Goal: Download file/media: Download file/media

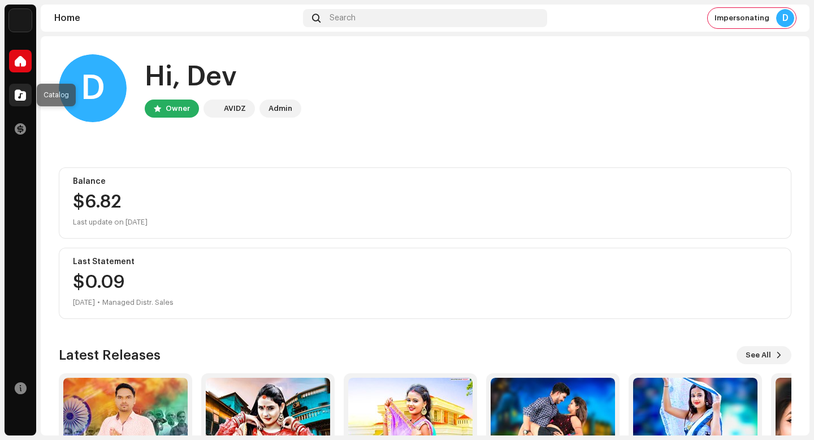
click at [28, 94] on div at bounding box center [20, 95] width 23 height 23
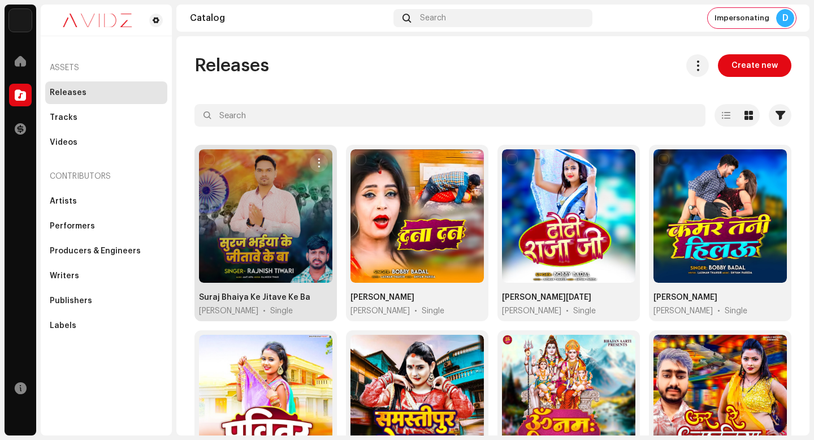
click at [320, 158] on span "button" at bounding box center [319, 162] width 8 height 9
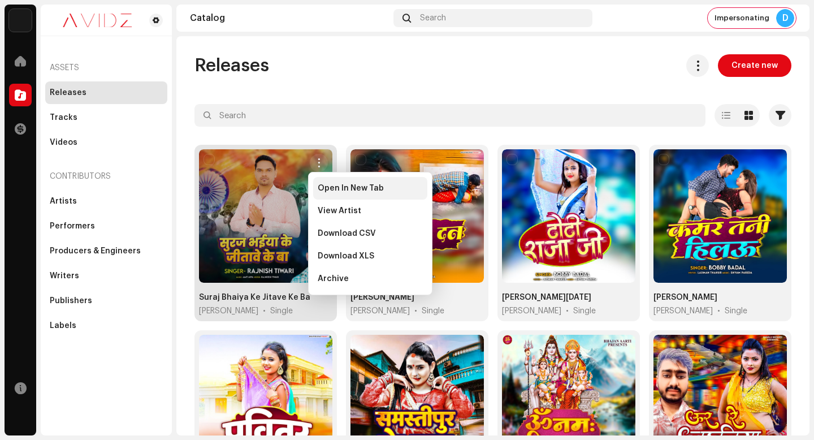
click at [336, 180] on div "Open In New Tab" at bounding box center [370, 188] width 114 height 23
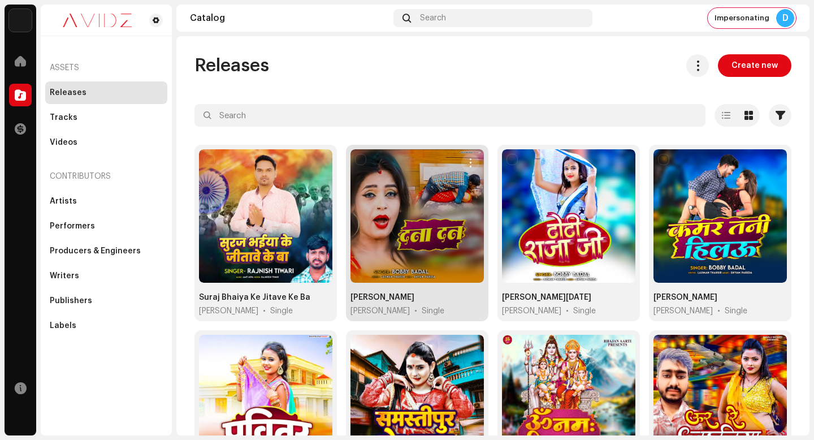
click at [461, 160] on button "button" at bounding box center [470, 163] width 18 height 18
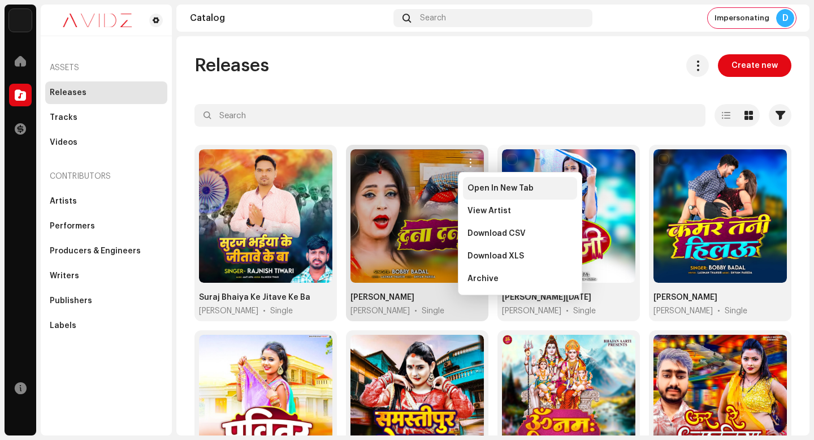
click at [471, 184] on span "Open In New Tab" at bounding box center [500, 188] width 66 height 9
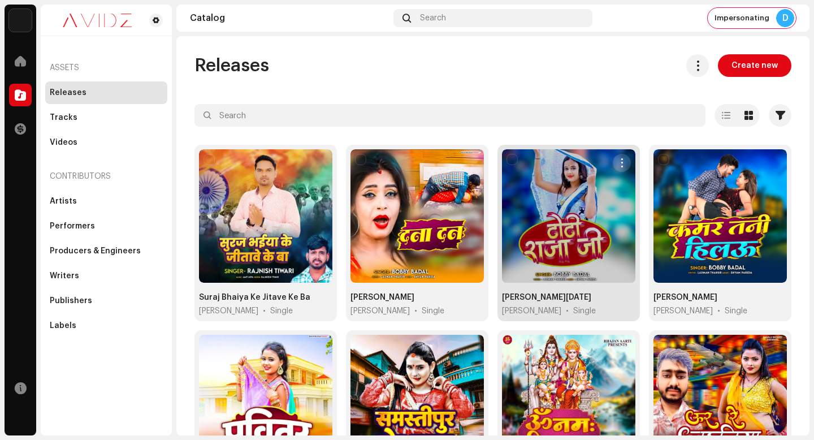
click at [621, 157] on button "button" at bounding box center [622, 163] width 18 height 18
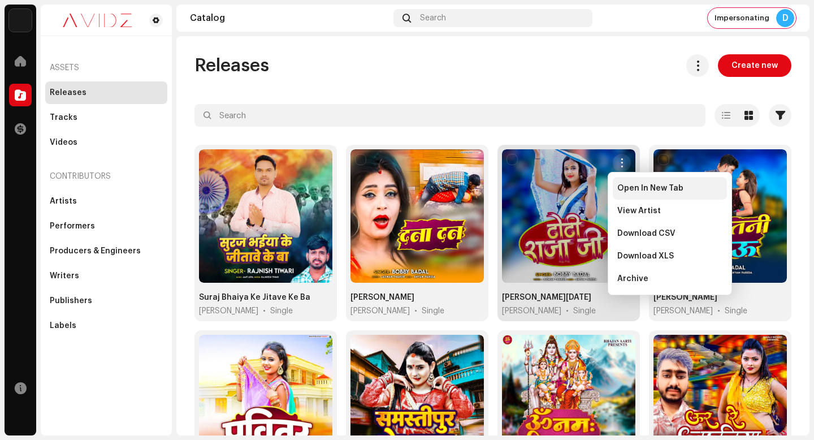
click at [625, 191] on span "Open In New Tab" at bounding box center [650, 188] width 66 height 9
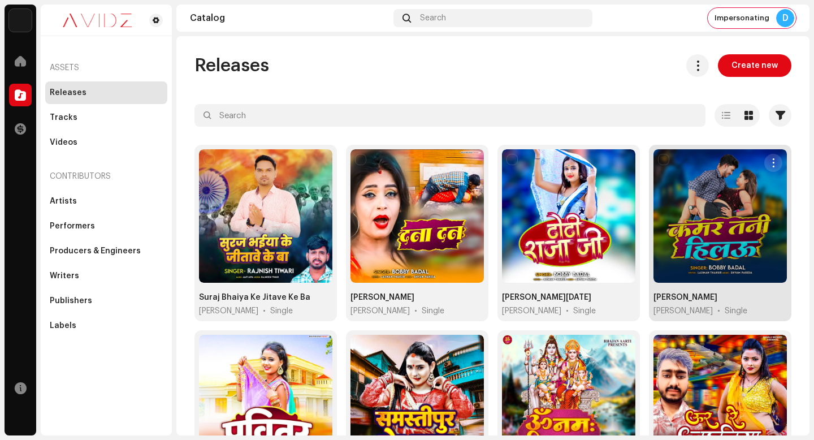
click at [772, 162] on button "button" at bounding box center [773, 163] width 18 height 18
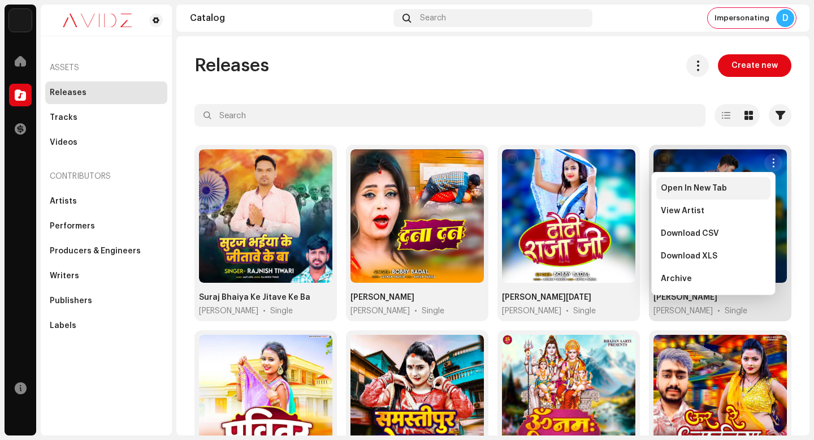
click at [759, 185] on div "Open In New Tab" at bounding box center [713, 188] width 105 height 9
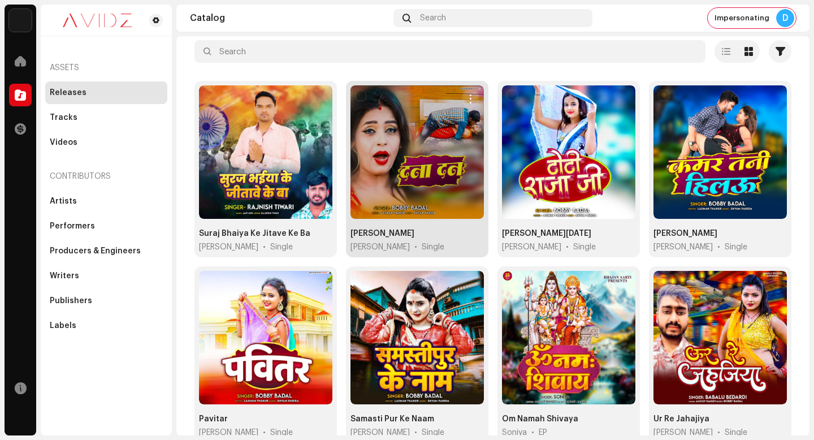
scroll to position [115, 0]
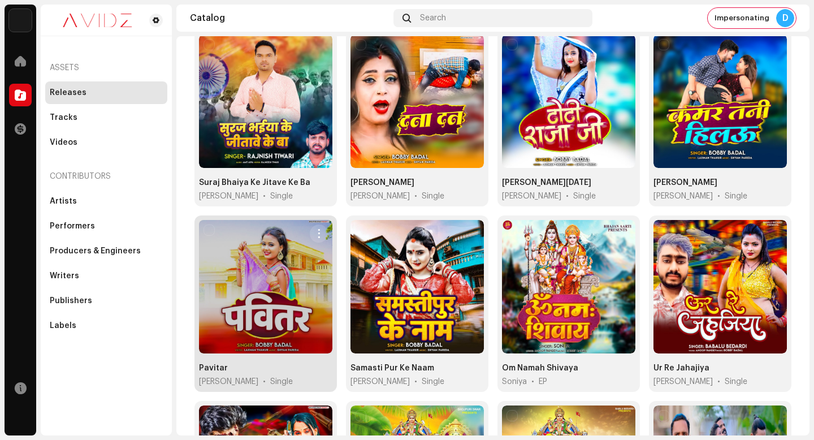
click at [322, 228] on button "button" at bounding box center [319, 233] width 18 height 18
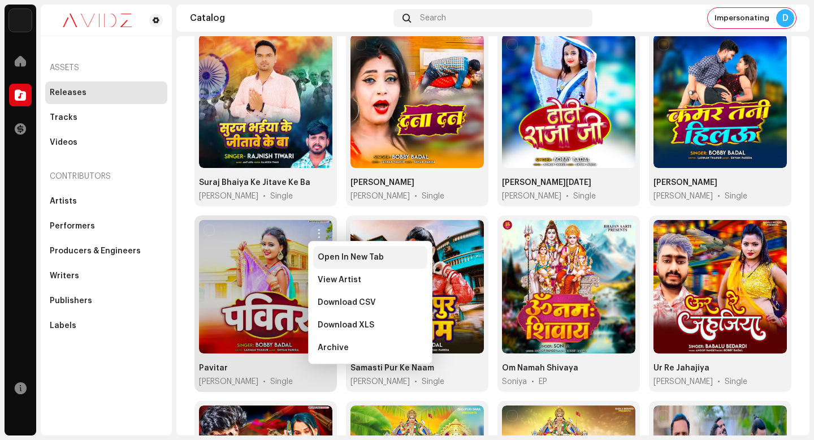
click at [322, 254] on span "Open In New Tab" at bounding box center [351, 257] width 66 height 9
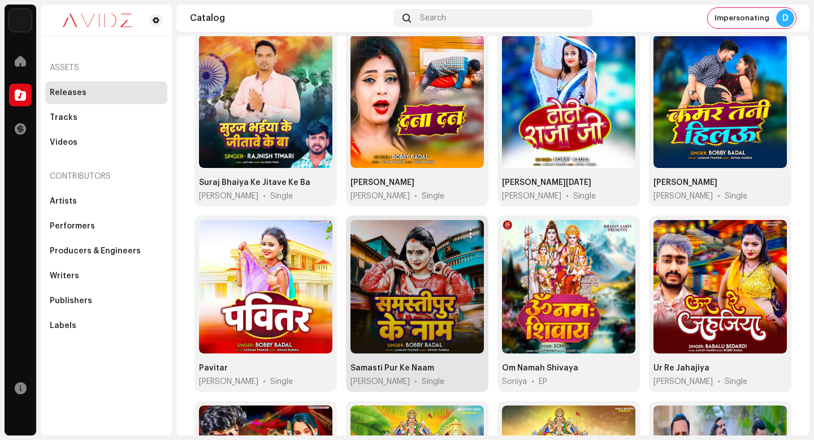
click at [466, 232] on span "button" at bounding box center [470, 233] width 8 height 9
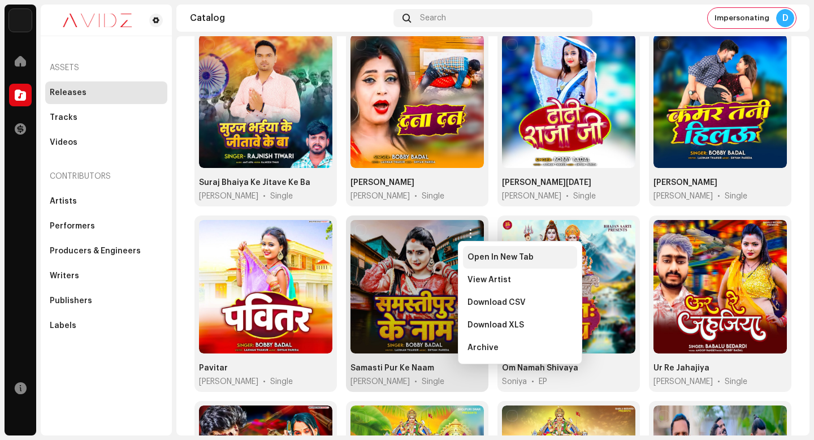
click at [467, 254] on span "Open In New Tab" at bounding box center [500, 257] width 66 height 9
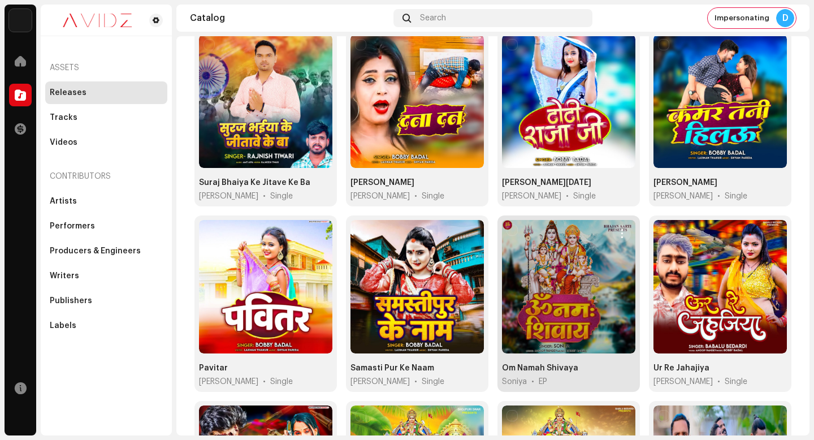
click at [619, 230] on span "button" at bounding box center [622, 233] width 8 height 9
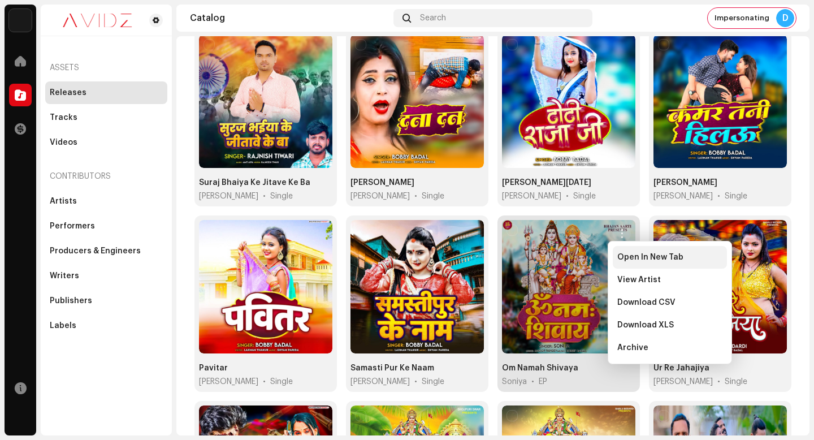
click at [628, 258] on span "Open In New Tab" at bounding box center [650, 257] width 66 height 9
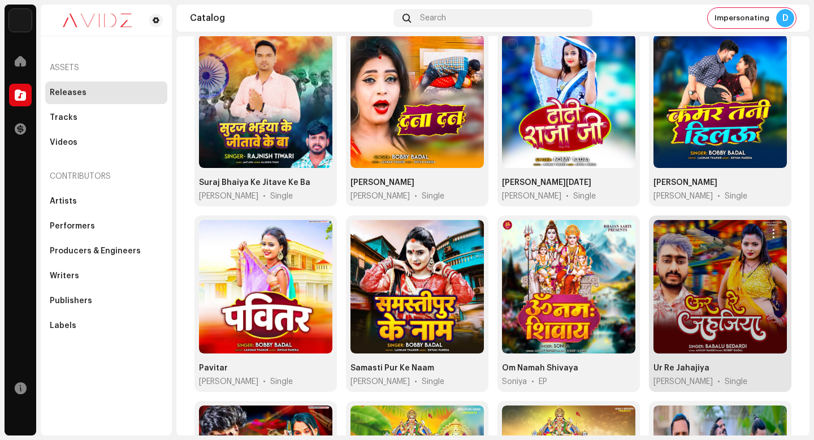
click at [770, 231] on span "button" at bounding box center [773, 233] width 8 height 9
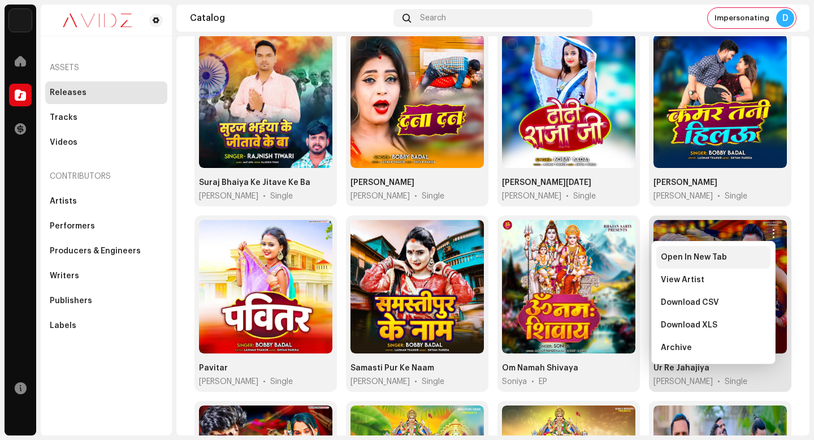
click at [770, 258] on div "Open In New Tab" at bounding box center [713, 257] width 114 height 23
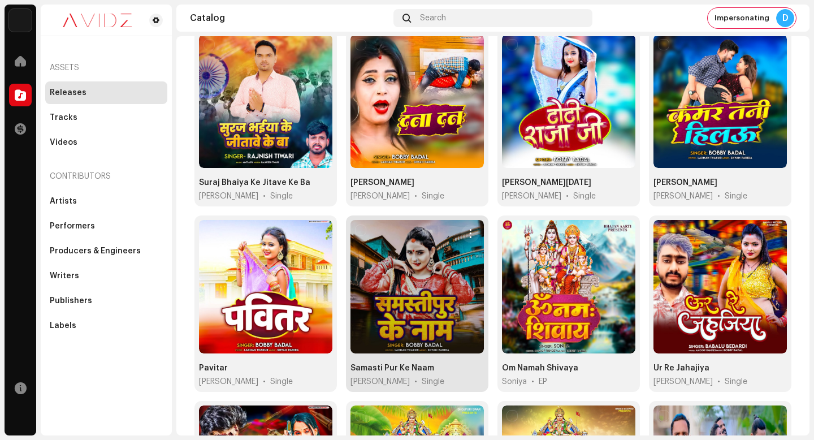
scroll to position [257, 0]
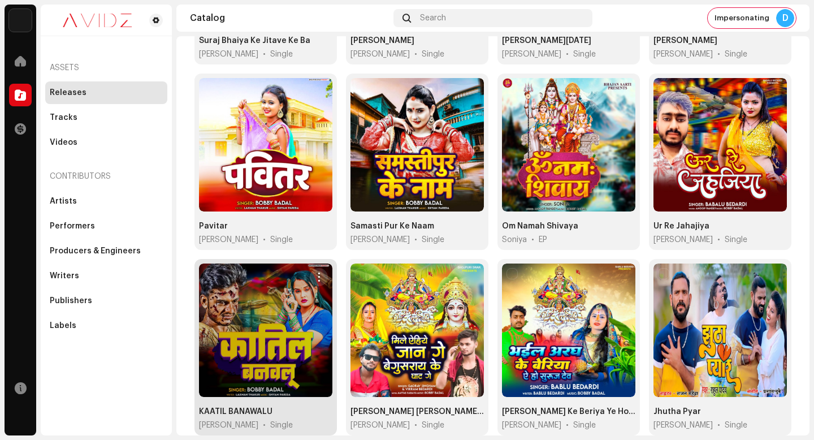
click at [322, 278] on button "button" at bounding box center [319, 277] width 18 height 18
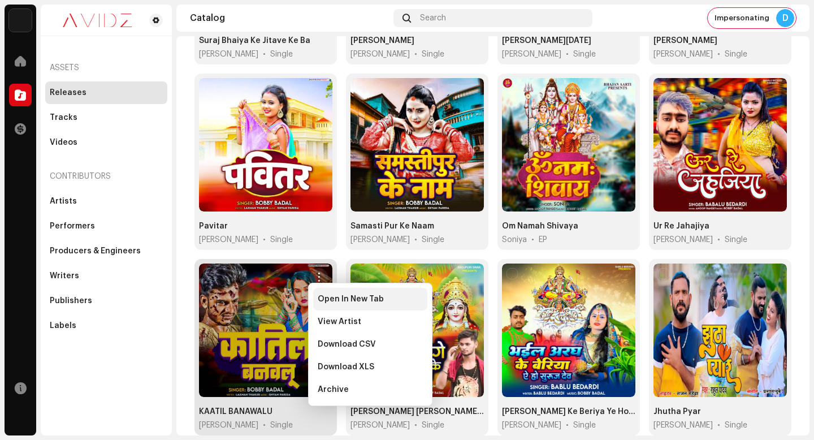
click at [328, 296] on span "Open In New Tab" at bounding box center [351, 299] width 66 height 9
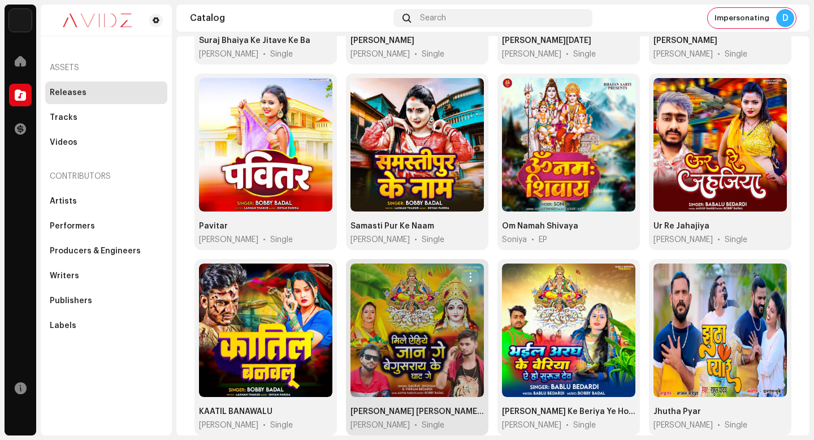
click at [466, 273] on span "button" at bounding box center [470, 276] width 8 height 9
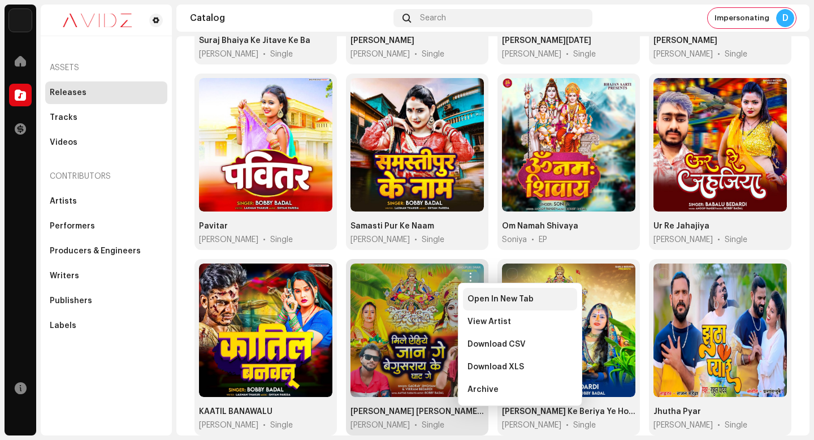
click at [466, 291] on div "Open In New Tab" at bounding box center [520, 299] width 114 height 23
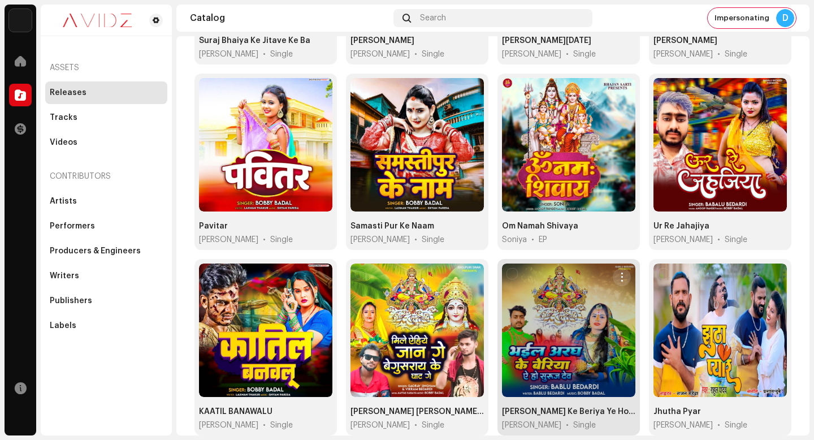
click at [621, 272] on span "button" at bounding box center [622, 276] width 8 height 9
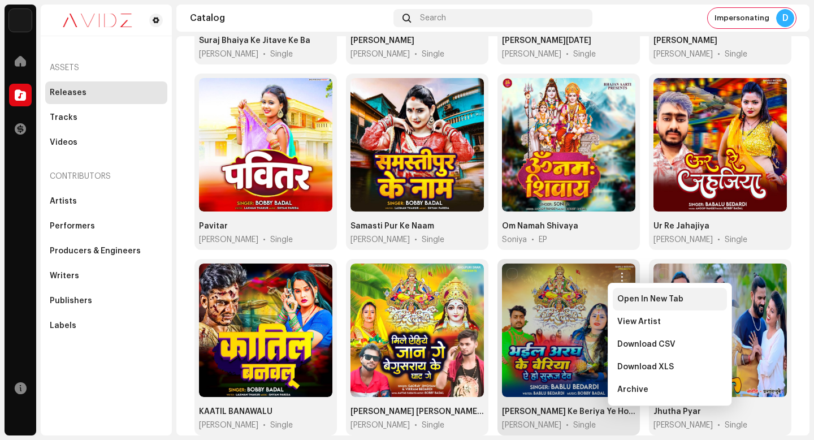
click at [622, 291] on div "Open In New Tab" at bounding box center [670, 299] width 114 height 23
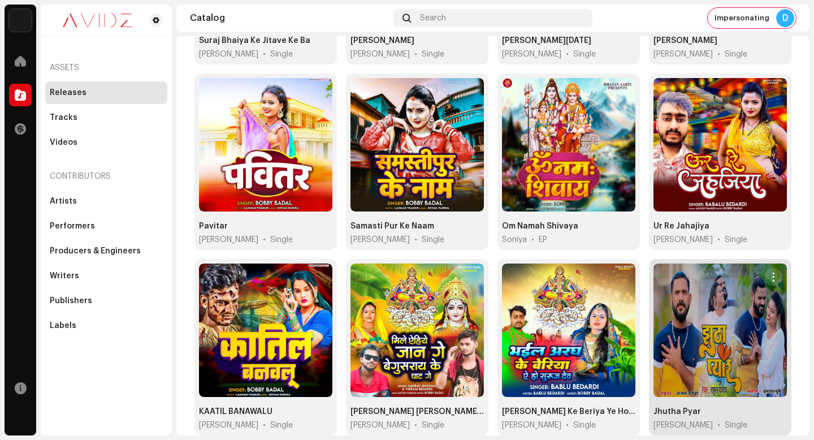
click at [769, 272] on span "button" at bounding box center [773, 276] width 8 height 9
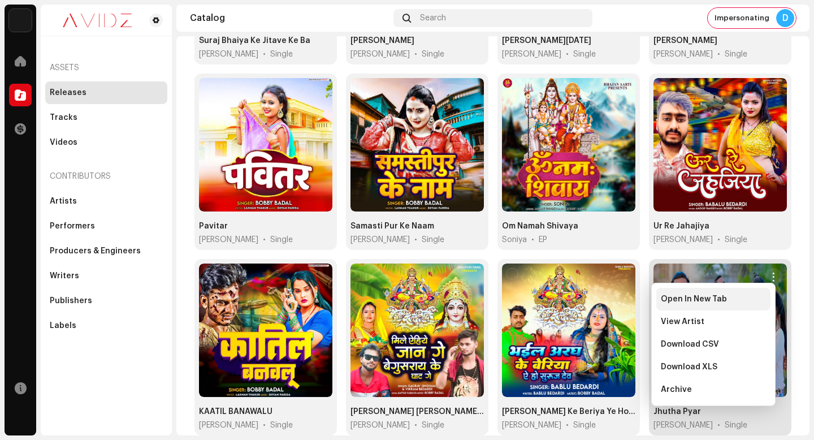
click at [767, 290] on div "Open In New Tab" at bounding box center [713, 299] width 114 height 23
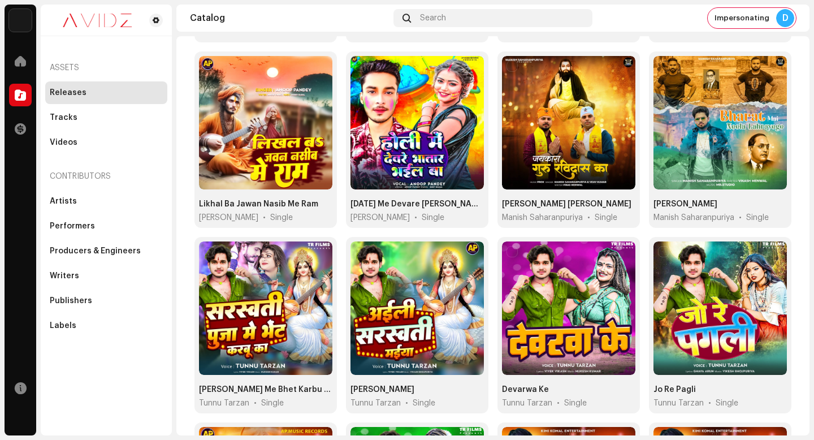
scroll to position [531, 0]
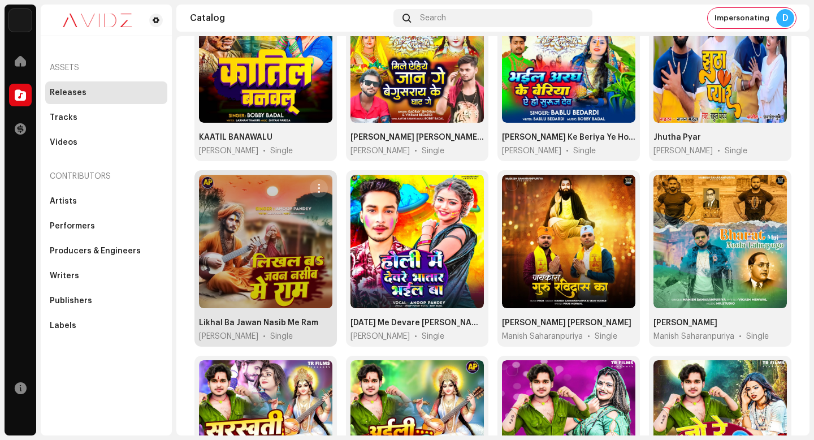
click at [321, 184] on span "button" at bounding box center [319, 188] width 8 height 9
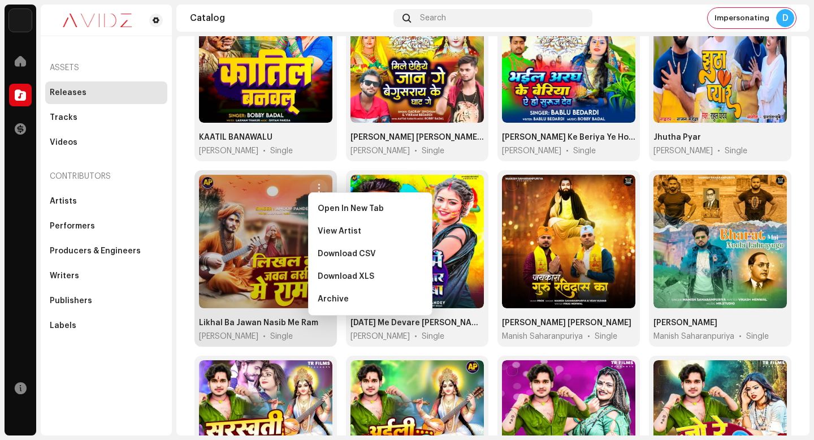
click at [332, 206] on span "Open In New Tab" at bounding box center [351, 208] width 66 height 9
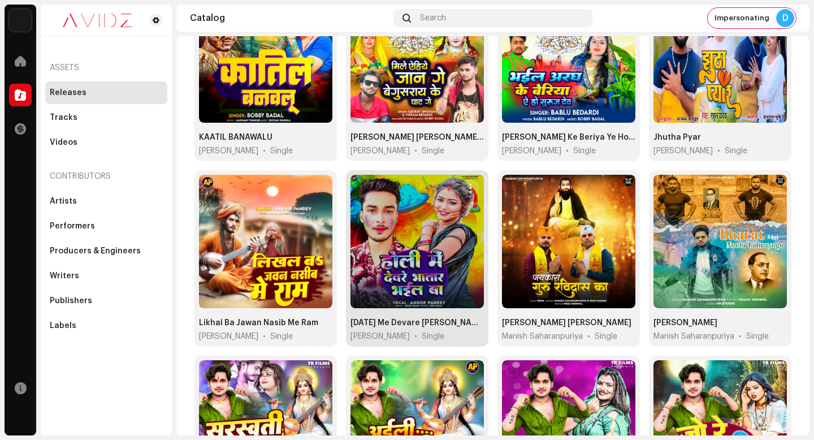
click at [473, 182] on button "button" at bounding box center [470, 188] width 18 height 18
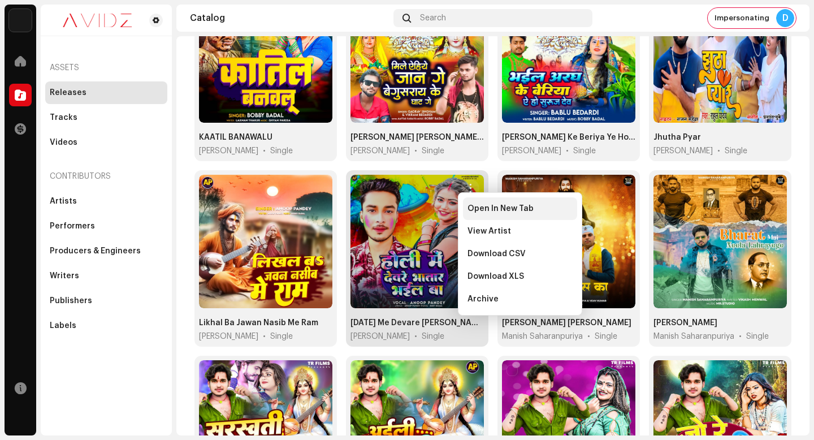
click at [473, 209] on span "Open In New Tab" at bounding box center [500, 208] width 66 height 9
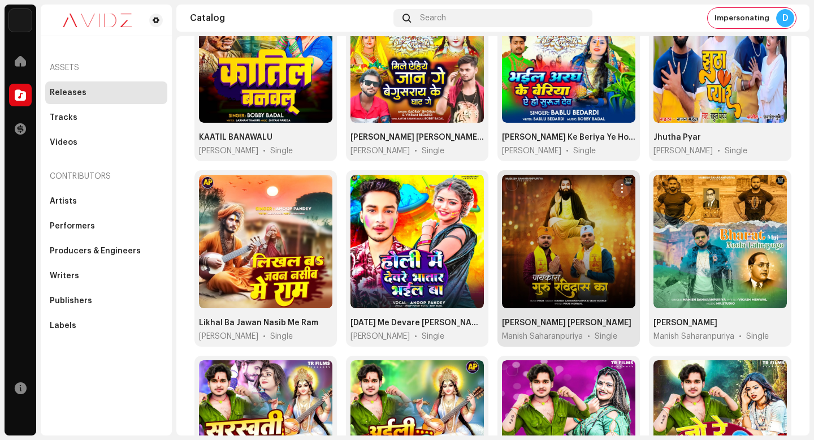
click at [622, 183] on button "button" at bounding box center [622, 188] width 18 height 18
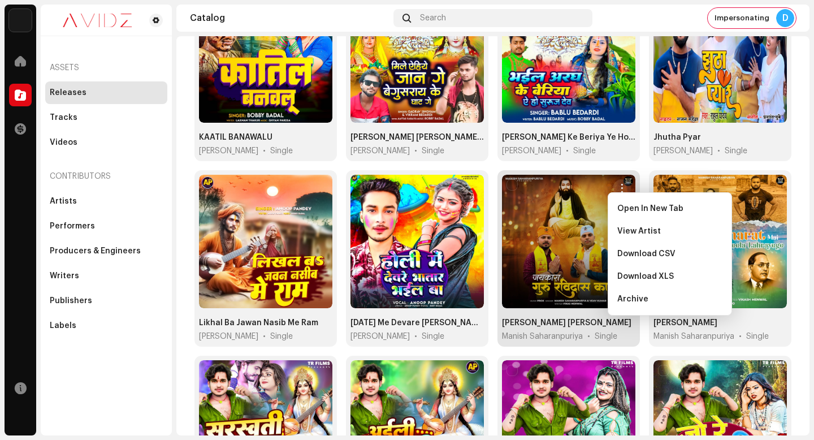
click at [622, 201] on div "Open In New Tab" at bounding box center [670, 208] width 114 height 23
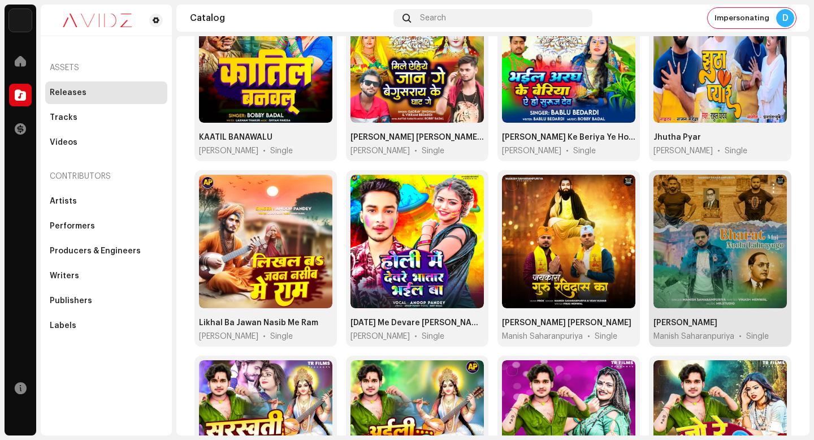
click at [771, 181] on button "button" at bounding box center [773, 188] width 18 height 18
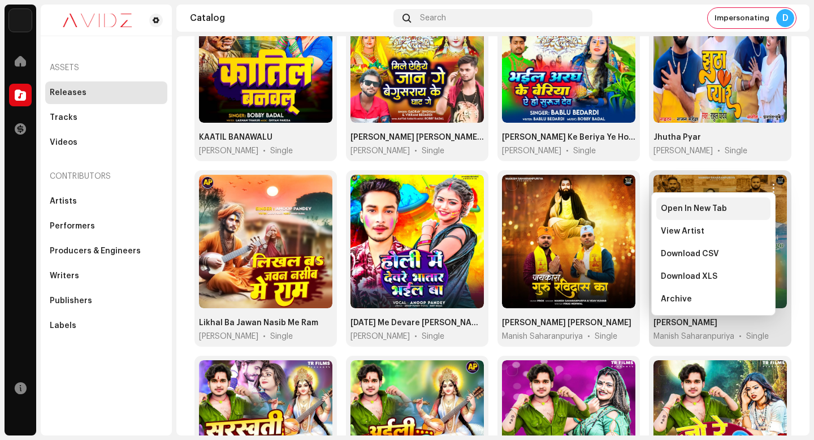
click at [756, 210] on div "Open In New Tab" at bounding box center [713, 208] width 105 height 9
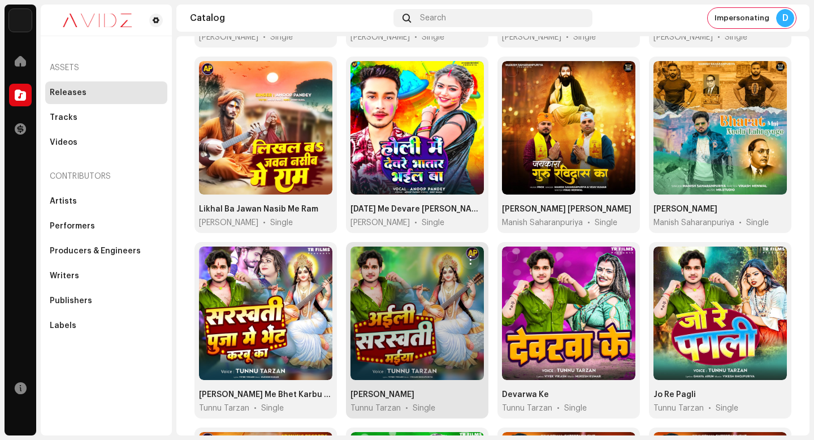
scroll to position [676, 0]
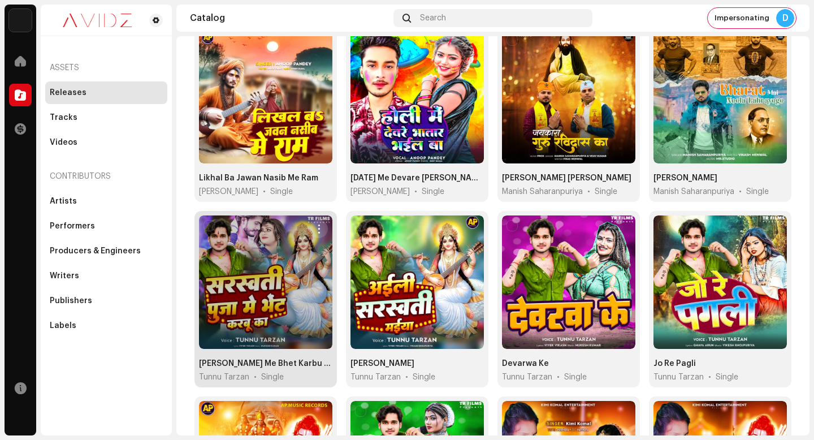
click at [316, 224] on span "button" at bounding box center [319, 228] width 8 height 9
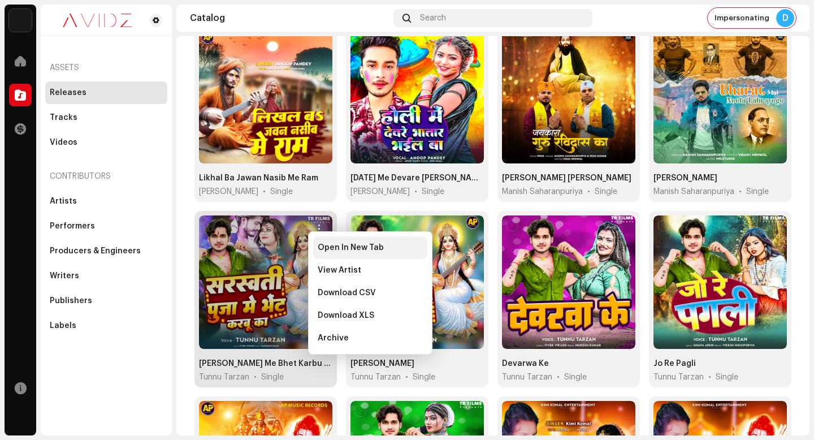
click at [347, 245] on span "Open In New Tab" at bounding box center [351, 247] width 66 height 9
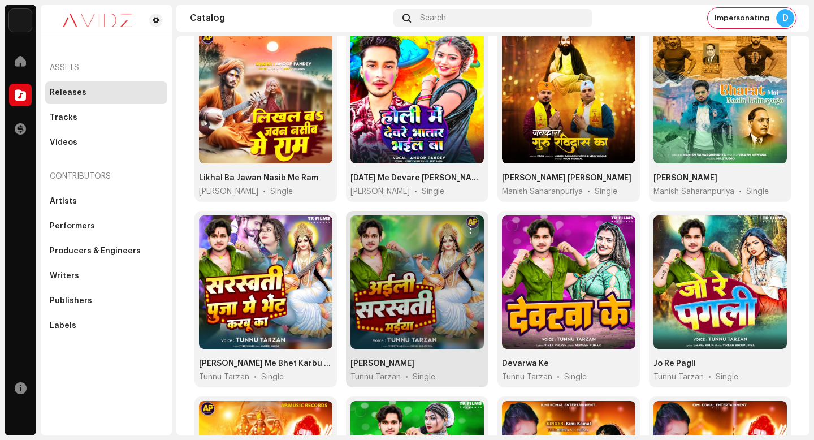
click at [471, 220] on button "button" at bounding box center [470, 229] width 18 height 18
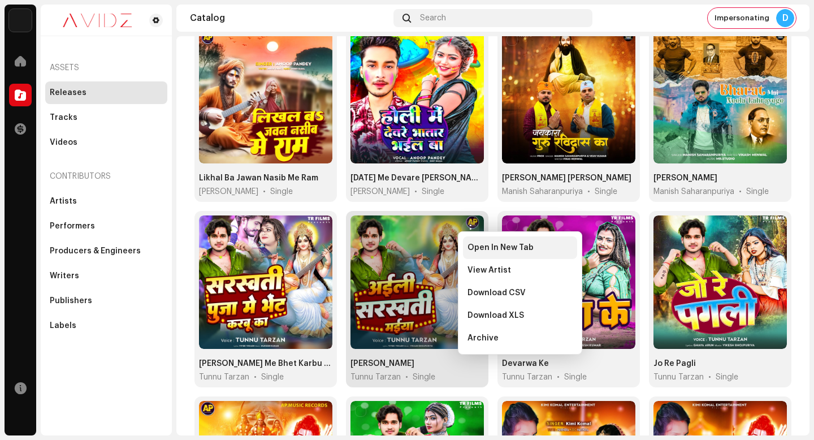
click at [476, 241] on div "Open In New Tab" at bounding box center [520, 247] width 114 height 23
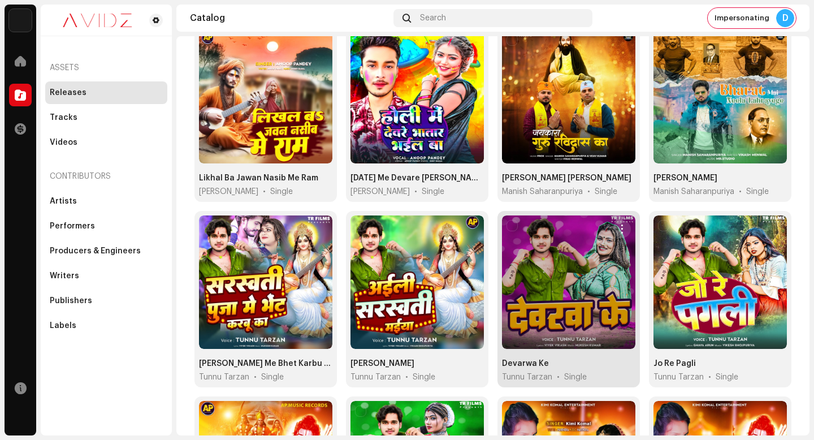
click at [618, 224] on span "button" at bounding box center [622, 228] width 8 height 9
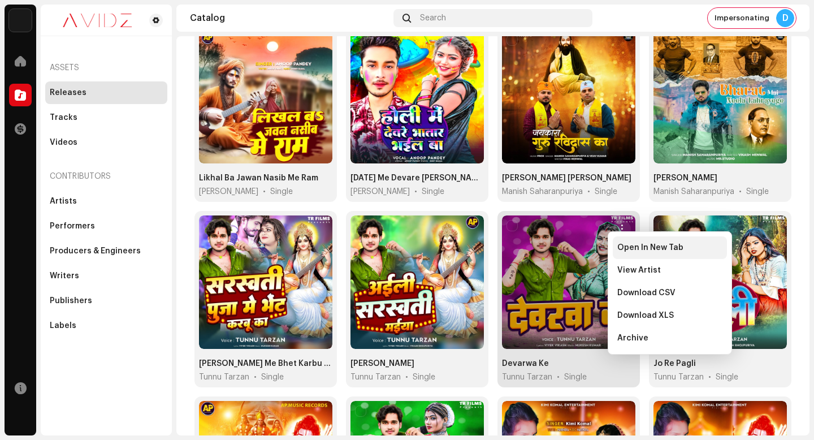
click at [617, 248] on span "Open In New Tab" at bounding box center [650, 247] width 66 height 9
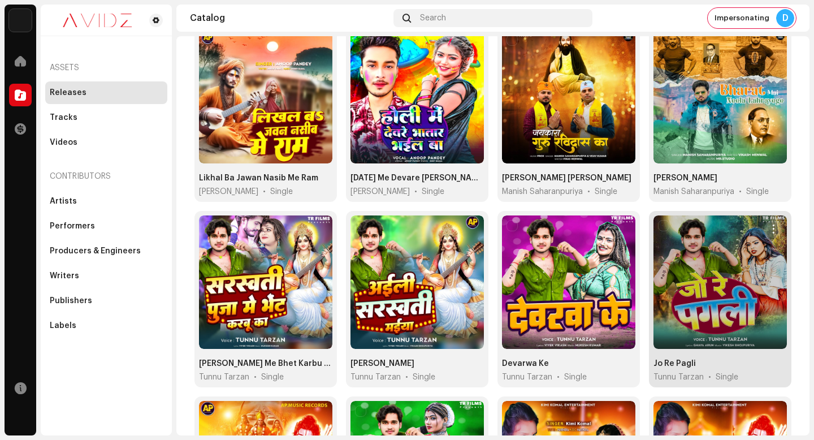
click at [769, 224] on span "button" at bounding box center [773, 228] width 8 height 9
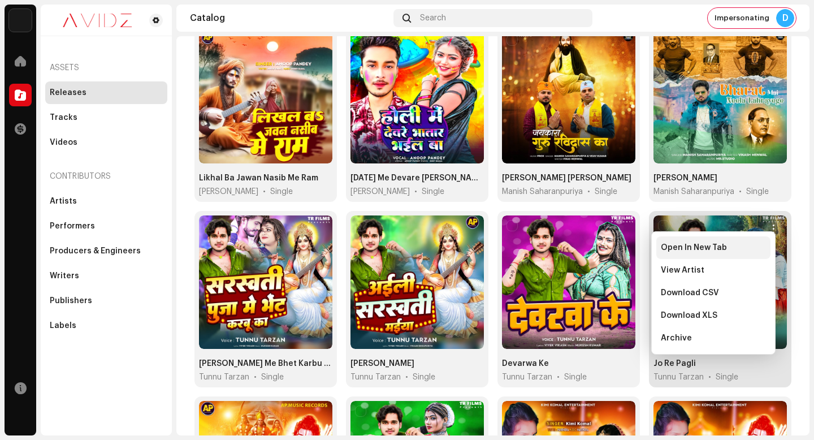
click at [767, 244] on div "Open In New Tab" at bounding box center [713, 247] width 114 height 23
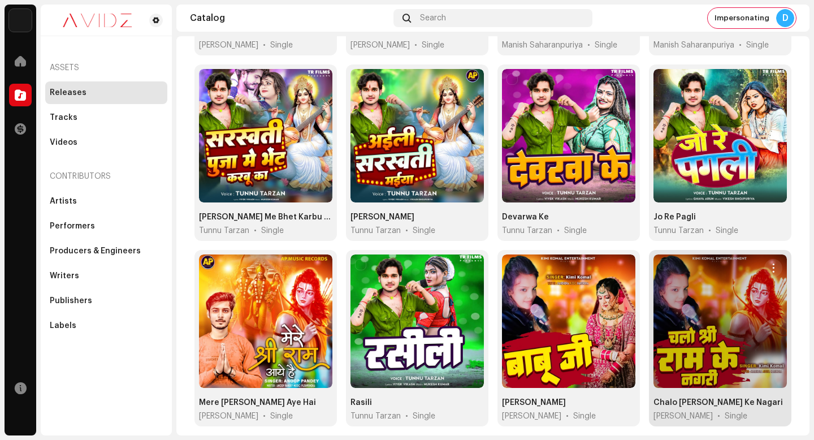
scroll to position [839, 0]
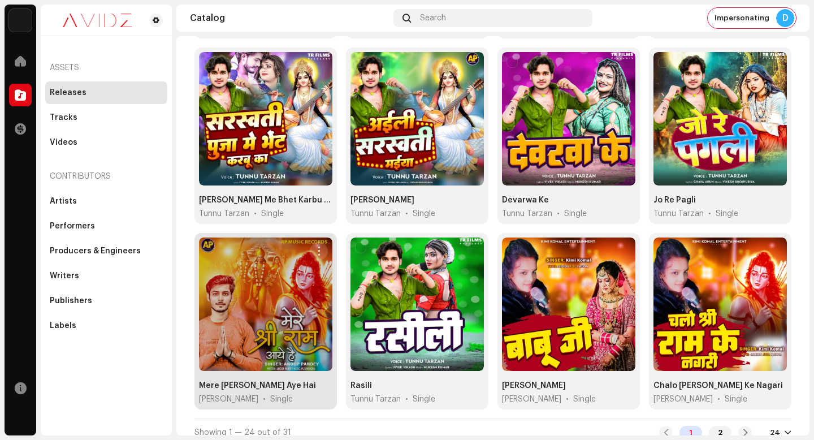
click at [316, 246] on span "button" at bounding box center [319, 250] width 8 height 9
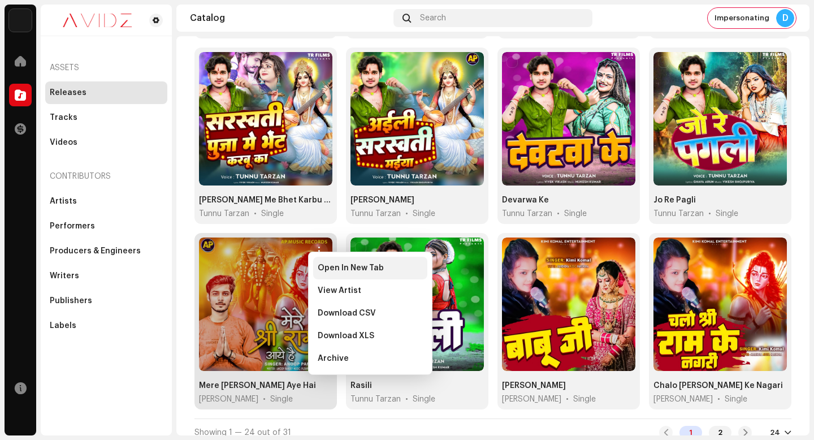
click at [321, 263] on span "Open In New Tab" at bounding box center [351, 267] width 66 height 9
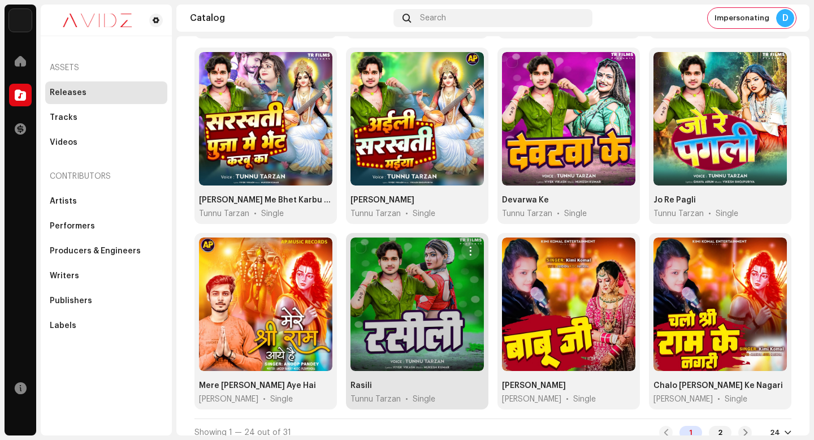
click at [468, 246] on span "button" at bounding box center [470, 250] width 8 height 9
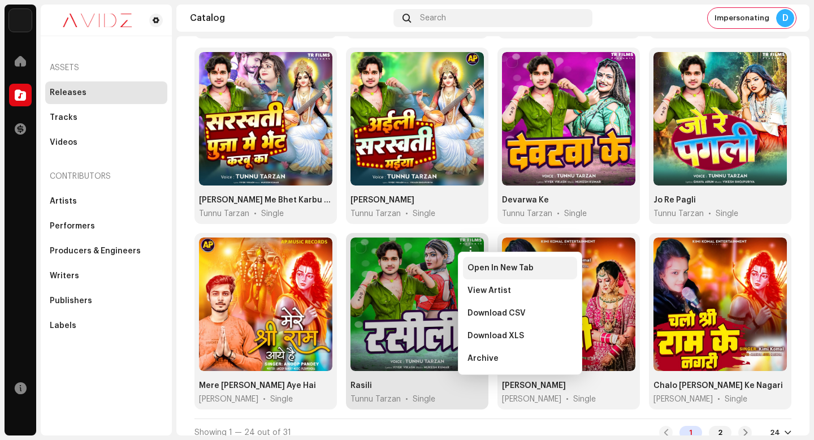
click at [483, 268] on span "Open In New Tab" at bounding box center [500, 267] width 66 height 9
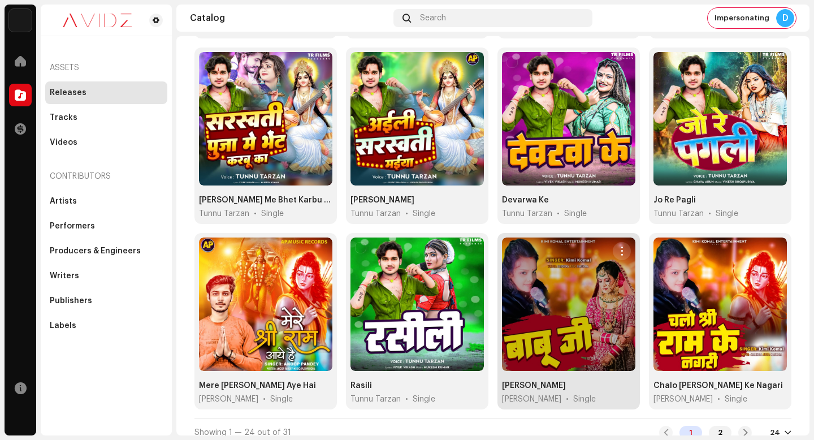
click at [618, 246] on span "button" at bounding box center [622, 250] width 8 height 9
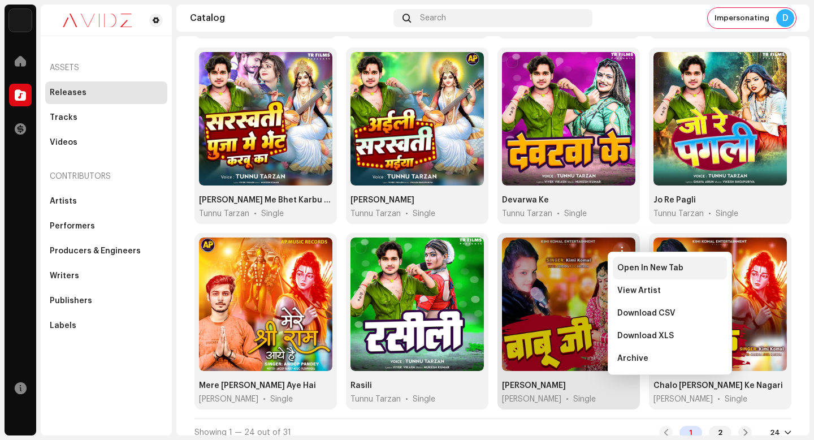
click at [613, 266] on div "Open In New Tab" at bounding box center [670, 268] width 114 height 23
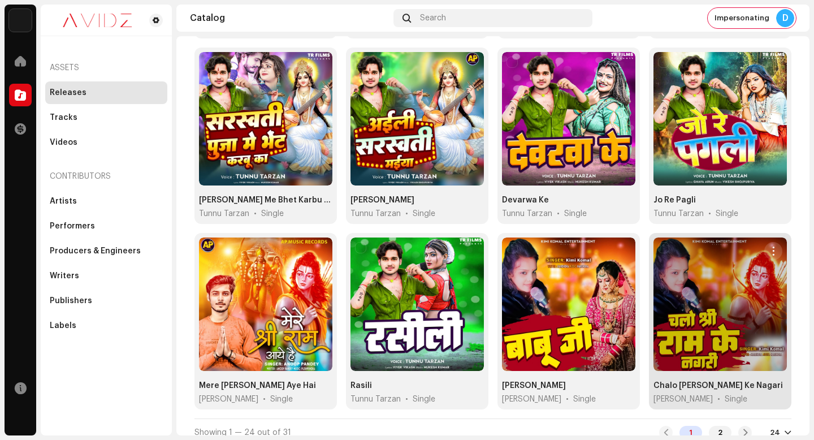
click at [772, 242] on button "button" at bounding box center [773, 251] width 18 height 18
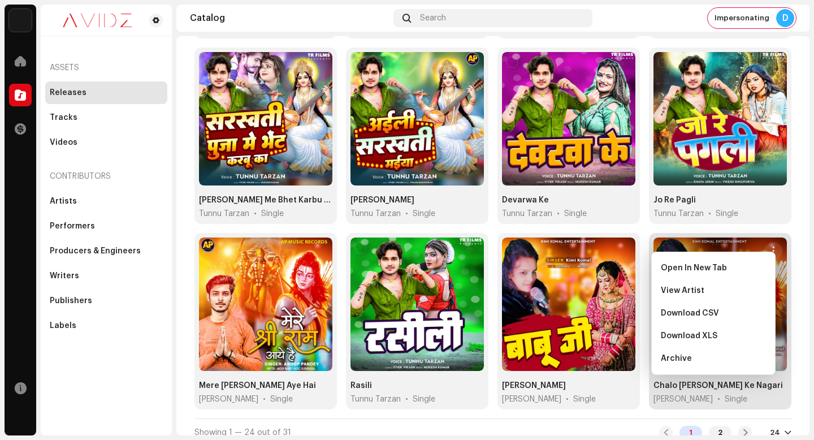
click at [770, 262] on div "Open In New Tab View Artist Download CSV Download XLS Archive" at bounding box center [713, 313] width 124 height 123
click at [759, 263] on div "Open In New Tab" at bounding box center [713, 268] width 114 height 23
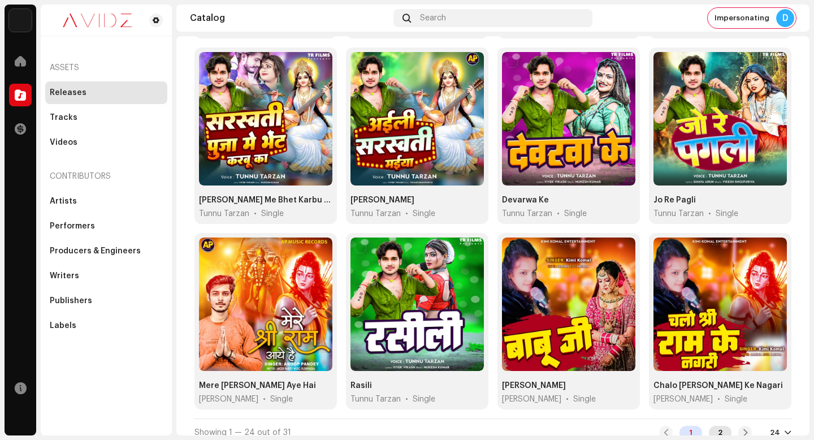
click at [713, 426] on div "2" at bounding box center [720, 433] width 23 height 14
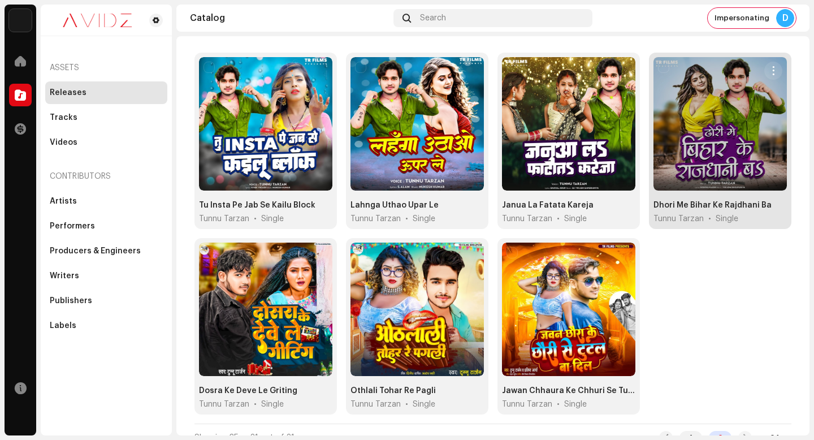
scroll to position [104, 0]
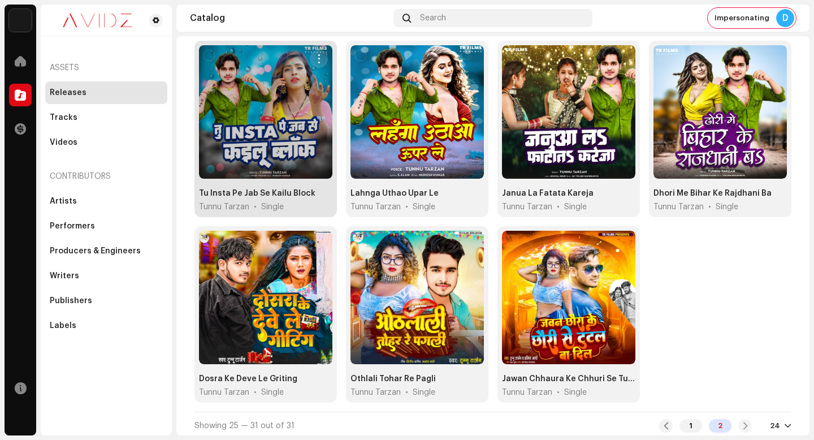
click at [318, 58] on span "button" at bounding box center [319, 58] width 8 height 9
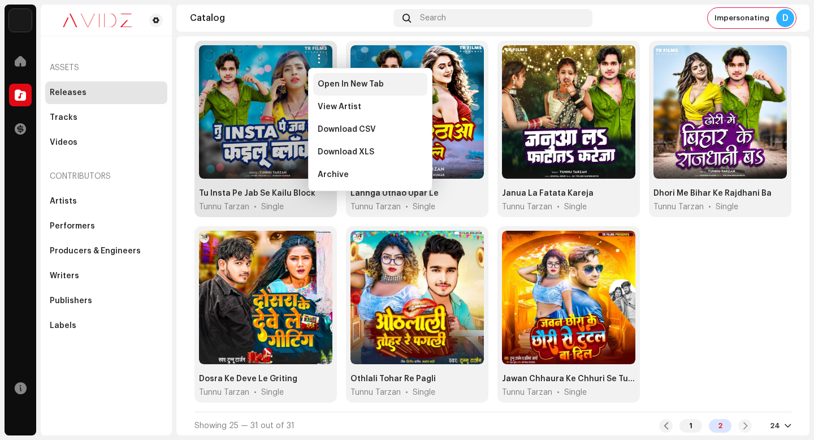
click at [340, 90] on div "Open In New Tab" at bounding box center [370, 84] width 114 height 23
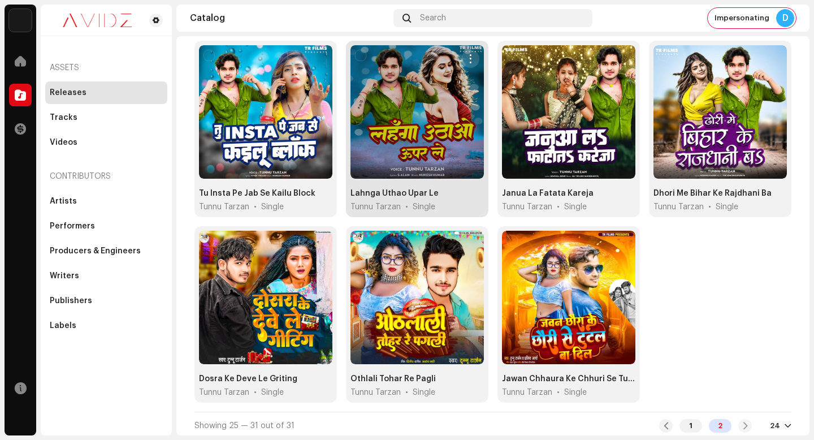
click at [466, 61] on span "button" at bounding box center [470, 58] width 8 height 9
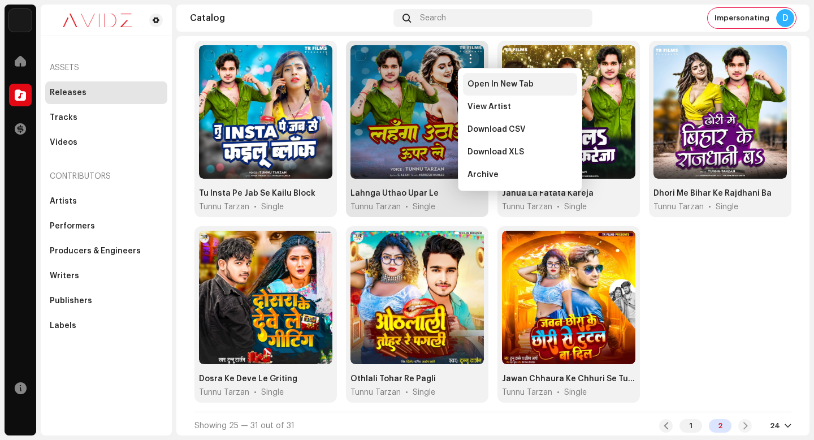
click at [466, 84] on div "Open In New Tab" at bounding box center [520, 84] width 114 height 23
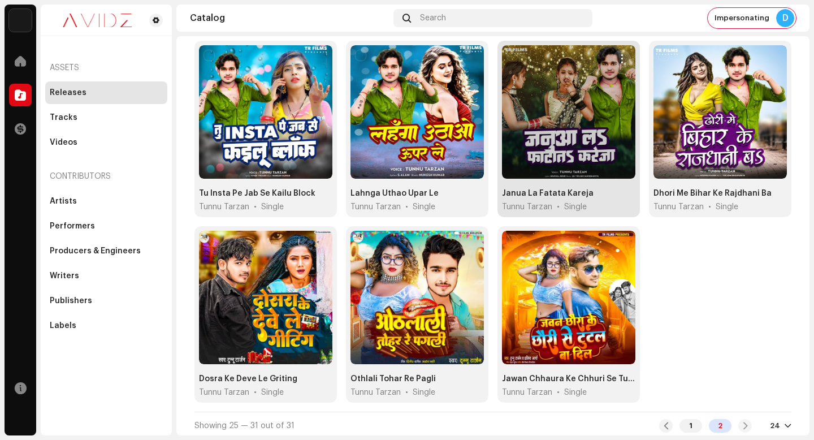
click at [618, 55] on span "button" at bounding box center [622, 58] width 8 height 9
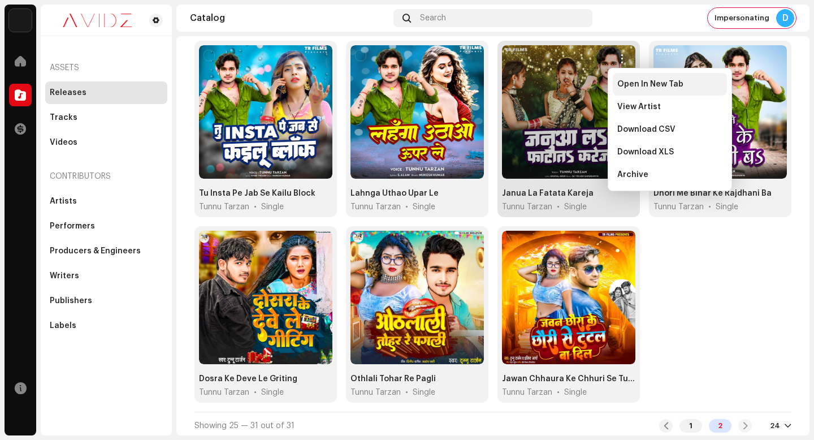
click at [617, 80] on span "Open In New Tab" at bounding box center [650, 84] width 66 height 9
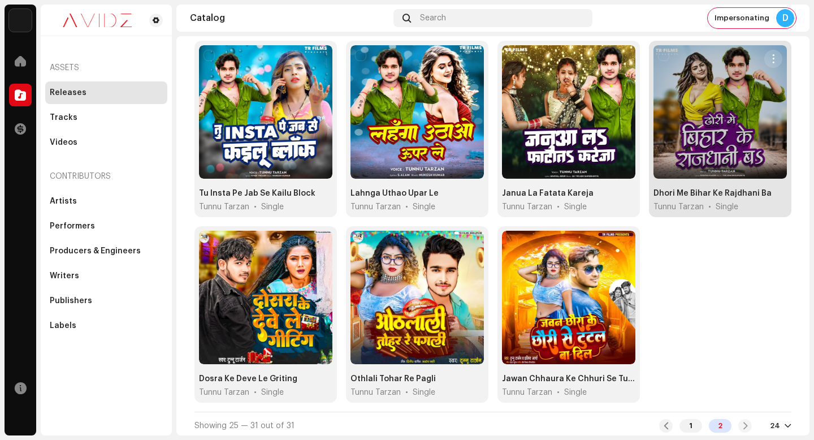
click at [769, 58] on span "button" at bounding box center [773, 58] width 8 height 9
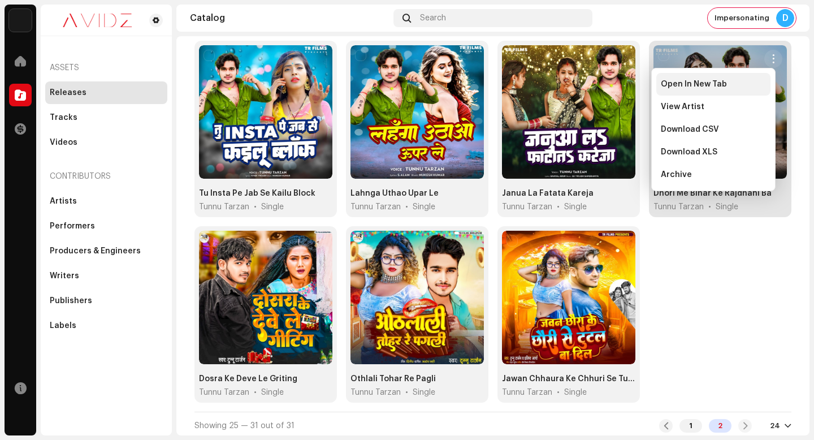
click at [756, 86] on div "Open In New Tab" at bounding box center [713, 84] width 105 height 9
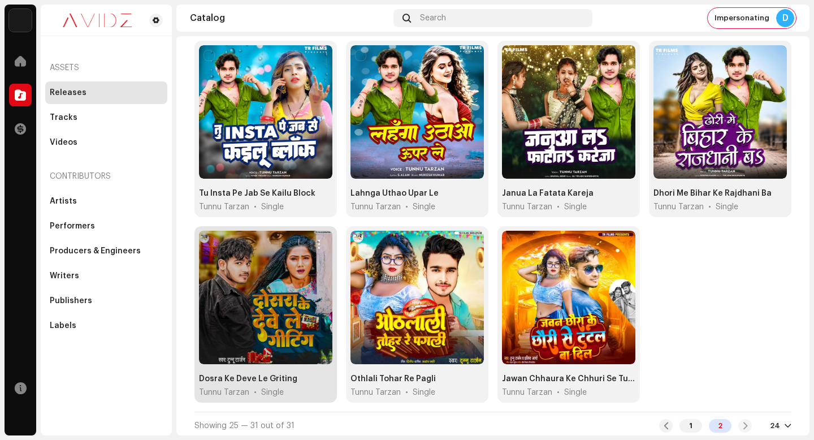
click at [322, 244] on button "button" at bounding box center [319, 244] width 18 height 18
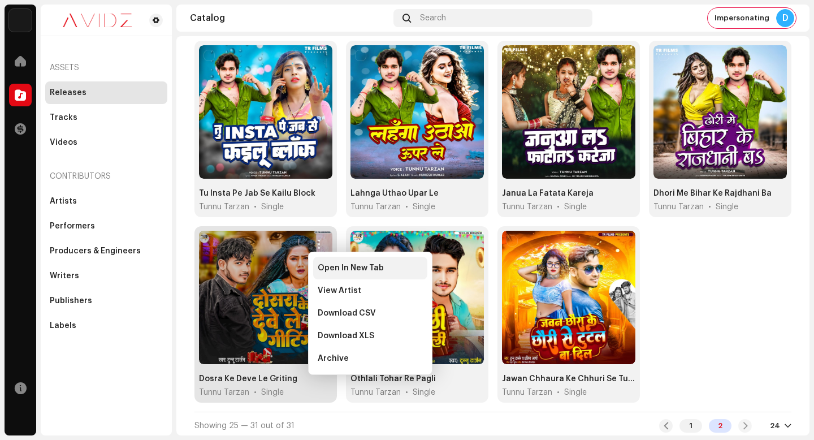
click at [384, 270] on div "Open In New Tab" at bounding box center [370, 267] width 105 height 9
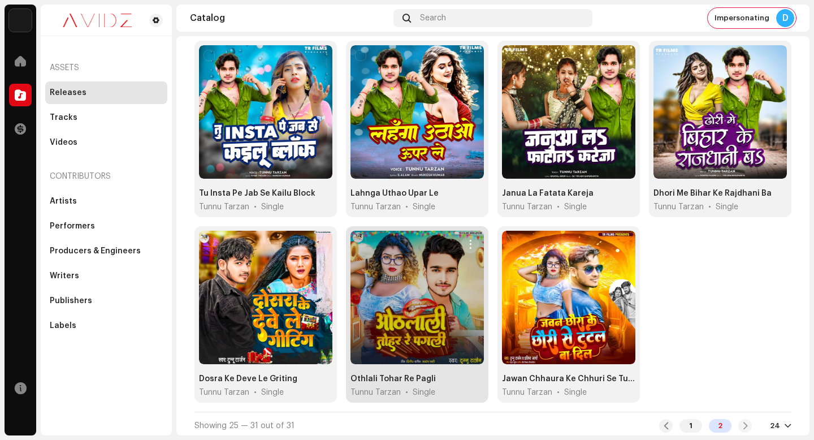
click at [472, 238] on button "button" at bounding box center [470, 244] width 18 height 18
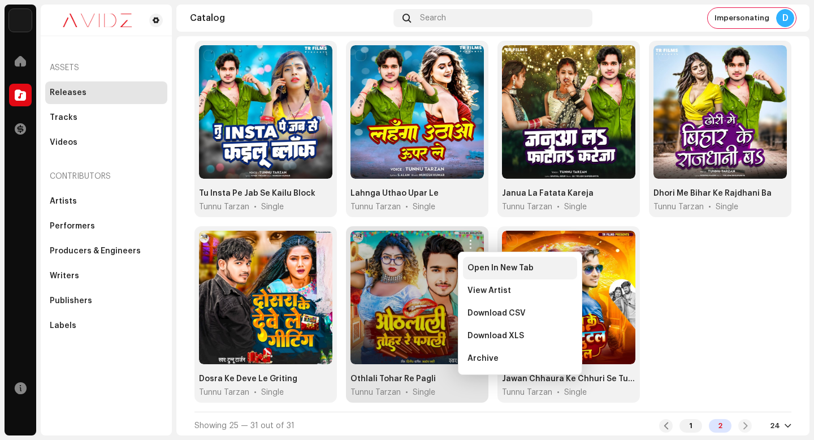
click at [476, 266] on span "Open In New Tab" at bounding box center [500, 267] width 66 height 9
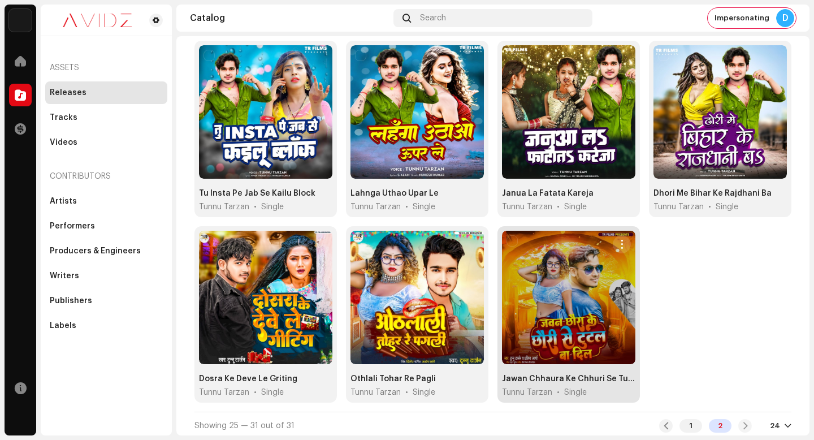
click at [618, 240] on span "button" at bounding box center [622, 244] width 8 height 9
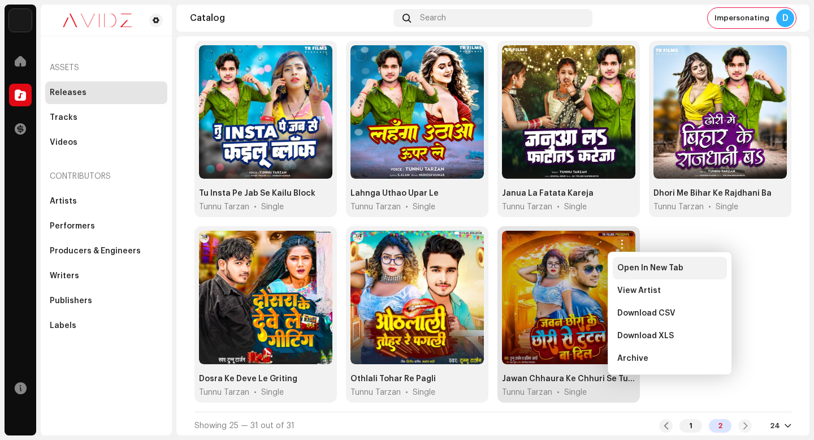
click at [618, 264] on span "Open In New Tab" at bounding box center [650, 267] width 66 height 9
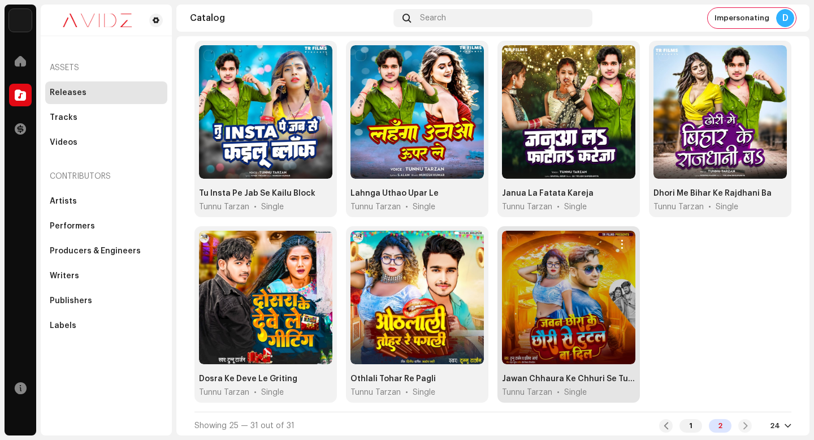
scroll to position [0, 0]
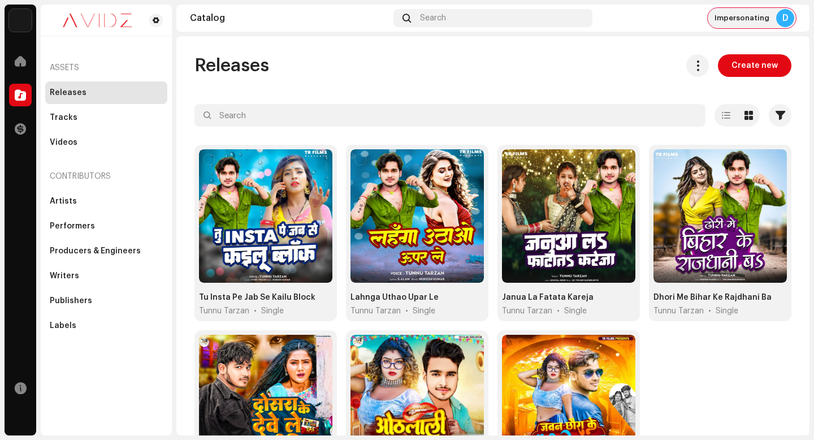
click at [756, 16] on span "Impersonating" at bounding box center [742, 18] width 55 height 9
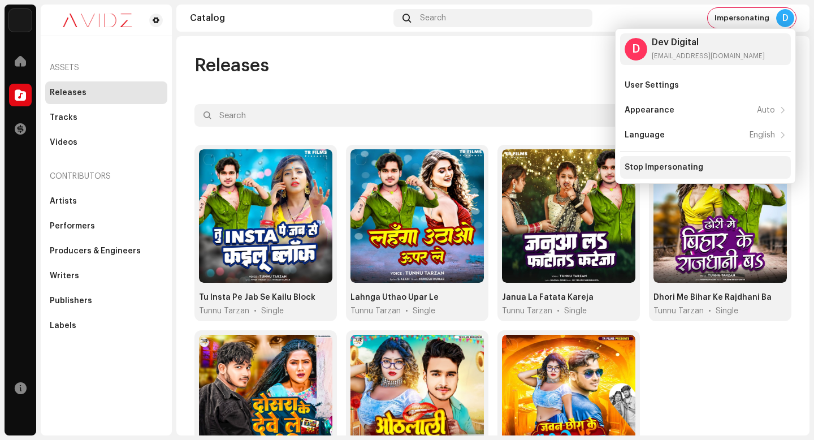
click at [702, 163] on div "Stop Impersonating" at bounding box center [706, 167] width 162 height 9
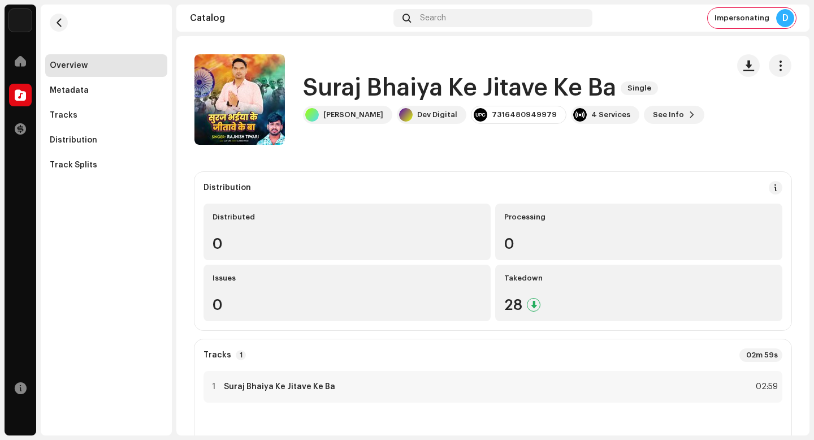
click at [478, 86] on h1 "Suraj Bhaiya Ke Jitave Ke Ba" at bounding box center [459, 88] width 313 height 26
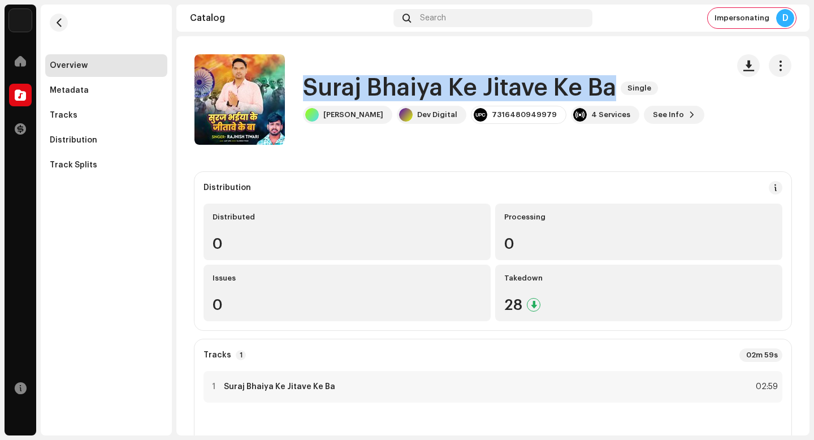
click at [478, 86] on h1 "Suraj Bhaiya Ke Jitave Ke Ba" at bounding box center [459, 88] width 313 height 26
copy div "Suraj Bhaiya Ke Jitave Ke Ba Single"
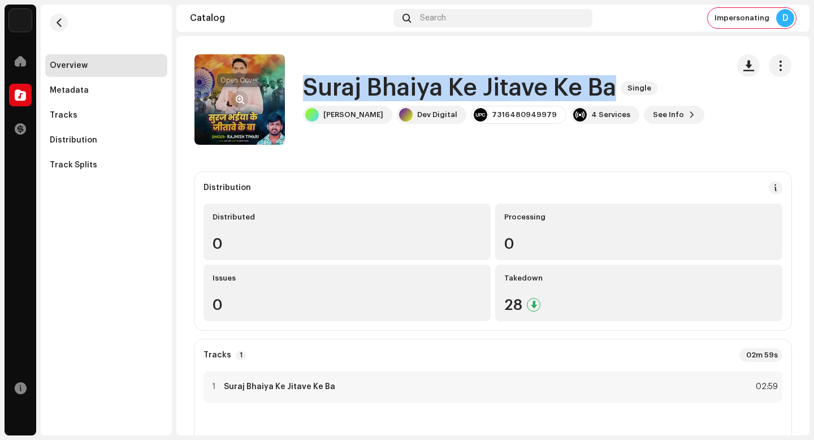
click at [237, 100] on span "button" at bounding box center [240, 99] width 8 height 9
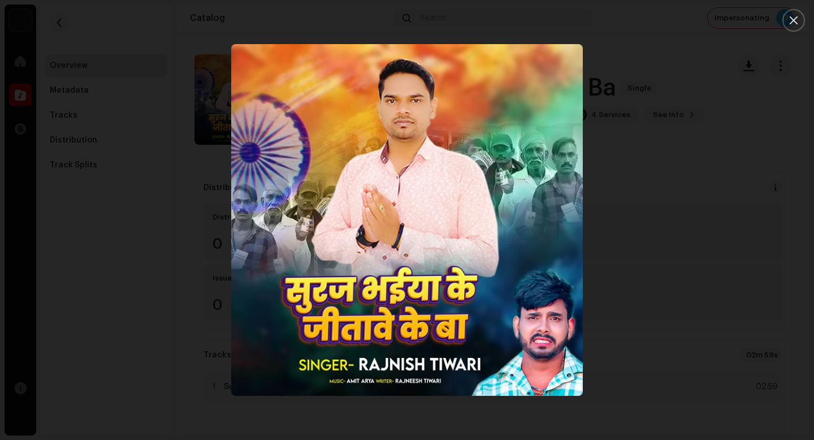
click at [683, 107] on div at bounding box center [407, 220] width 814 height 440
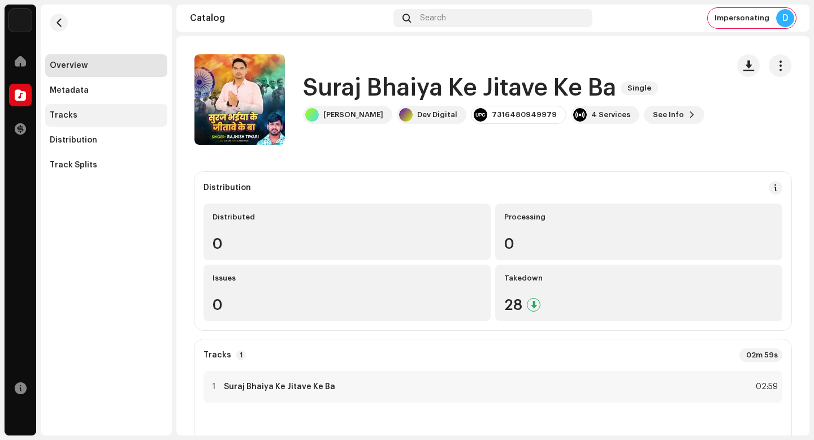
click at [106, 114] on div "Tracks" at bounding box center [106, 115] width 113 height 9
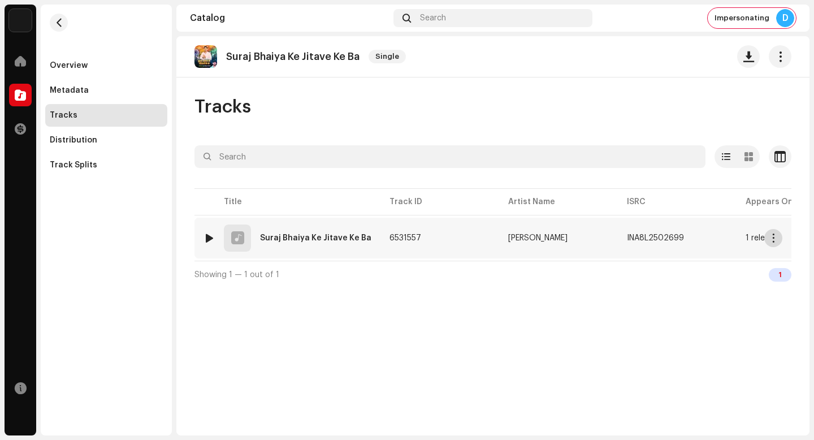
click at [773, 243] on button "button" at bounding box center [773, 238] width 18 height 18
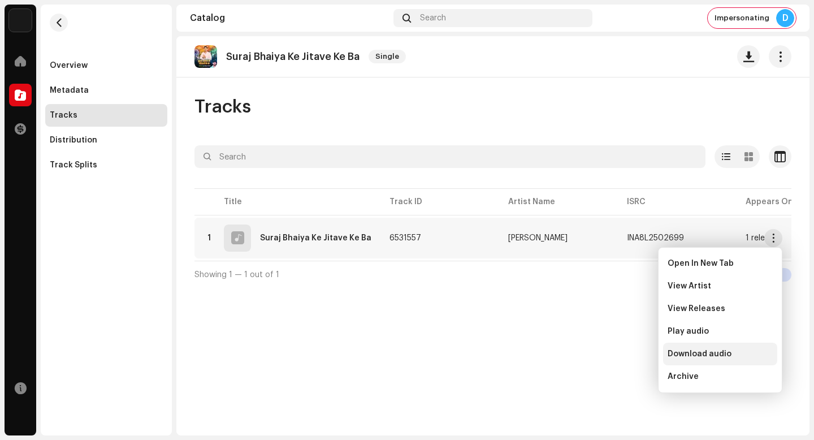
click at [704, 347] on div "Download audio" at bounding box center [720, 354] width 114 height 23
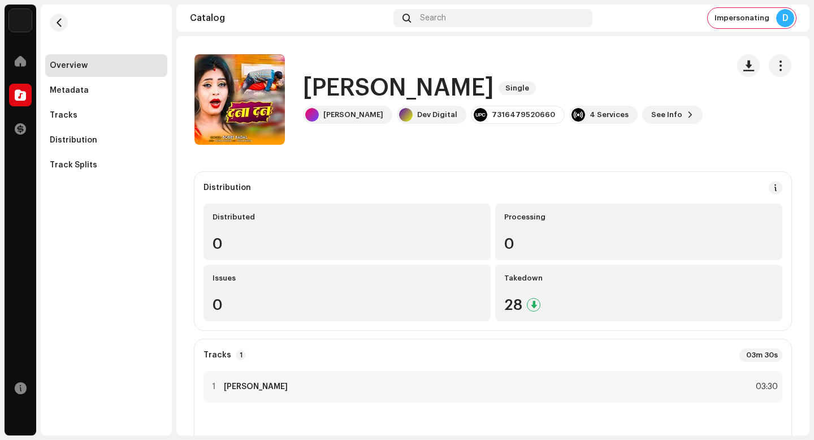
click at [383, 83] on h1 "DANA DAN" at bounding box center [398, 88] width 191 height 26
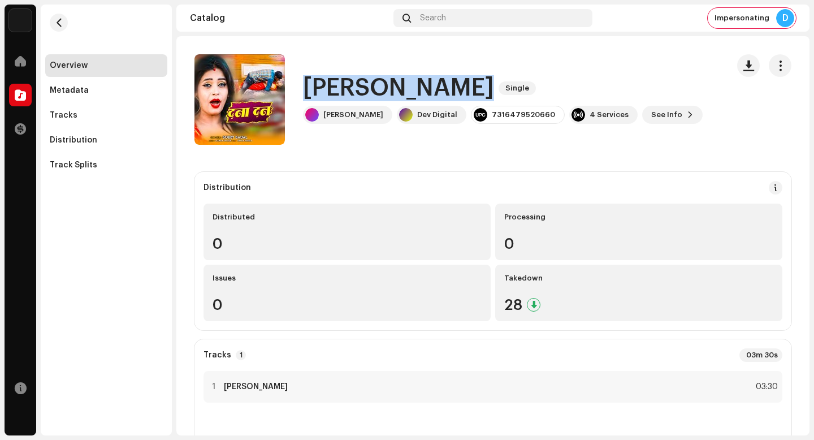
click at [383, 83] on h1 "DANA DAN" at bounding box center [398, 88] width 191 height 26
copy div "DANA DAN Single"
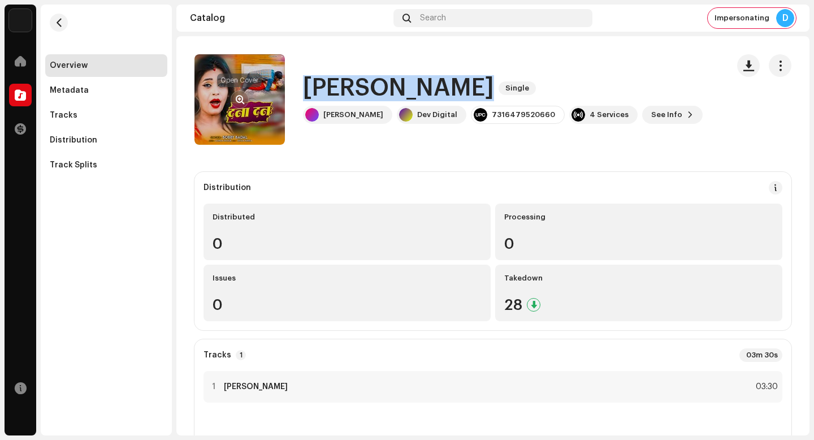
click at [241, 100] on span "button" at bounding box center [240, 99] width 8 height 9
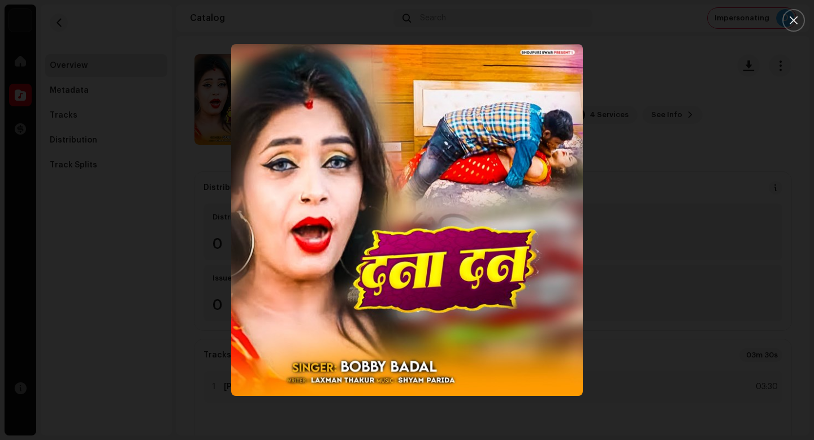
click at [144, 172] on div at bounding box center [407, 220] width 814 height 440
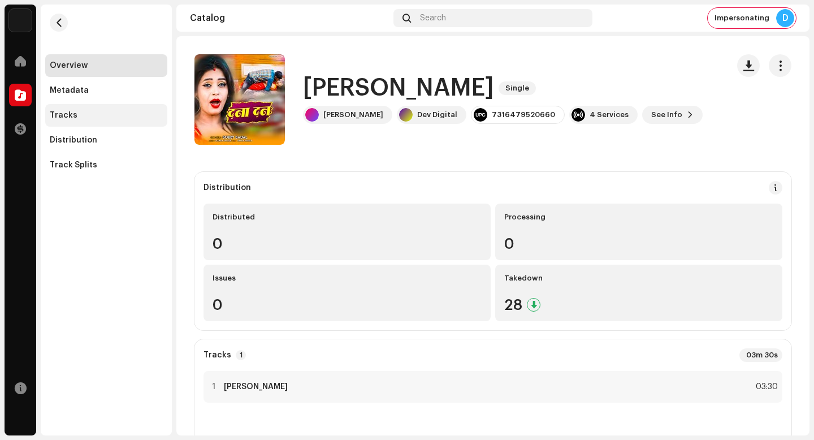
click at [107, 109] on div "Tracks" at bounding box center [106, 115] width 122 height 23
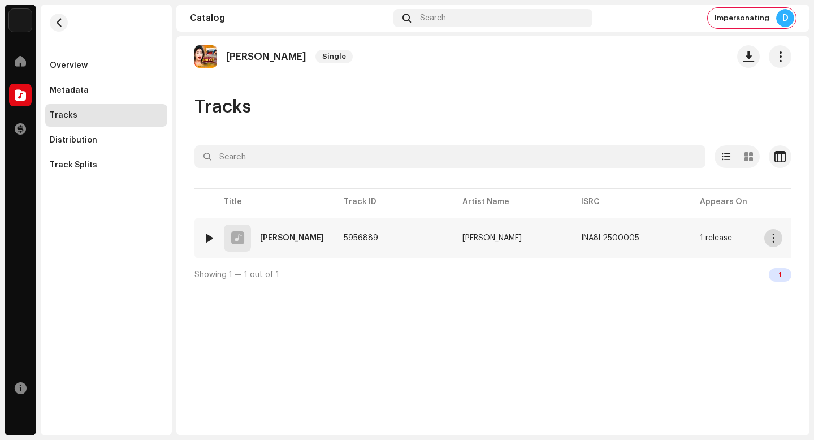
click at [778, 241] on button "button" at bounding box center [773, 238] width 18 height 18
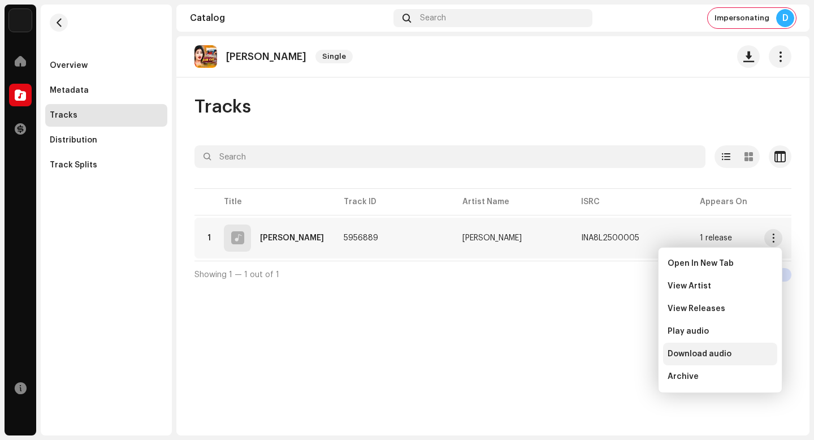
click at [712, 354] on span "Download audio" at bounding box center [700, 353] width 64 height 9
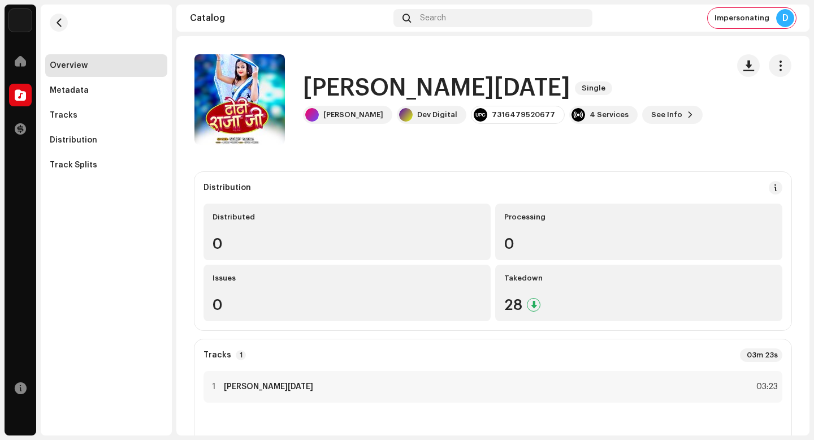
click at [380, 81] on h1 "[PERSON_NAME][DATE]" at bounding box center [436, 88] width 267 height 26
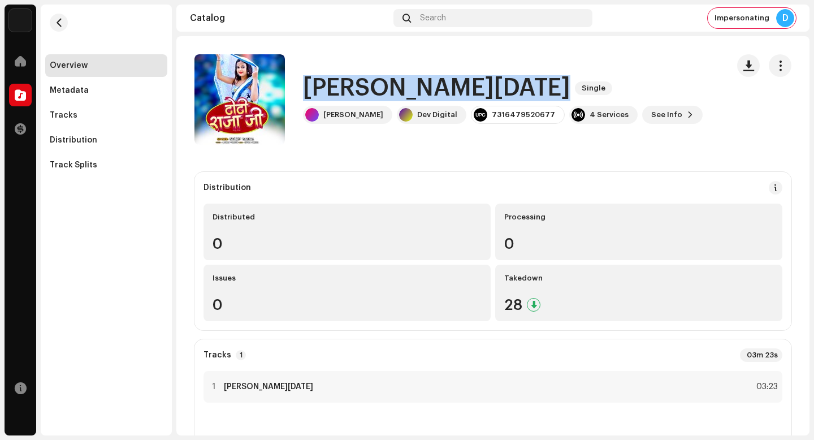
click at [380, 81] on h1 "[PERSON_NAME][DATE]" at bounding box center [436, 88] width 267 height 26
copy div "DHORI RAJA JI Single"
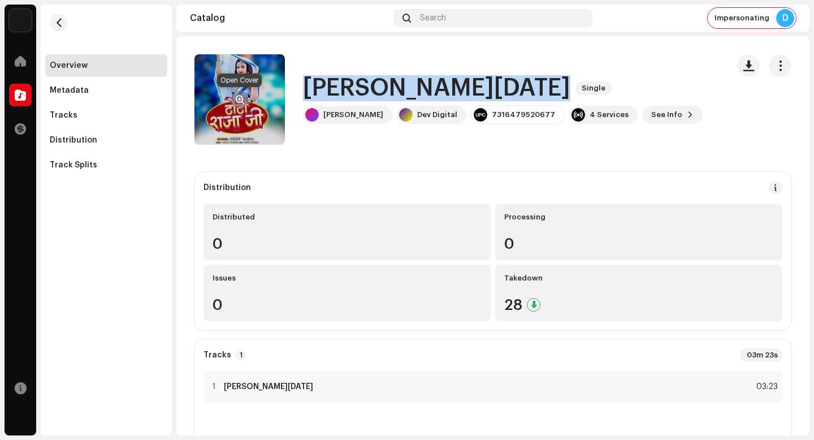
click at [240, 95] on span "button" at bounding box center [240, 99] width 8 height 9
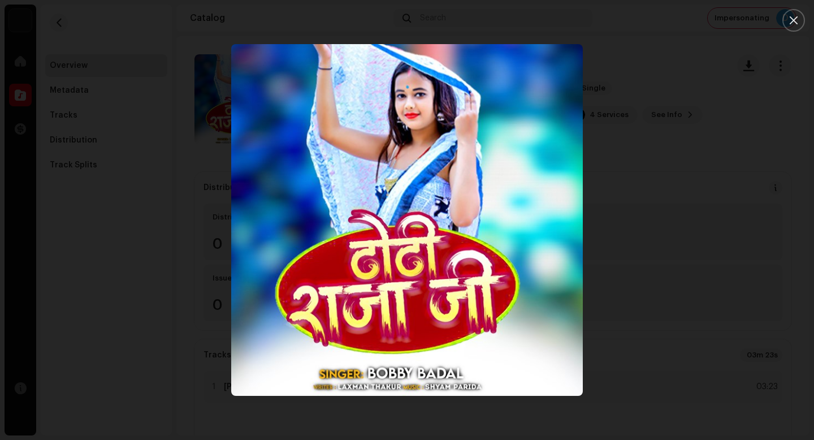
click at [76, 204] on div at bounding box center [407, 220] width 814 height 440
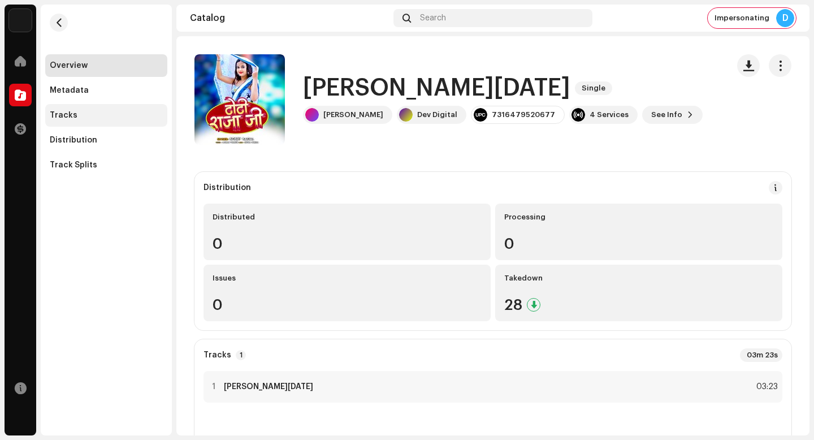
click at [102, 112] on div "Tracks" at bounding box center [106, 115] width 113 height 9
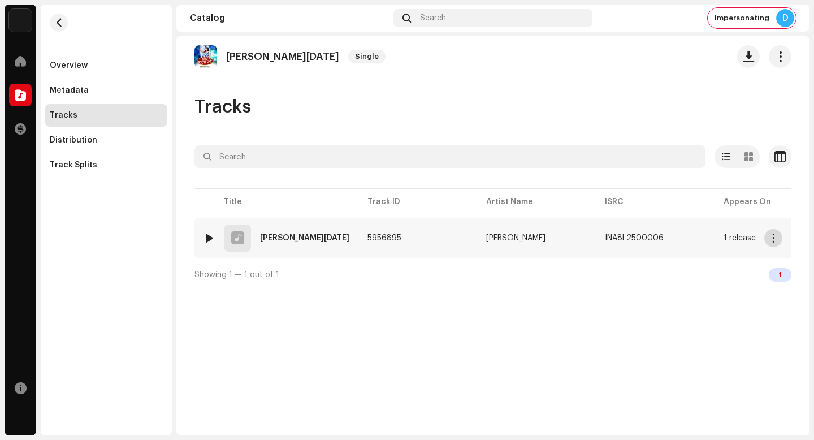
click at [773, 238] on span "button" at bounding box center [773, 237] width 8 height 9
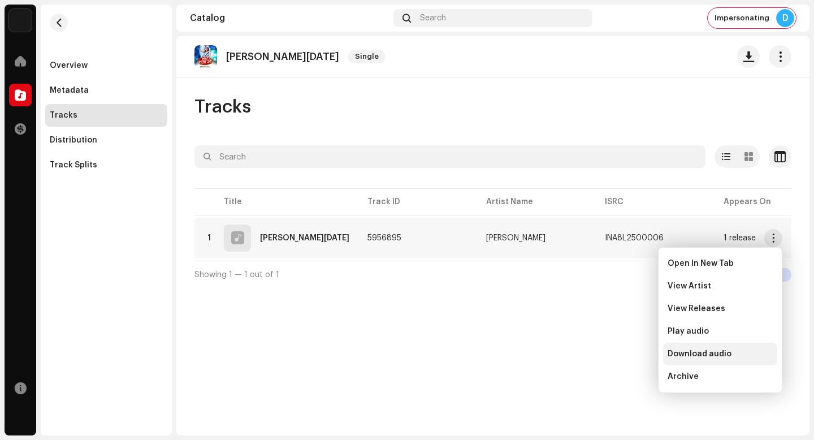
click at [750, 350] on div "Download audio" at bounding box center [720, 353] width 105 height 9
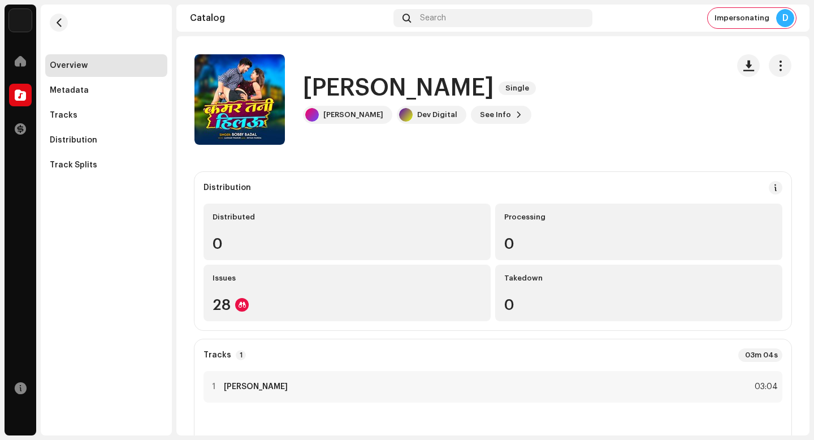
click at [395, 89] on h1 "Kamar Tani Hilau" at bounding box center [398, 88] width 191 height 26
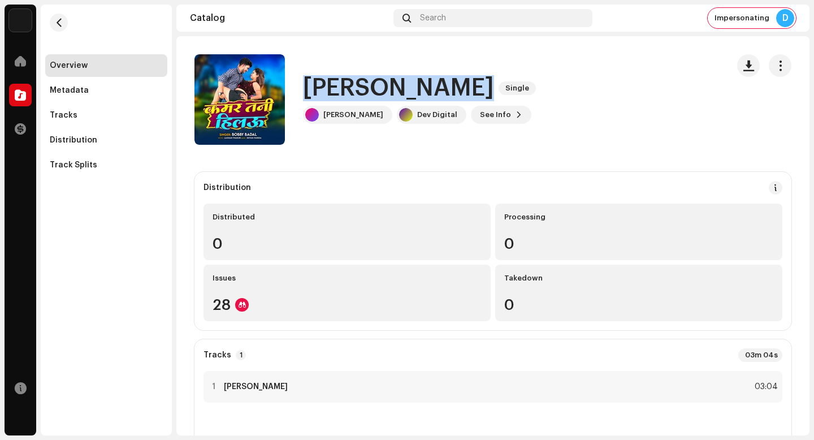
click at [395, 89] on h1 "Kamar Tani Hilau" at bounding box center [398, 88] width 191 height 26
copy div "Kamar Tani Hilau Single"
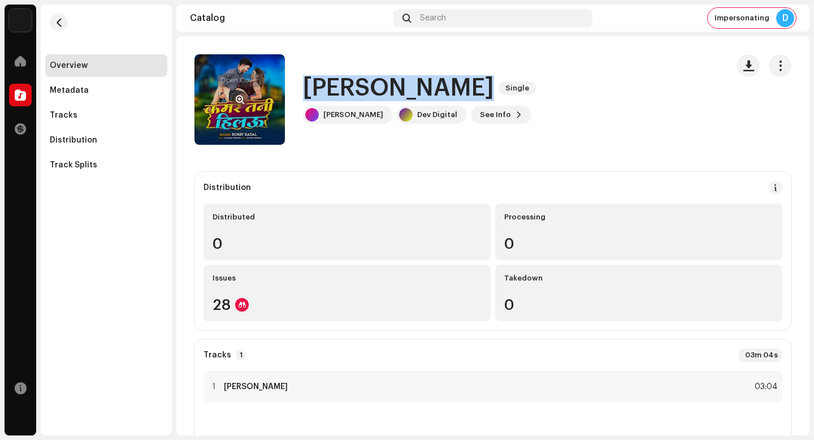
click at [235, 103] on button "button" at bounding box center [240, 99] width 18 height 18
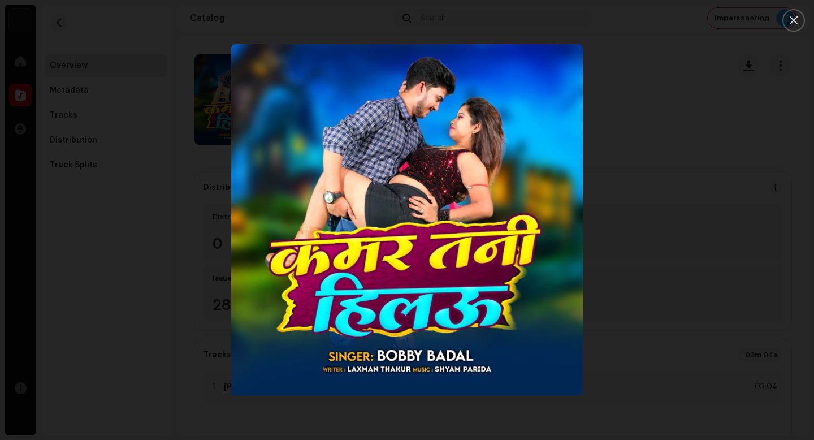
click at [75, 163] on div at bounding box center [407, 220] width 814 height 440
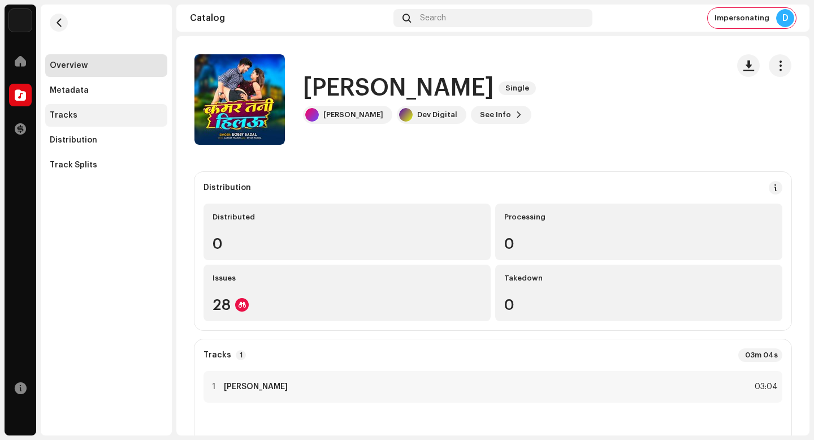
click at [100, 116] on div "Tracks" at bounding box center [106, 115] width 113 height 9
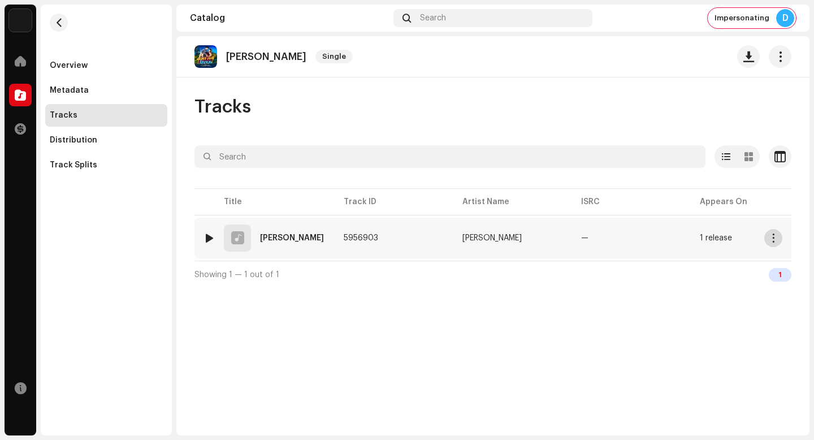
click at [774, 230] on button "button" at bounding box center [773, 238] width 18 height 18
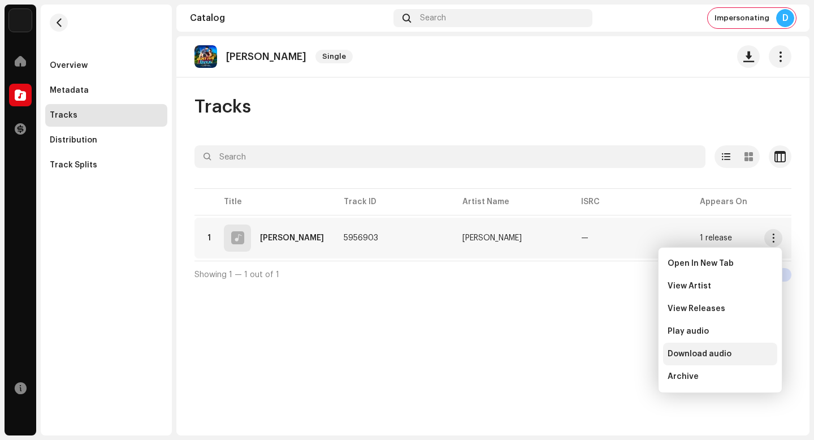
click at [730, 348] on div "Download audio" at bounding box center [720, 354] width 114 height 23
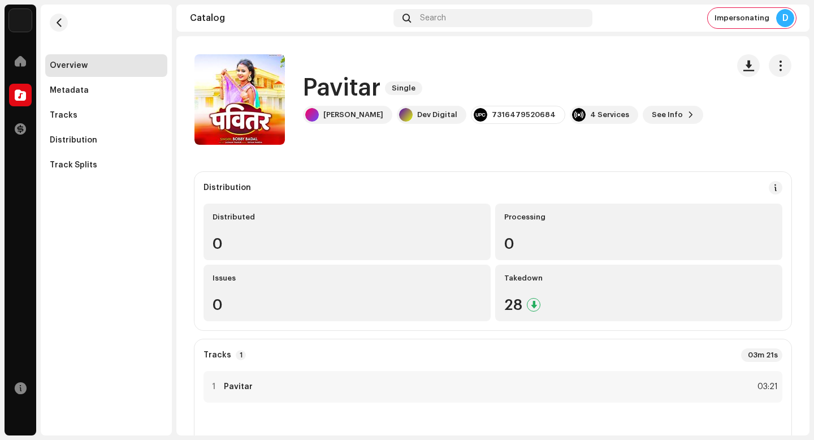
click at [348, 90] on h1 "Pavitar" at bounding box center [341, 88] width 77 height 26
copy h1 "Pavitar"
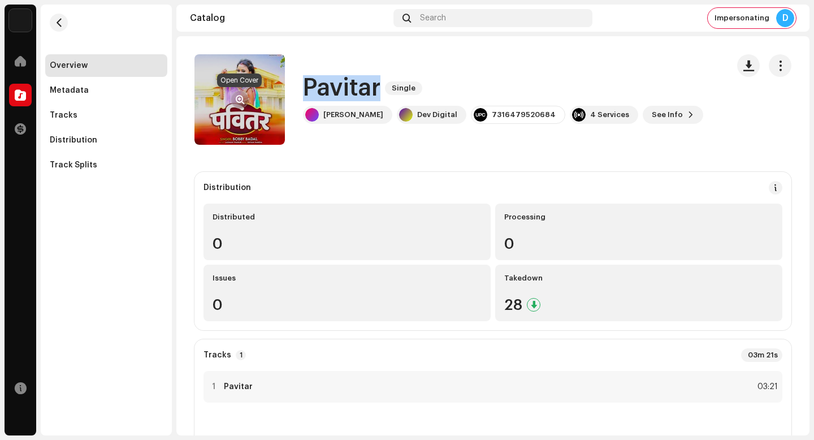
click at [238, 97] on span "button" at bounding box center [240, 99] width 8 height 9
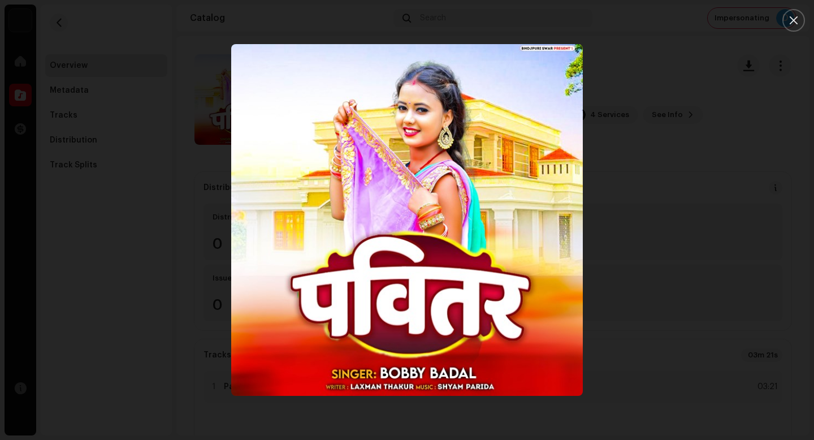
click at [28, 223] on div at bounding box center [407, 220] width 814 height 440
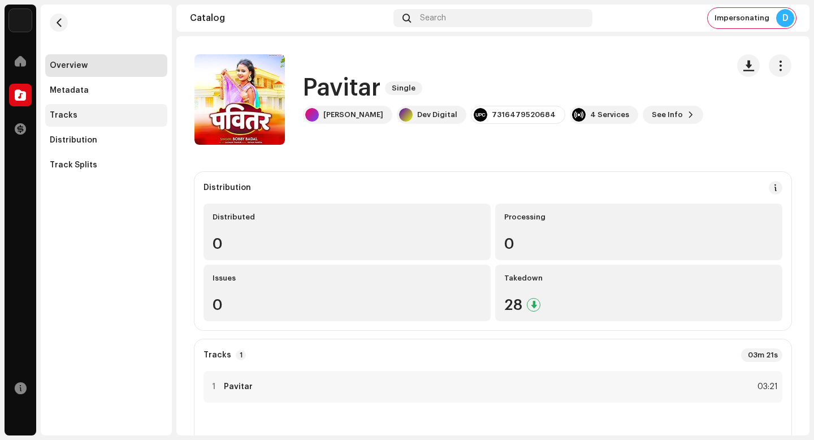
click at [99, 109] on div "Tracks" at bounding box center [106, 115] width 122 height 23
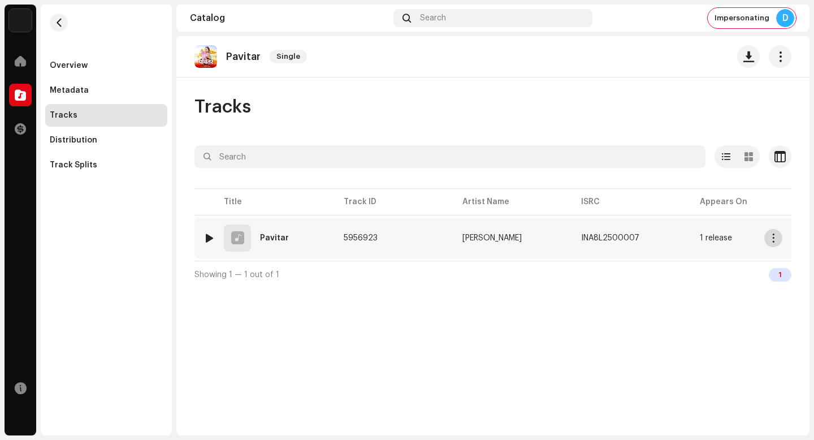
click at [774, 237] on span "button" at bounding box center [773, 237] width 8 height 9
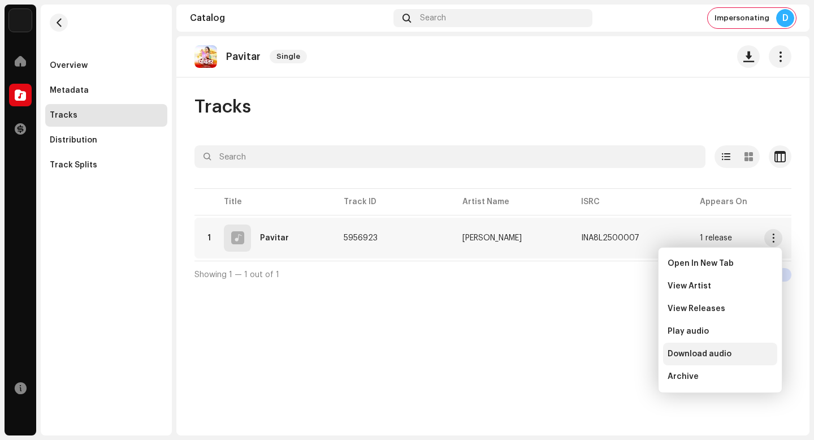
click at [742, 354] on div "Download audio" at bounding box center [720, 353] width 105 height 9
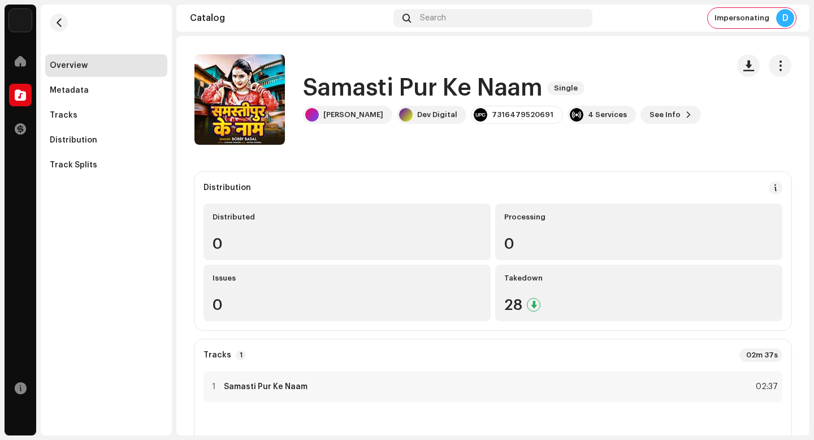
click at [447, 91] on h1 "Samasti Pur Ke Naam" at bounding box center [423, 88] width 240 height 26
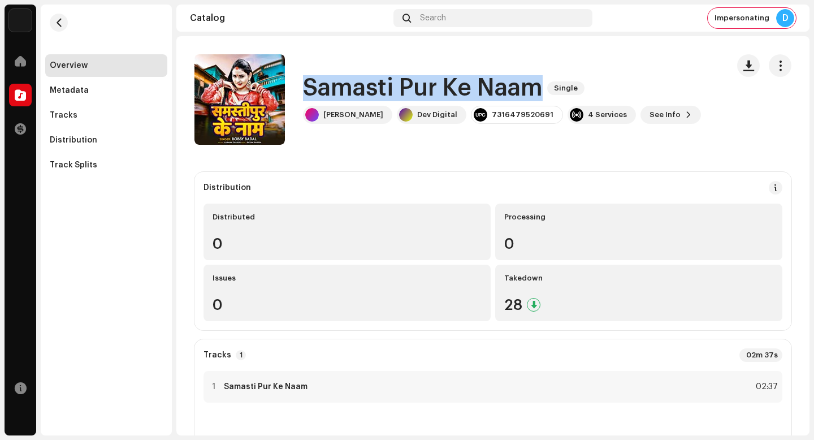
click at [447, 91] on h1 "Samasti Pur Ke Naam" at bounding box center [423, 88] width 240 height 26
copy div "Samasti Pur Ke Naam Single"
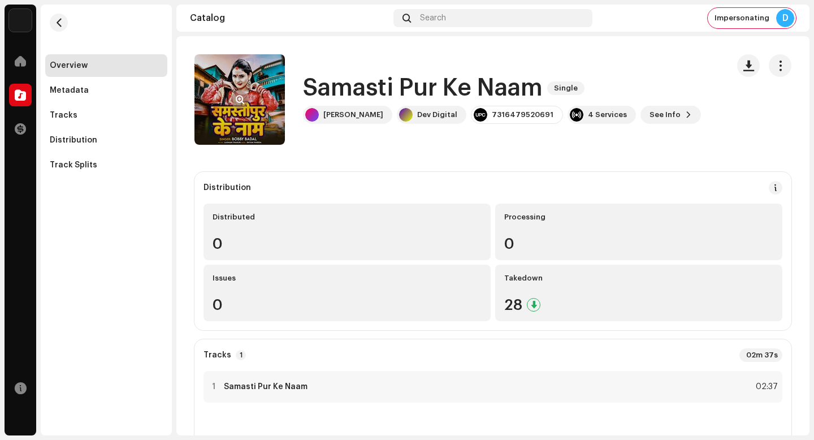
click at [228, 104] on re-a-cover at bounding box center [239, 99] width 90 height 90
click at [237, 103] on span "button" at bounding box center [240, 99] width 8 height 9
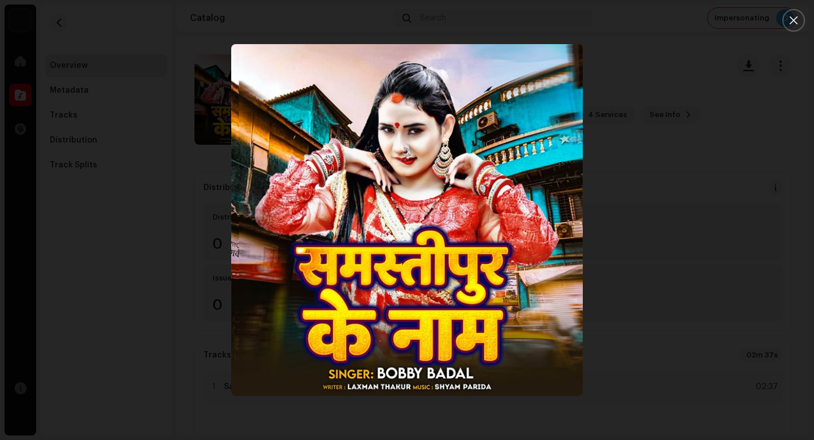
click at [410, 200] on img "1" at bounding box center [407, 220] width 352 height 352
click at [169, 227] on div at bounding box center [407, 220] width 814 height 440
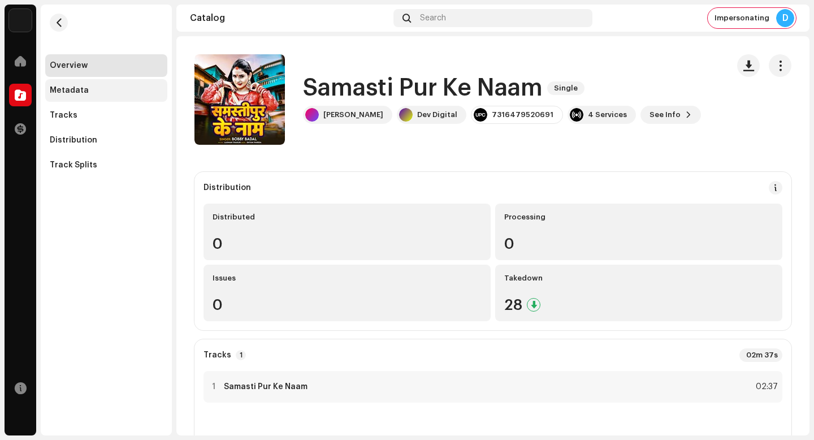
click at [120, 79] on div "Metadata" at bounding box center [106, 90] width 122 height 23
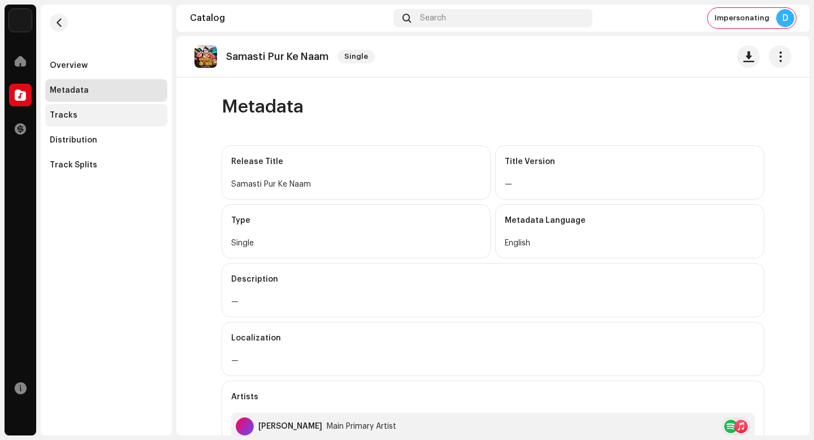
click at [120, 121] on div "Tracks" at bounding box center [106, 115] width 122 height 23
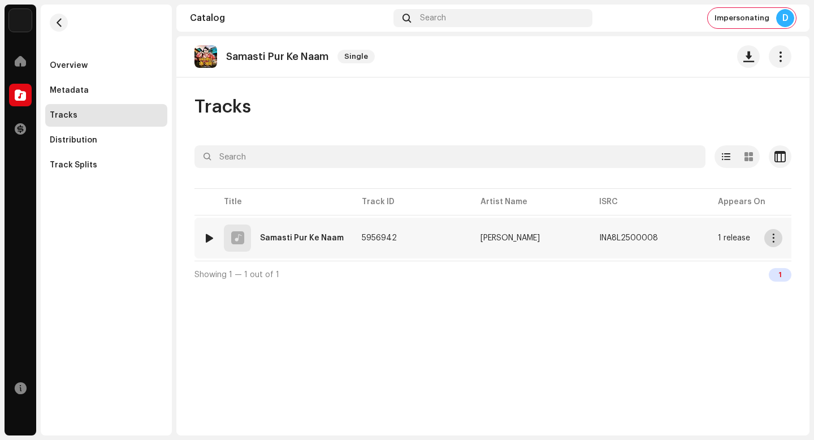
click at [770, 237] on span "button" at bounding box center [773, 237] width 8 height 9
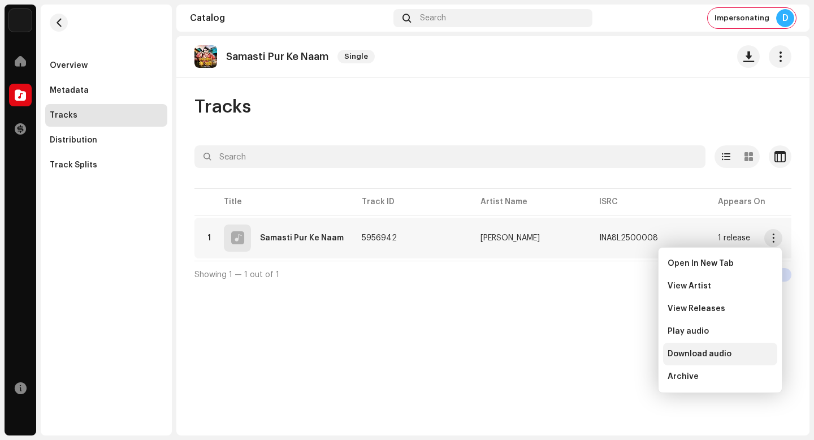
click at [749, 345] on div "Download audio" at bounding box center [720, 354] width 114 height 23
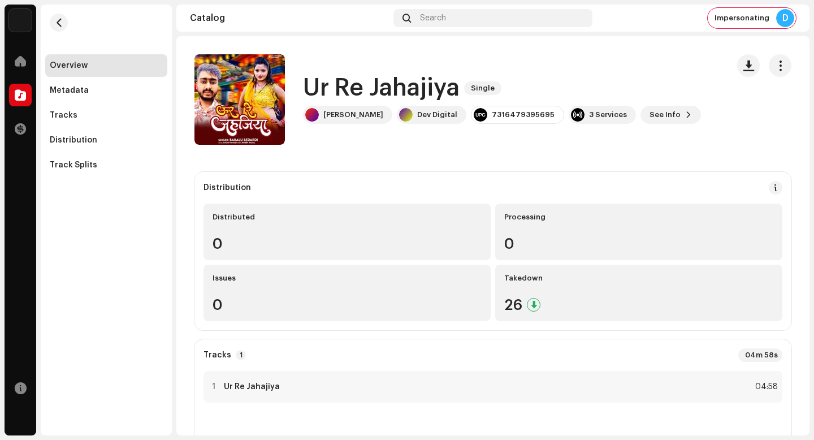
click at [387, 90] on h1 "Ur Re Jahajiya" at bounding box center [381, 88] width 157 height 26
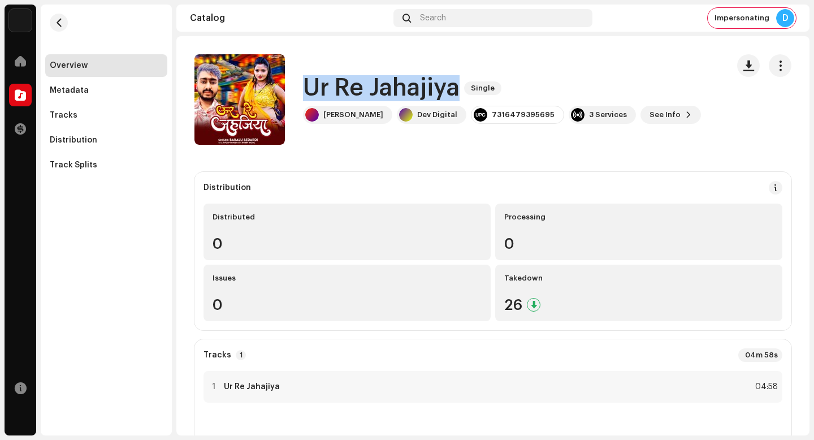
click at [387, 90] on h1 "Ur Re Jahajiya" at bounding box center [381, 88] width 157 height 26
copy div "Ur Re Jahajiya Single"
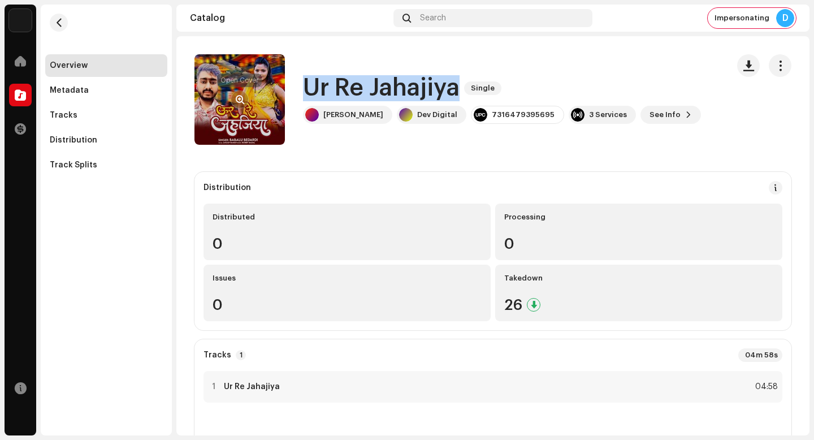
click at [244, 97] on button "button" at bounding box center [240, 99] width 18 height 18
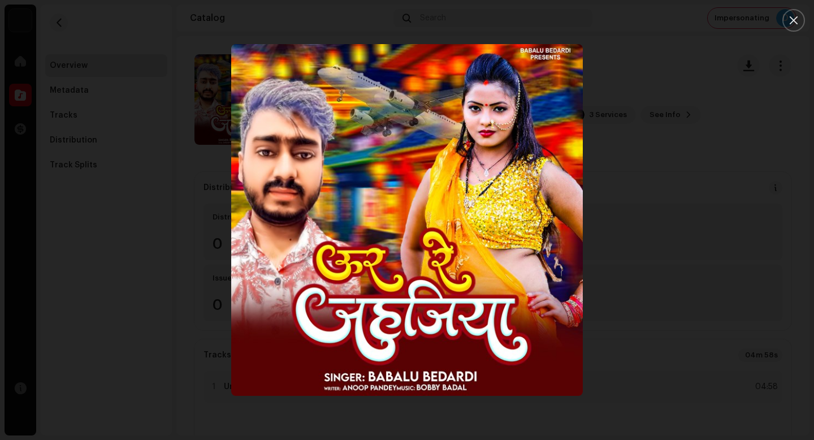
click at [747, 351] on div at bounding box center [407, 220] width 814 height 440
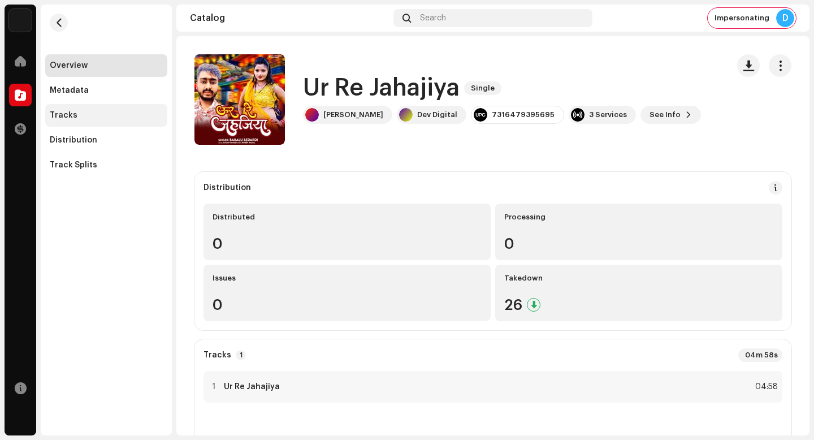
click at [135, 123] on div "Tracks" at bounding box center [106, 115] width 122 height 23
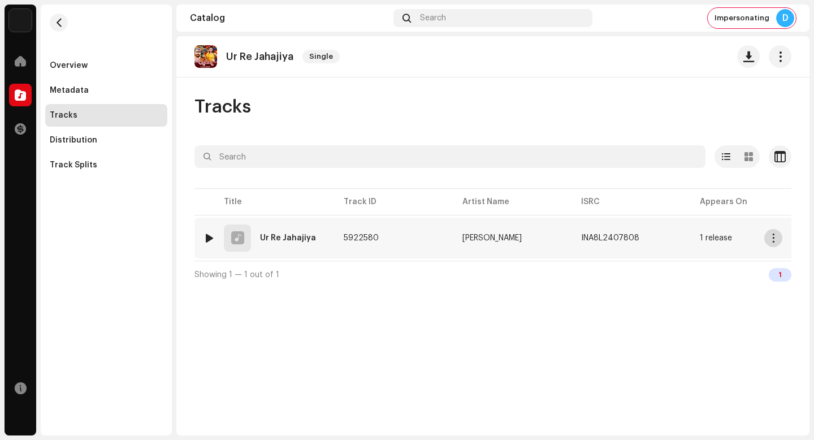
click at [773, 241] on span "button" at bounding box center [773, 237] width 8 height 9
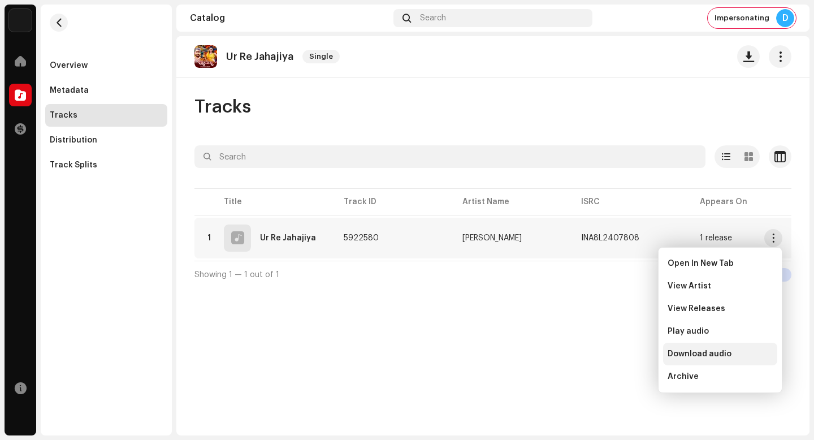
click at [765, 355] on div "Download audio" at bounding box center [720, 353] width 105 height 9
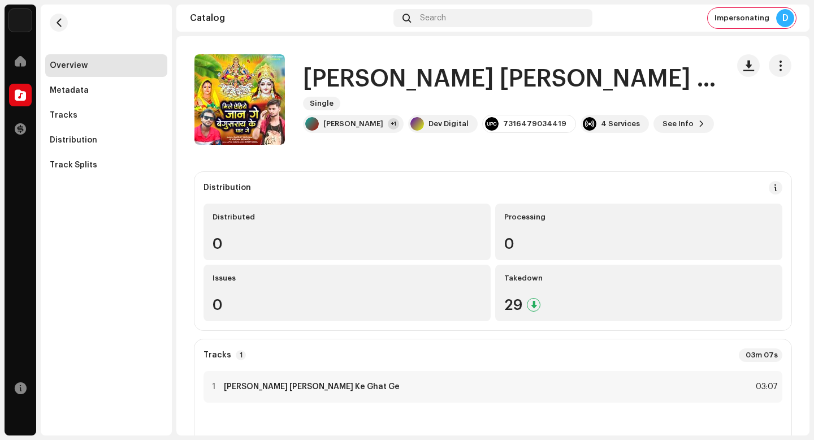
click at [423, 81] on h1 "Mile Yehiye Jaan Ge Begusaray Ke Ghat Ge" at bounding box center [511, 79] width 416 height 26
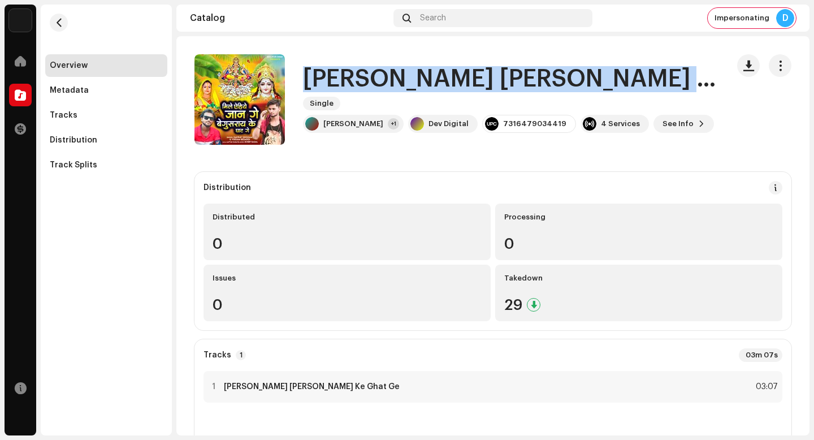
click at [423, 81] on h1 "Mile Yehiye Jaan Ge Begusaray Ke Ghat Ge" at bounding box center [511, 79] width 416 height 26
copy div "Mile Yehiye Jaan Ge Begusaray Ke Ghat Ge Single"
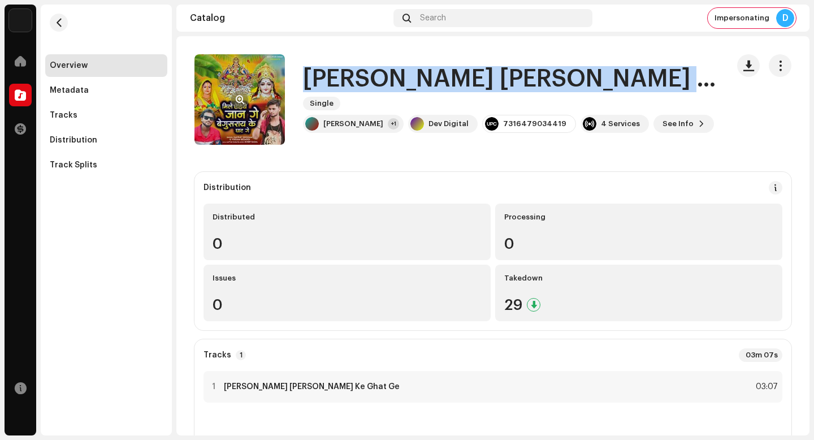
click at [235, 94] on button "button" at bounding box center [240, 99] width 18 height 18
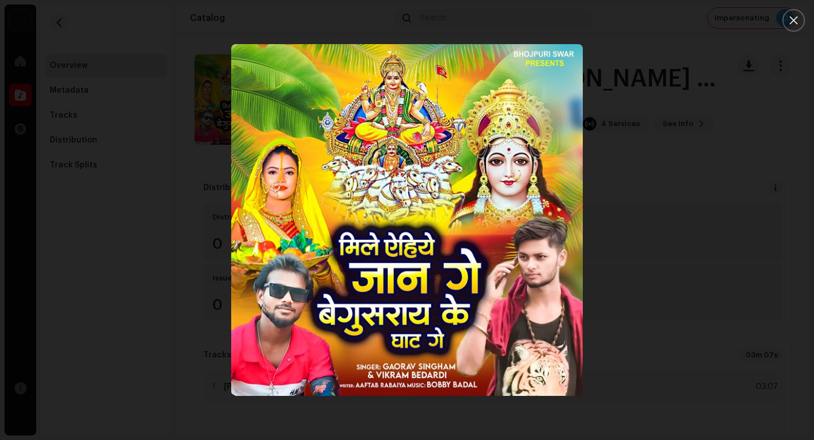
click at [127, 182] on div at bounding box center [407, 220] width 814 height 440
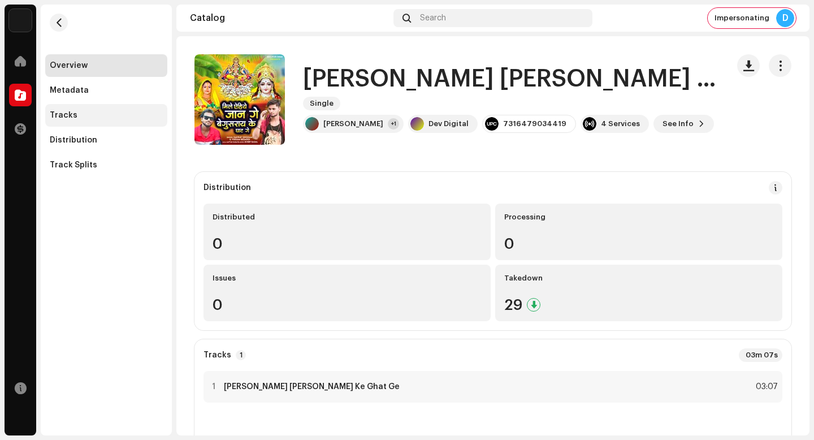
click at [88, 110] on div "Tracks" at bounding box center [106, 115] width 122 height 23
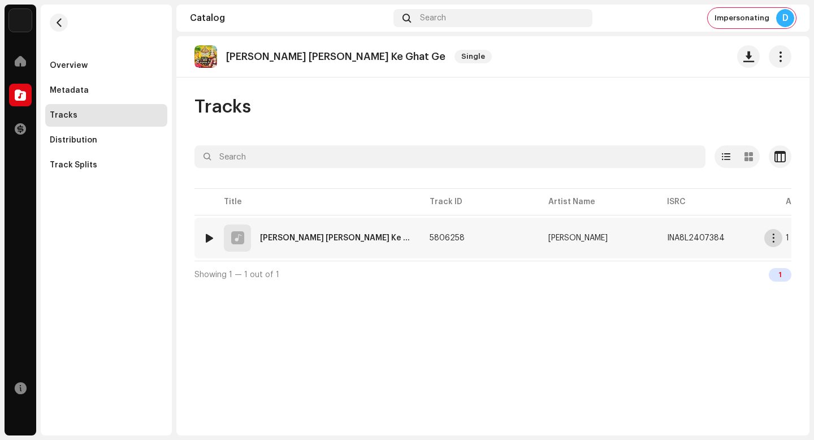
click at [773, 238] on span "button" at bounding box center [773, 237] width 8 height 9
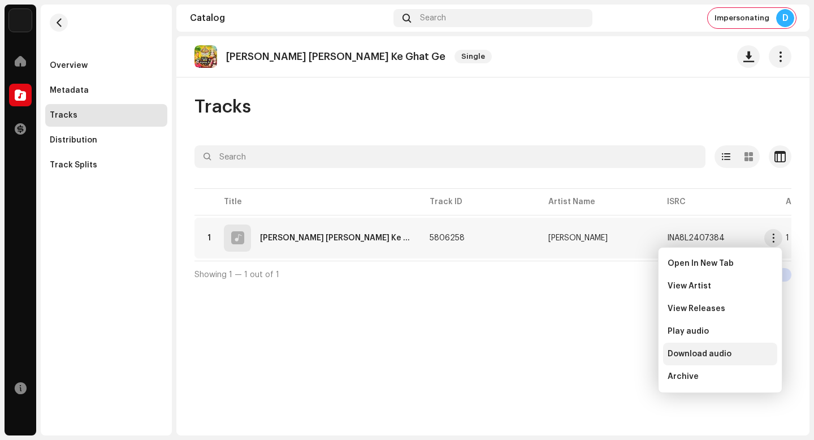
click at [761, 350] on div "Download audio" at bounding box center [720, 353] width 105 height 9
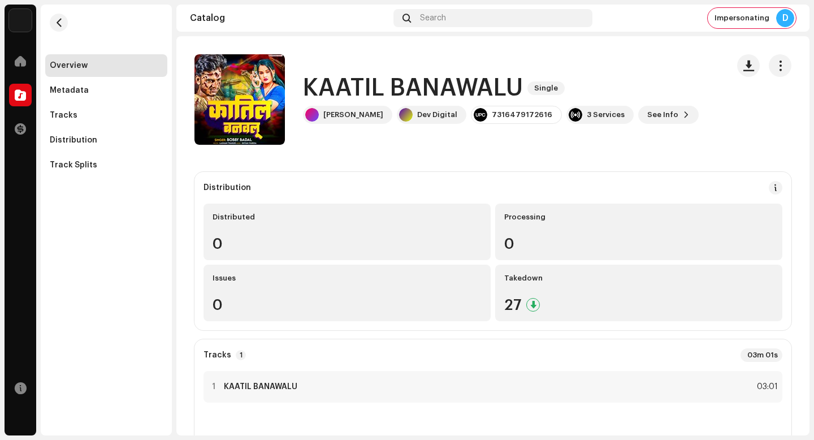
click at [445, 82] on h1 "KAATIL BANAWALU" at bounding box center [413, 88] width 220 height 26
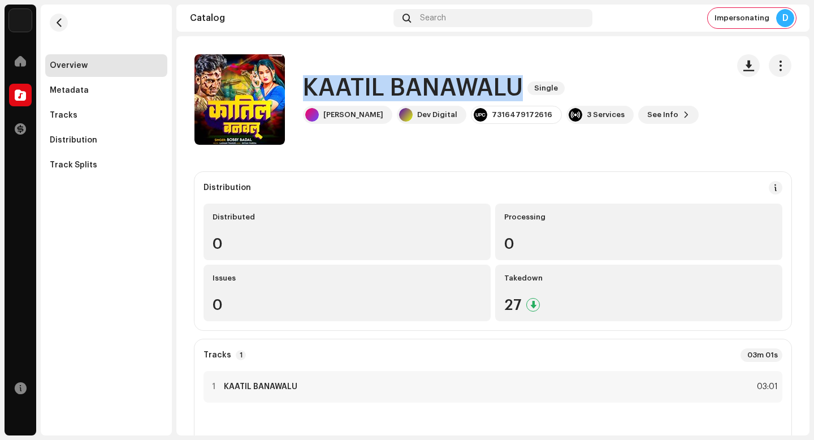
click at [445, 82] on h1 "KAATIL BANAWALU" at bounding box center [413, 88] width 220 height 26
copy div "KAATIL BANAWALU Single"
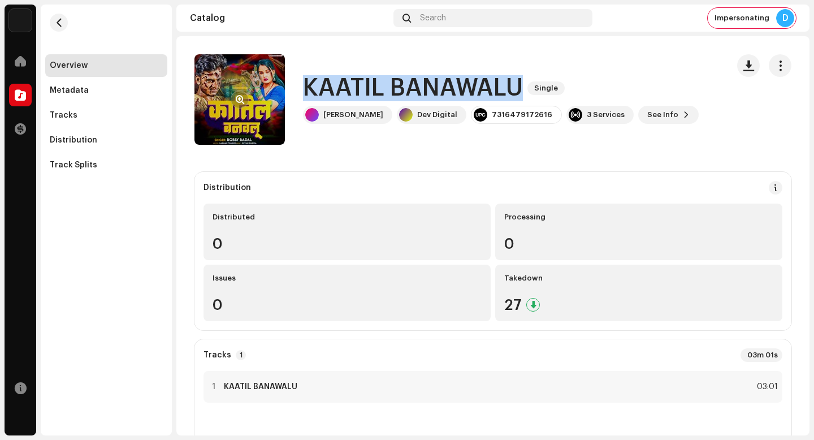
click at [236, 94] on button "button" at bounding box center [240, 99] width 18 height 18
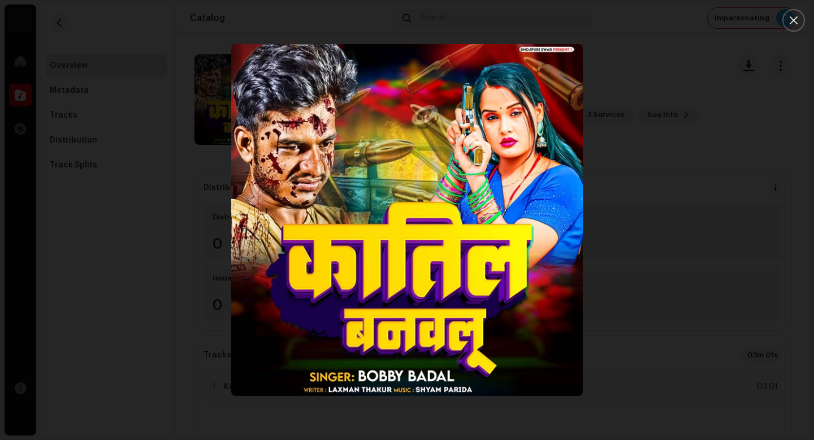
click at [765, 355] on div at bounding box center [407, 220] width 814 height 440
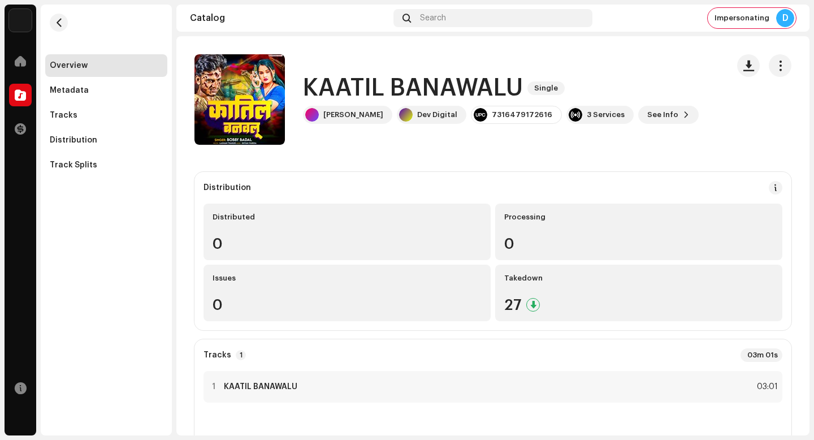
click at [124, 127] on div "Overview Metadata Tracks Distribution Track Splits" at bounding box center [106, 115] width 122 height 122
click at [72, 120] on div "Tracks" at bounding box center [106, 115] width 122 height 23
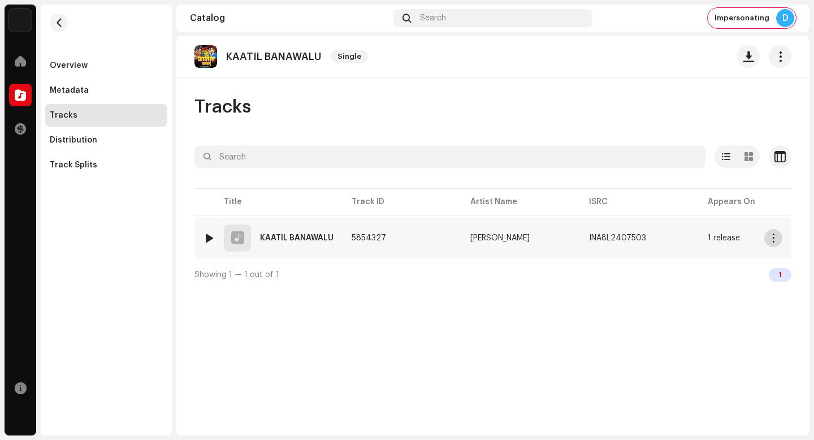
click at [775, 242] on span "button" at bounding box center [773, 237] width 8 height 9
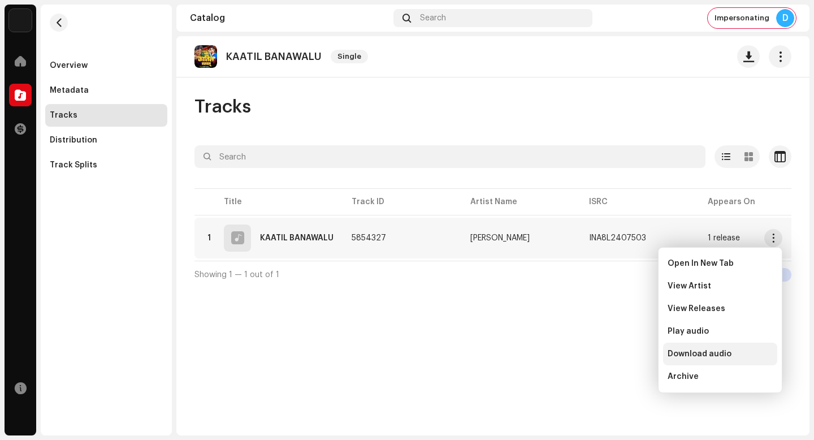
click at [746, 352] on div "Download audio" at bounding box center [720, 353] width 105 height 9
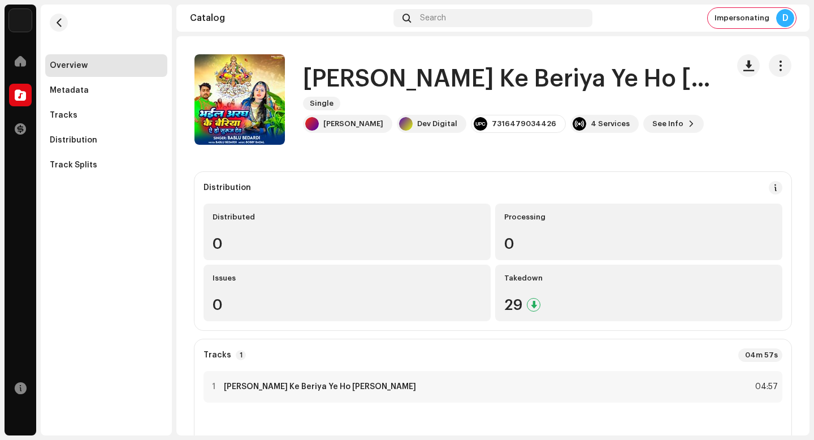
click at [497, 81] on h1 "[PERSON_NAME] Ke Beriya Ye Ho [PERSON_NAME]" at bounding box center [511, 79] width 416 height 26
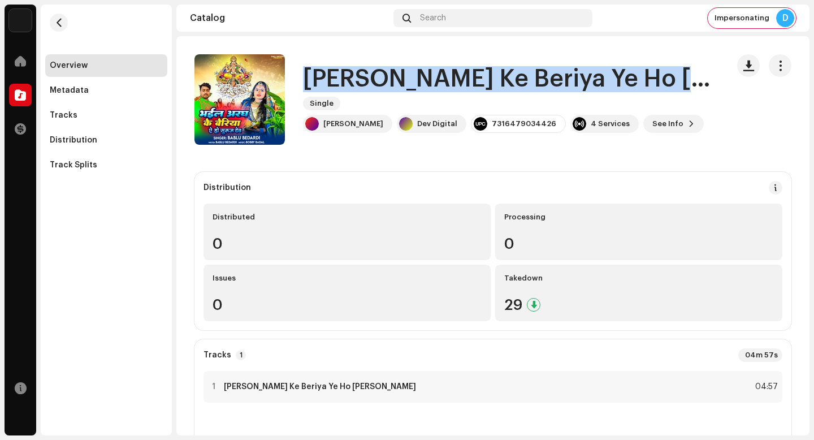
click at [497, 81] on h1 "[PERSON_NAME] Ke Beriya Ye Ho [PERSON_NAME]" at bounding box center [511, 79] width 416 height 26
copy div "[PERSON_NAME] Ke Beriya Ye Ho [PERSON_NAME] Single"
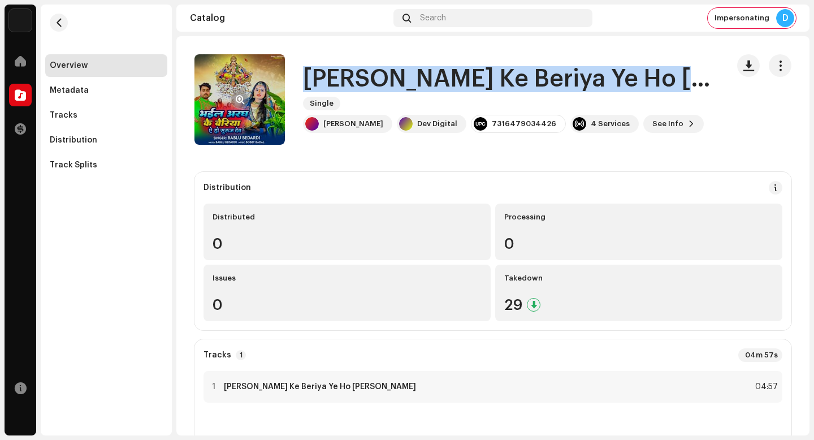
click at [244, 93] on button "button" at bounding box center [240, 99] width 18 height 18
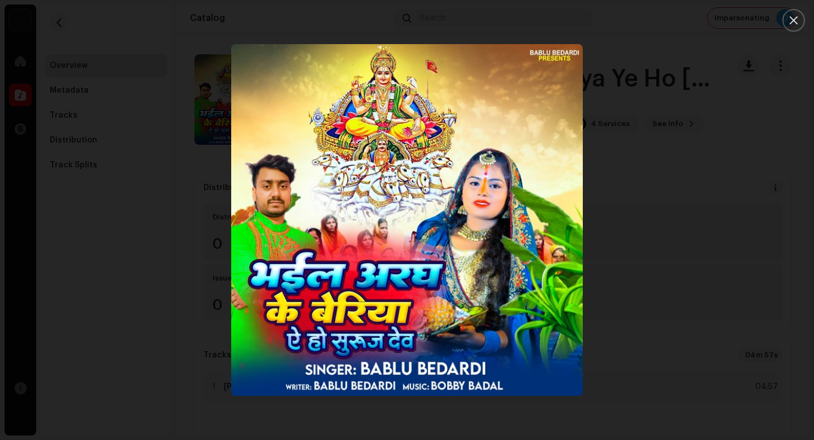
click at [16, 195] on div at bounding box center [407, 220] width 814 height 440
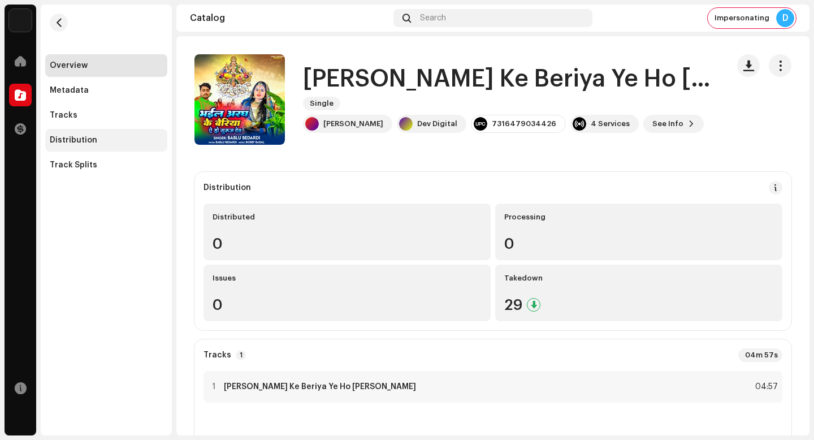
click at [116, 129] on div "Distribution" at bounding box center [106, 140] width 122 height 23
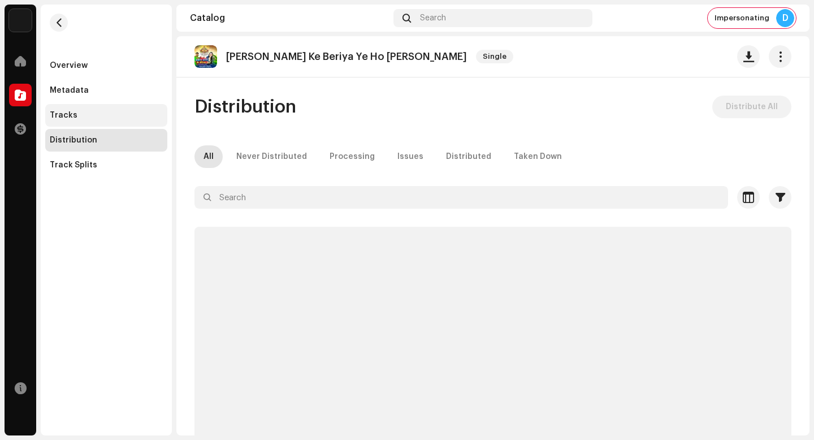
click at [116, 115] on div "Tracks" at bounding box center [106, 115] width 113 height 9
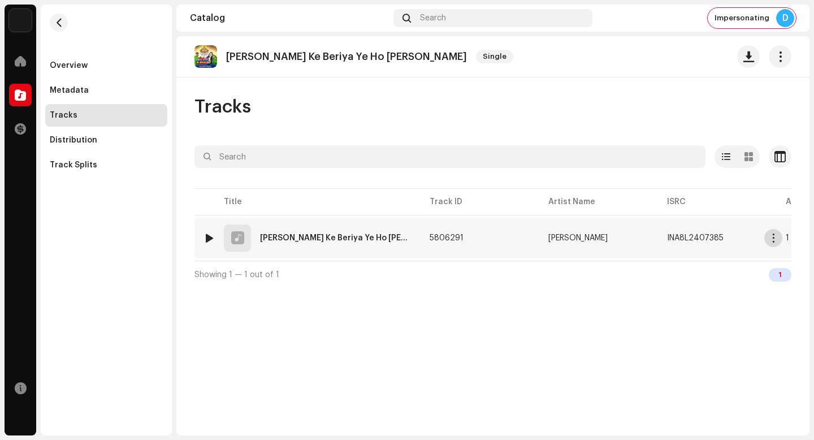
click at [767, 241] on button "button" at bounding box center [773, 238] width 18 height 18
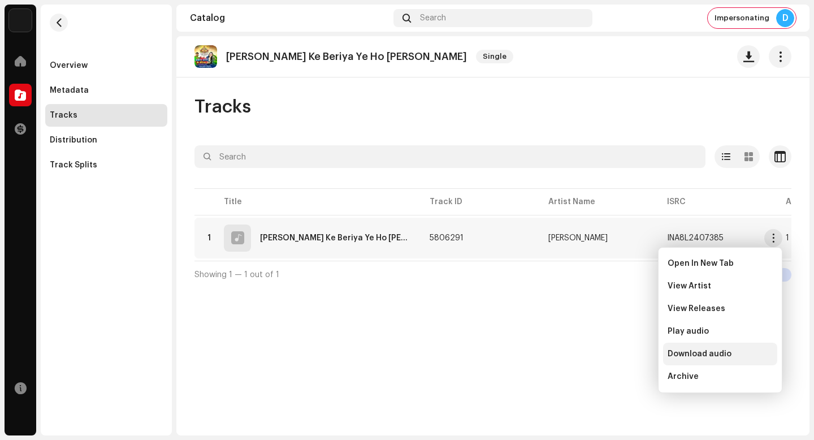
click at [726, 355] on span "Download audio" at bounding box center [700, 353] width 64 height 9
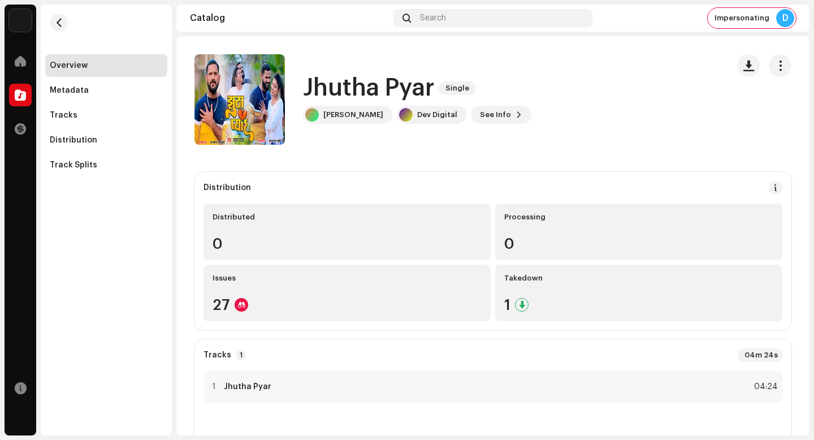
click at [398, 81] on h1 "Jhutha Pyar" at bounding box center [368, 88] width 131 height 26
copy div "Jhutha Pyar Single"
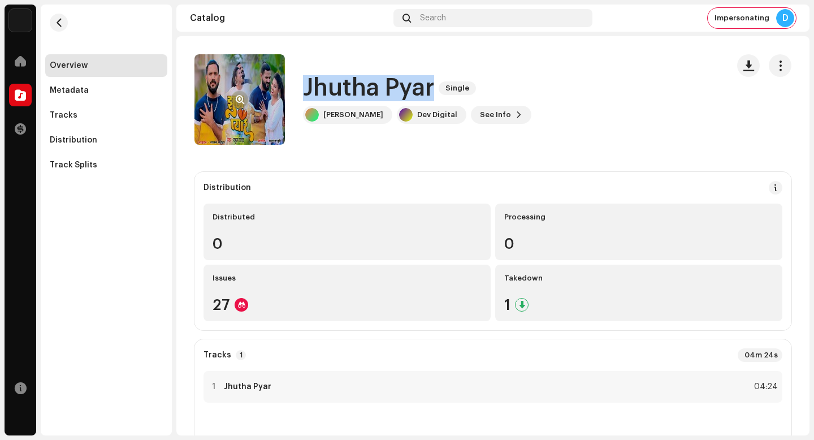
click at [236, 100] on span "button" at bounding box center [240, 99] width 8 height 9
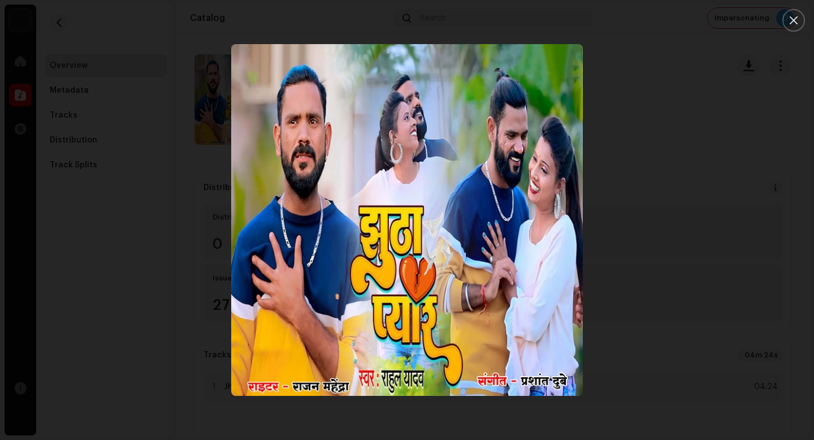
click at [699, 346] on div at bounding box center [407, 220] width 814 height 440
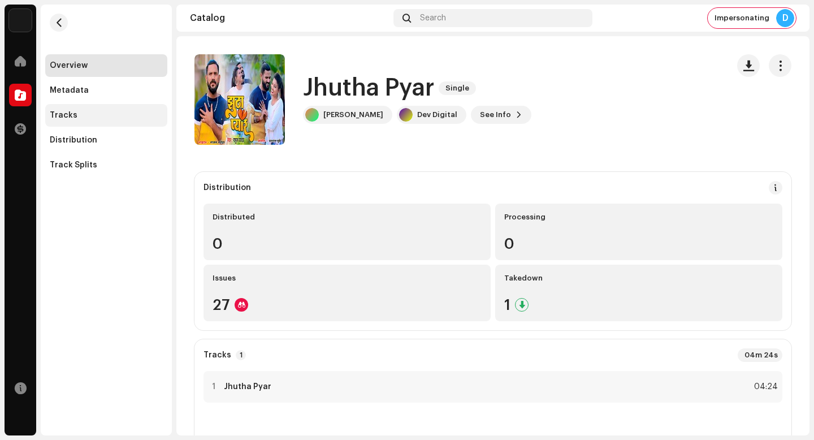
click at [136, 114] on div "Tracks" at bounding box center [106, 115] width 113 height 9
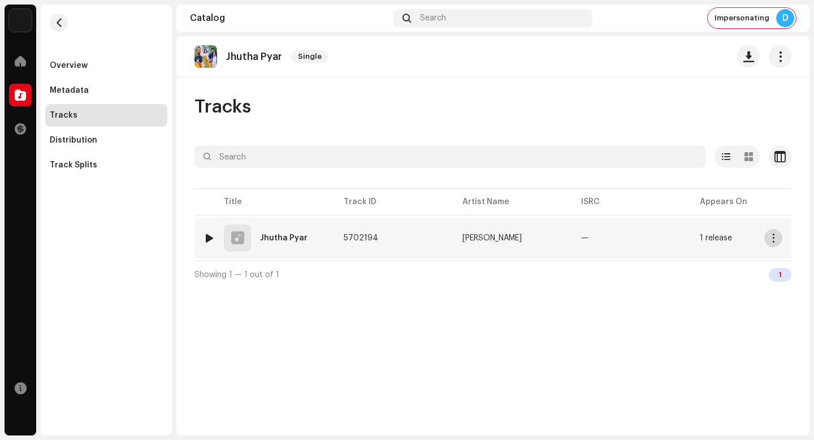
click at [774, 241] on span "button" at bounding box center [773, 237] width 8 height 9
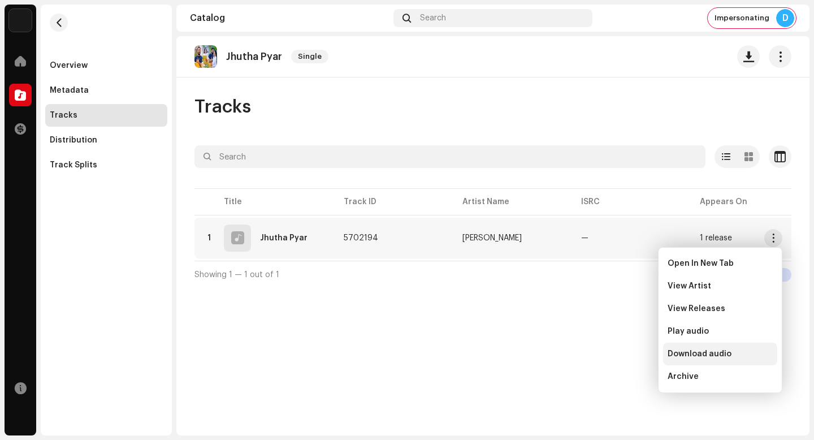
click at [744, 355] on div "Download audio" at bounding box center [720, 353] width 105 height 9
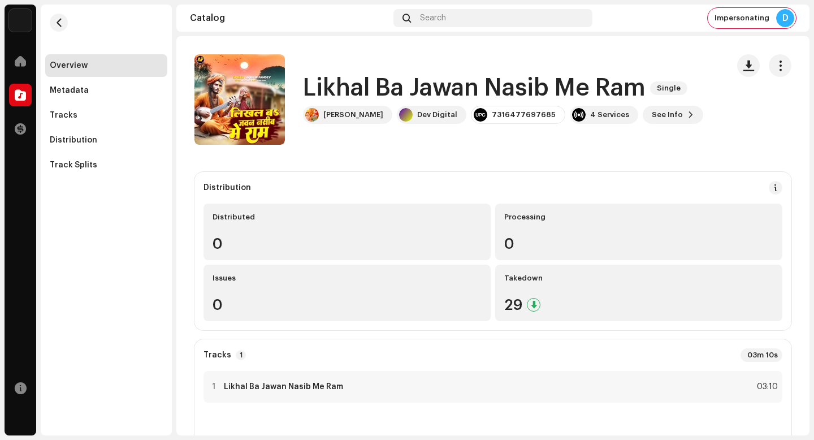
click at [494, 92] on h1 "Likhal Ba Jawan Nasib Me Ram" at bounding box center [474, 88] width 343 height 26
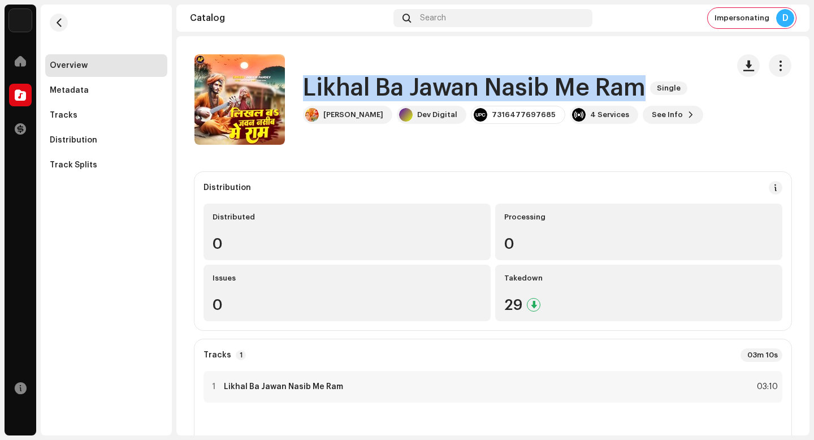
click at [494, 92] on h1 "Likhal Ba Jawan Nasib Me Ram" at bounding box center [474, 88] width 343 height 26
copy div "Likhal Ba Jawan Nasib Me Ram Single"
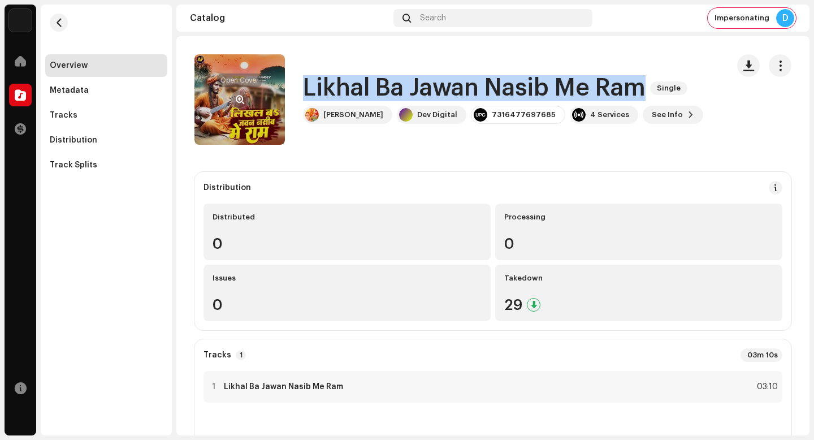
click at [245, 101] on button "button" at bounding box center [240, 99] width 18 height 18
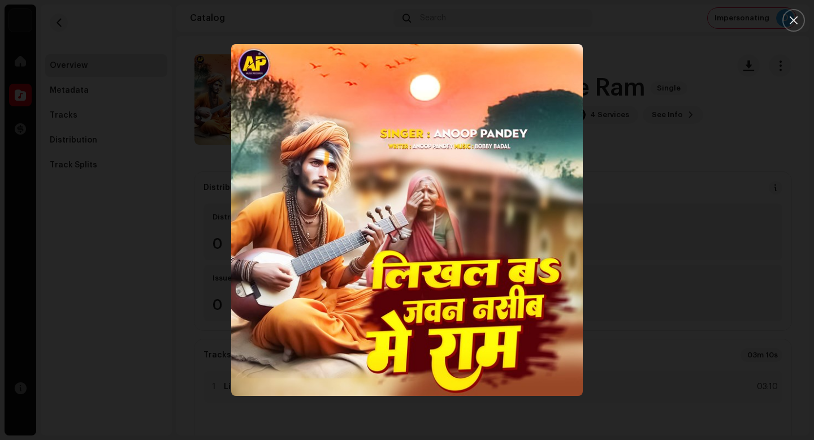
click at [71, 145] on div at bounding box center [407, 220] width 814 height 440
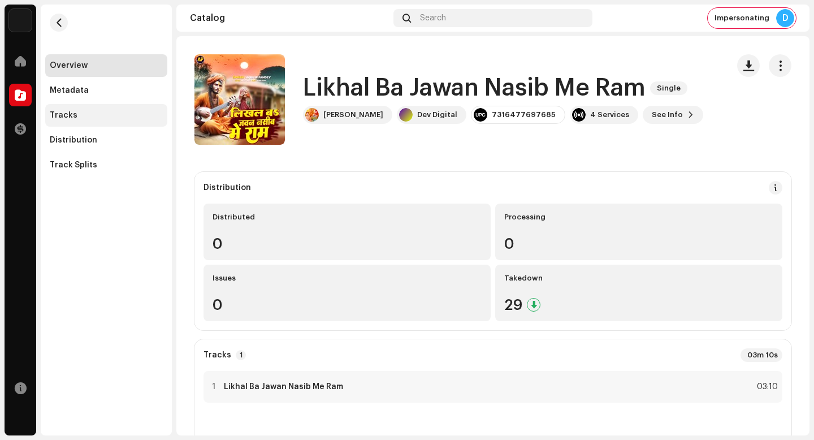
click at [77, 114] on div "Tracks" at bounding box center [106, 115] width 113 height 9
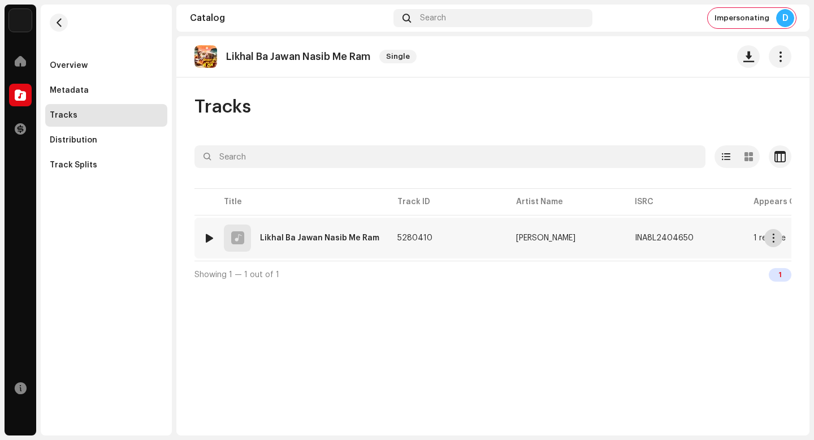
click at [774, 241] on span "button" at bounding box center [773, 237] width 8 height 9
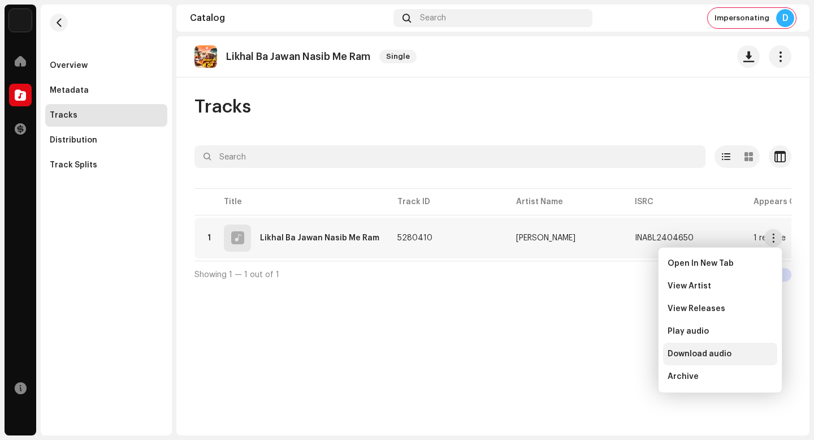
click at [743, 349] on div "Download audio" at bounding box center [720, 353] width 105 height 9
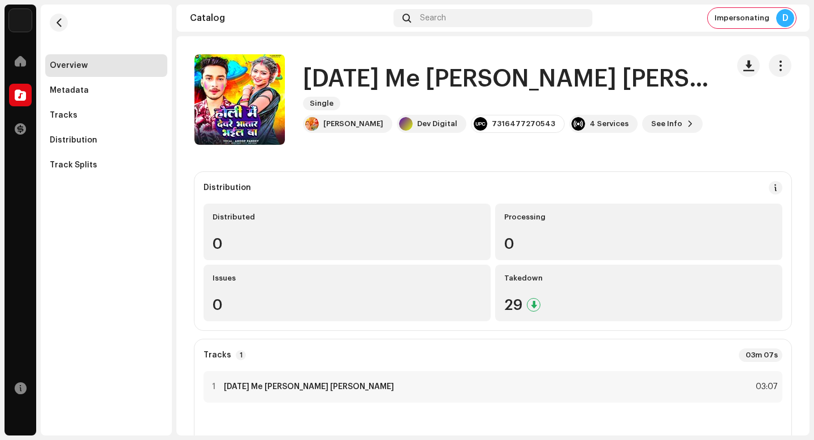
click at [433, 86] on h1 "[DATE] Me [PERSON_NAME] [PERSON_NAME]" at bounding box center [511, 79] width 416 height 26
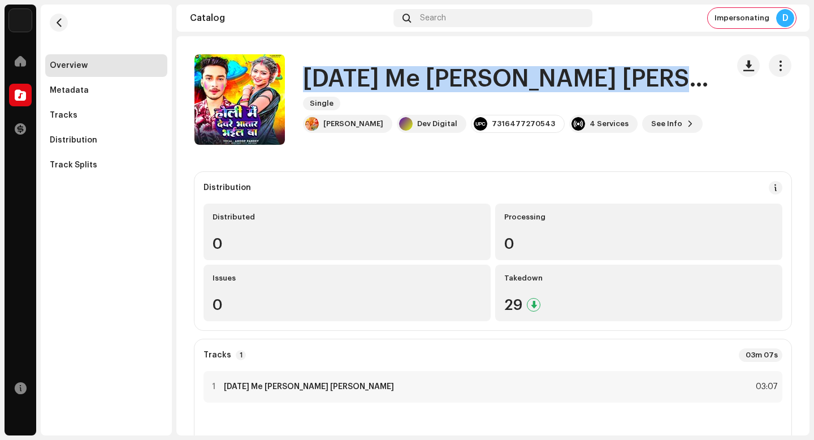
click at [433, 86] on h1 "[DATE] Me [PERSON_NAME] [PERSON_NAME]" at bounding box center [511, 79] width 416 height 26
copy div "[DATE] Me [PERSON_NAME] Bhatar Bhail Ba Single"
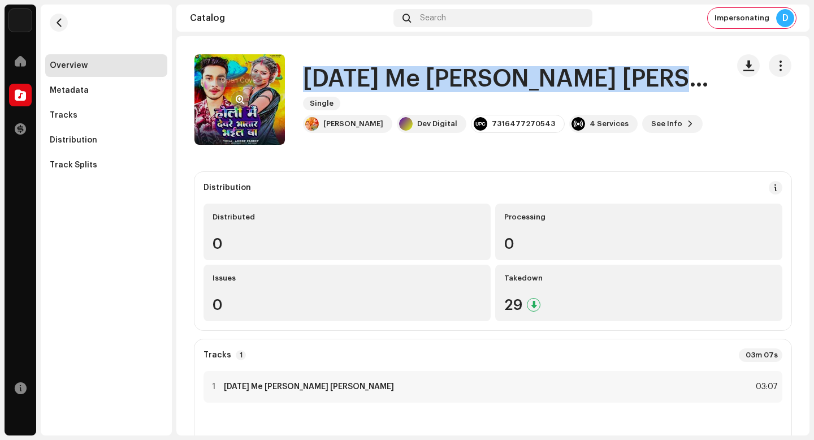
click at [243, 98] on span "button" at bounding box center [240, 99] width 8 height 9
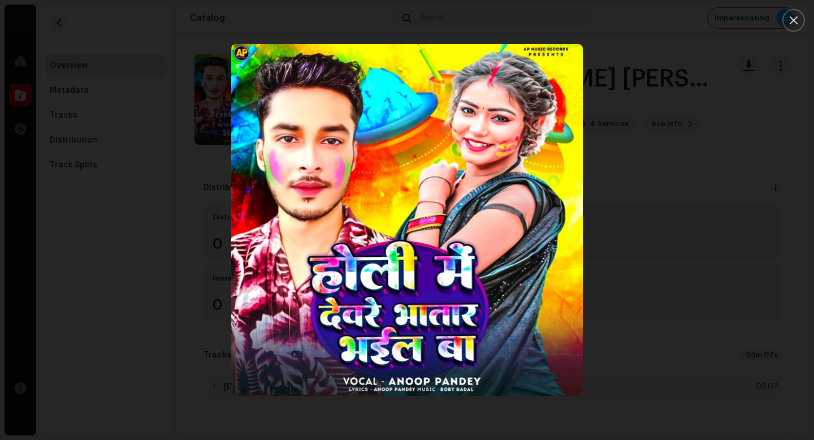
click at [165, 165] on div at bounding box center [407, 220] width 814 height 440
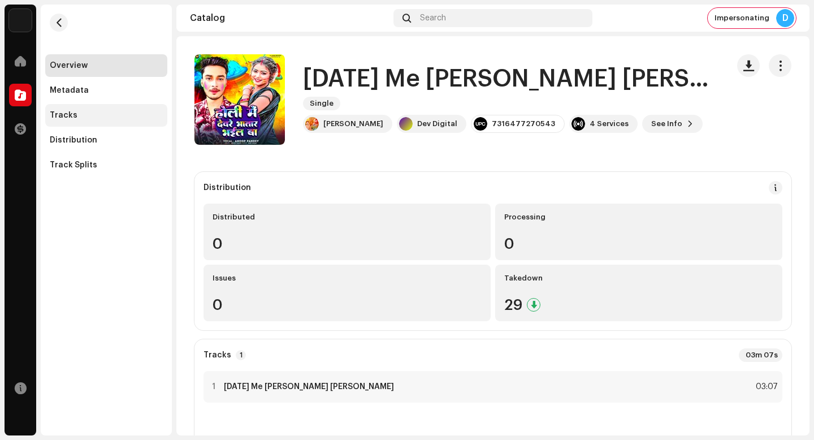
click at [126, 110] on div "Tracks" at bounding box center [106, 115] width 122 height 23
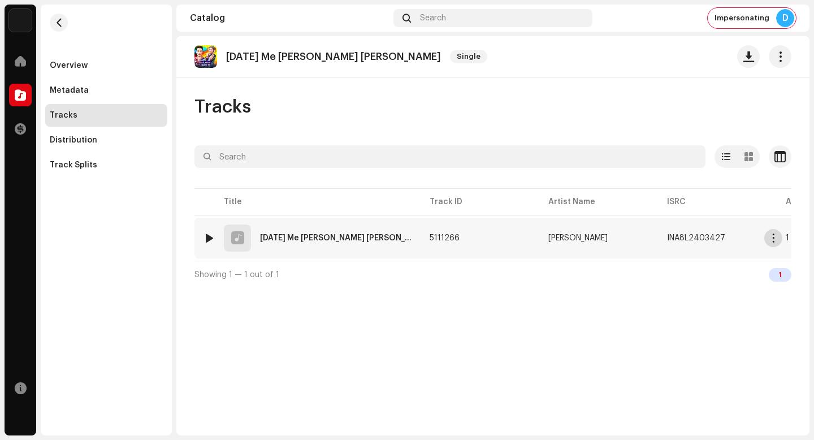
click at [774, 238] on span "button" at bounding box center [773, 237] width 8 height 9
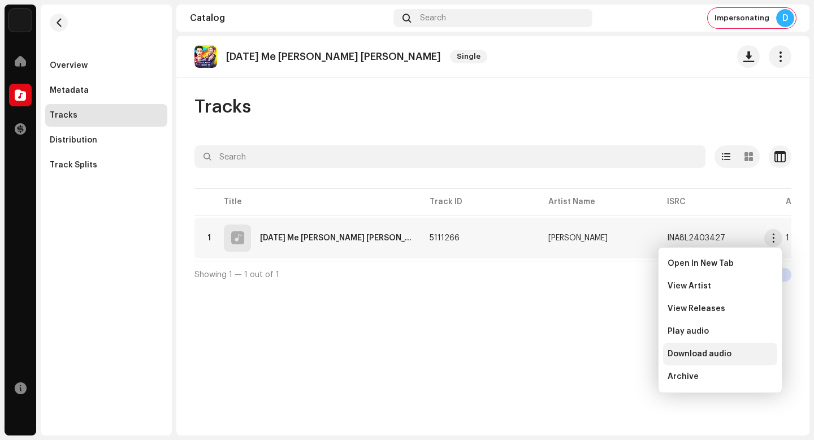
click at [767, 350] on div "Download audio" at bounding box center [720, 353] width 105 height 9
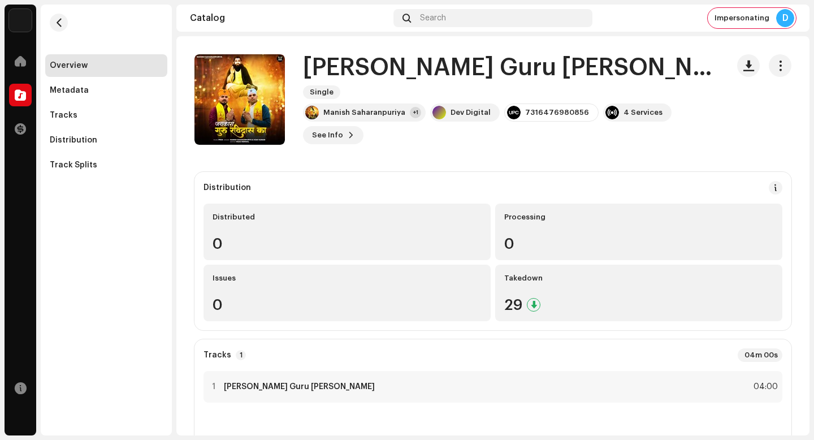
click at [466, 66] on h1 "[PERSON_NAME] Guru [PERSON_NAME]" at bounding box center [511, 68] width 416 height 26
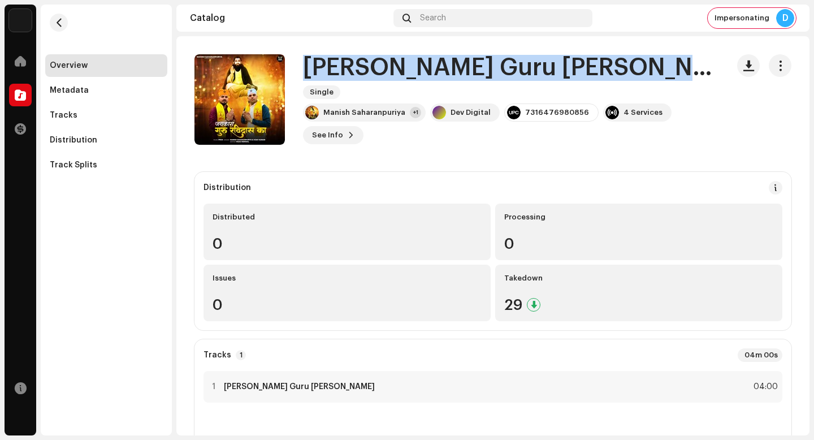
click at [466, 66] on h1 "[PERSON_NAME] Guru [PERSON_NAME]" at bounding box center [511, 68] width 416 height 26
copy div "Jai Kara Guru Ravi Dash Ka Single"
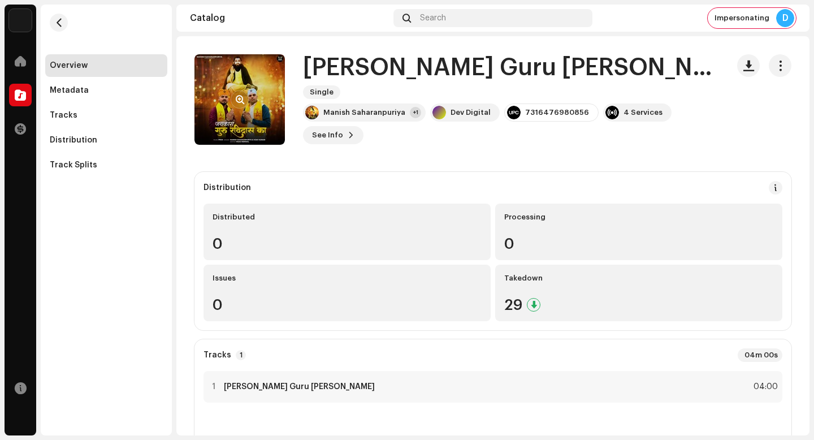
click at [252, 87] on re-a-cover at bounding box center [239, 99] width 90 height 90
click at [249, 100] on re-a-cover at bounding box center [239, 99] width 90 height 90
click at [240, 97] on span "button" at bounding box center [240, 99] width 8 height 9
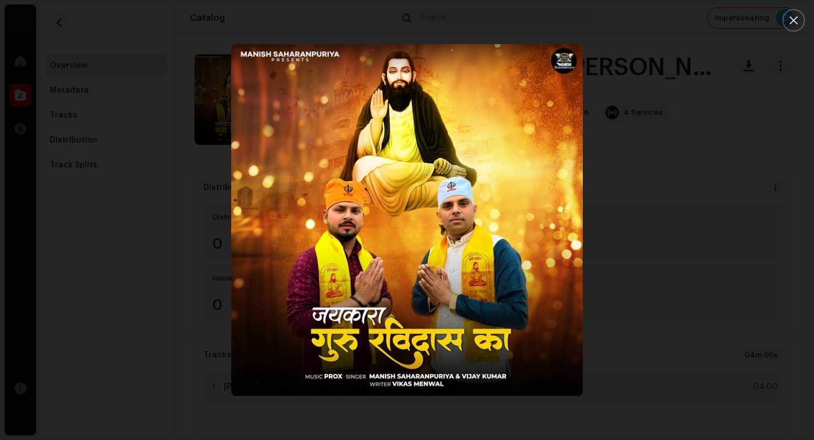
click at [663, 228] on div at bounding box center [407, 220] width 814 height 440
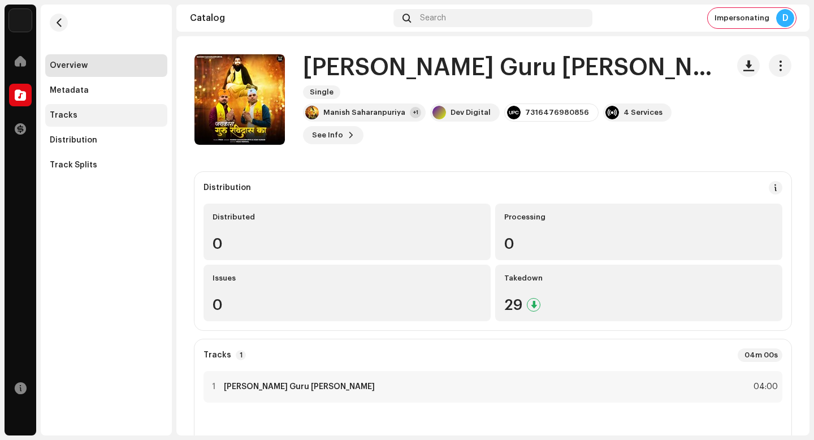
click at [137, 121] on div "Tracks" at bounding box center [106, 115] width 122 height 23
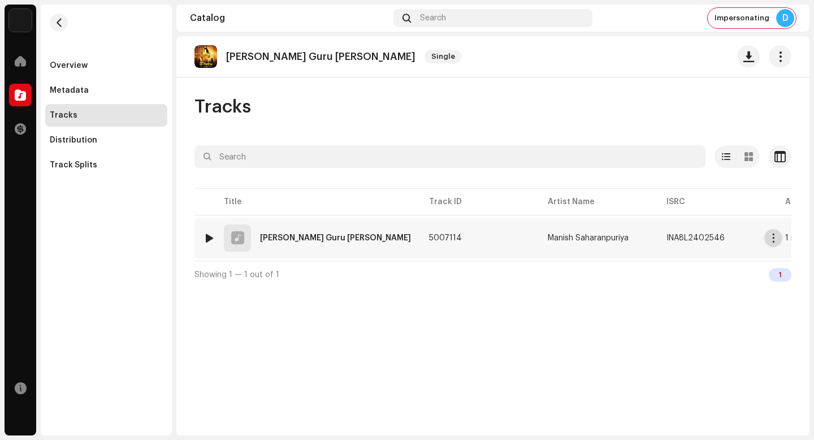
click at [779, 238] on button "button" at bounding box center [773, 238] width 18 height 18
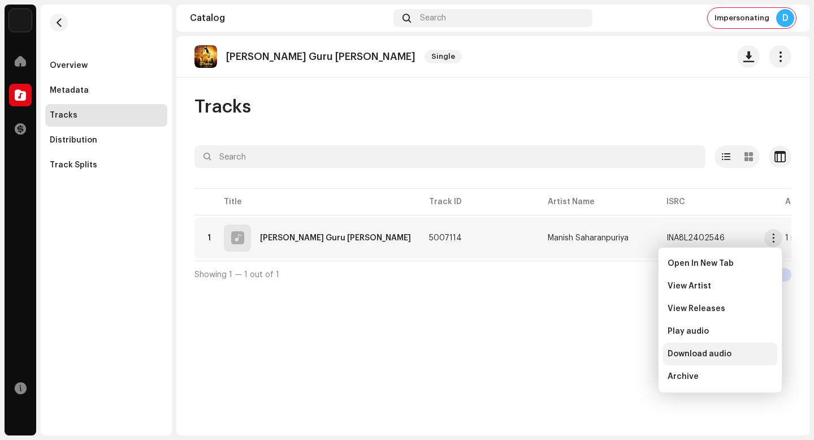
click at [714, 354] on span "Download audio" at bounding box center [700, 353] width 64 height 9
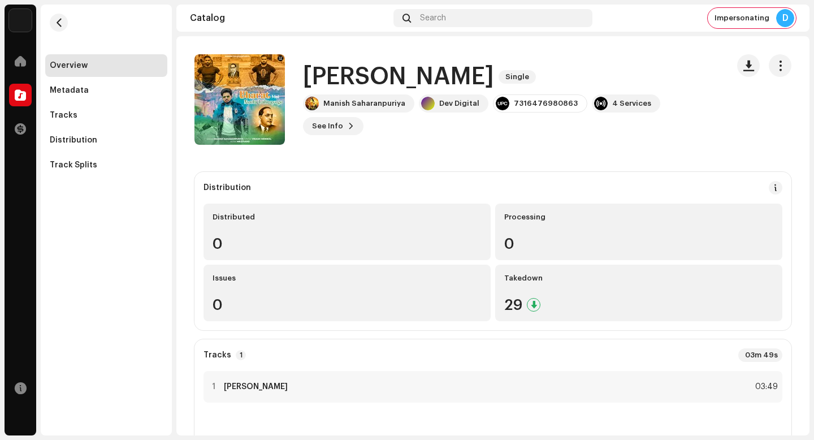
click at [396, 76] on h1 "[PERSON_NAME]" at bounding box center [398, 77] width 191 height 26
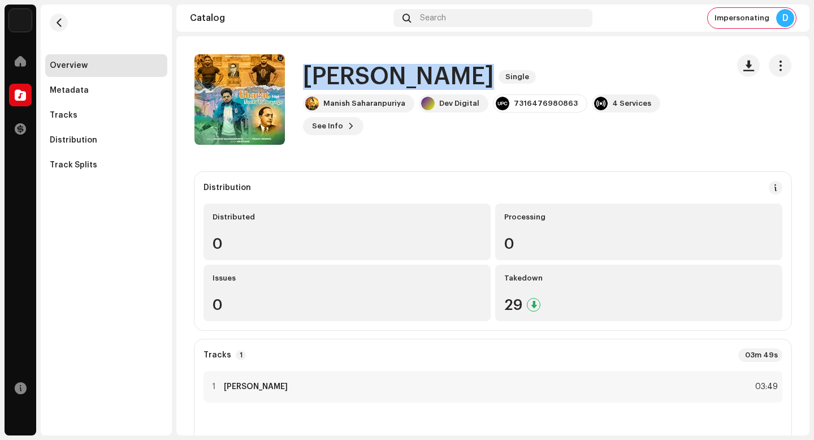
click at [396, 76] on h1 "[PERSON_NAME]" at bounding box center [398, 77] width 191 height 26
copy div "[PERSON_NAME] Single"
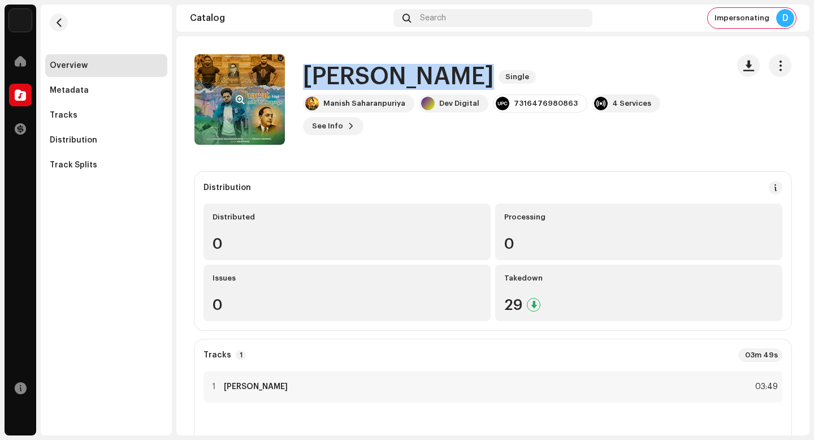
click at [244, 97] on button "button" at bounding box center [240, 99] width 18 height 18
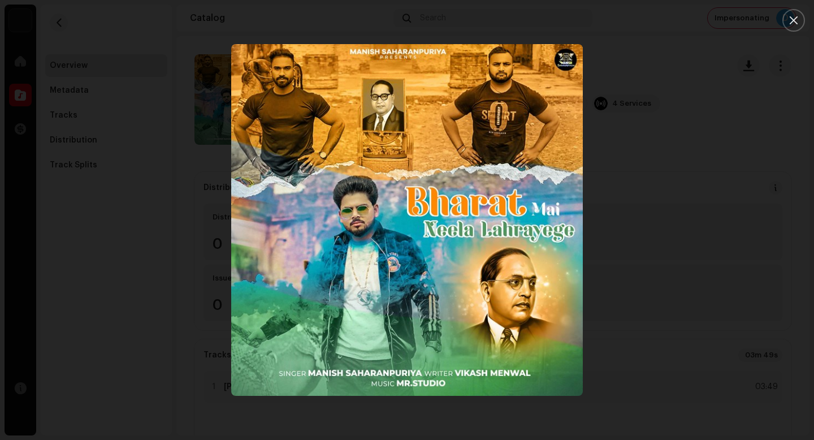
click at [672, 311] on div at bounding box center [407, 220] width 814 height 440
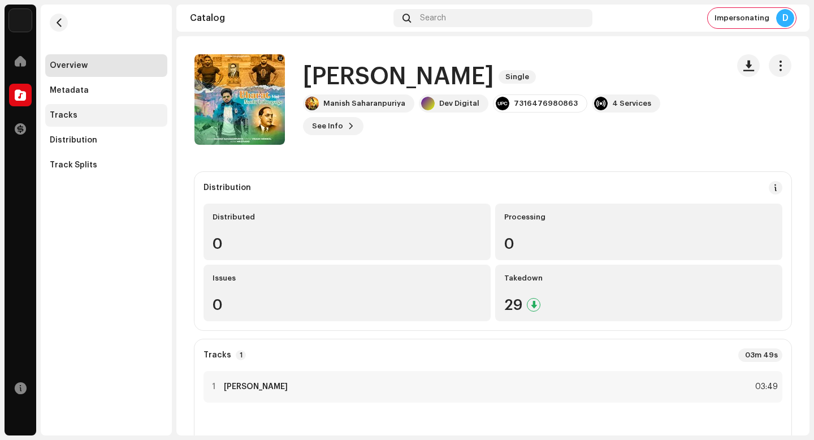
click at [135, 119] on div "Tracks" at bounding box center [106, 115] width 113 height 9
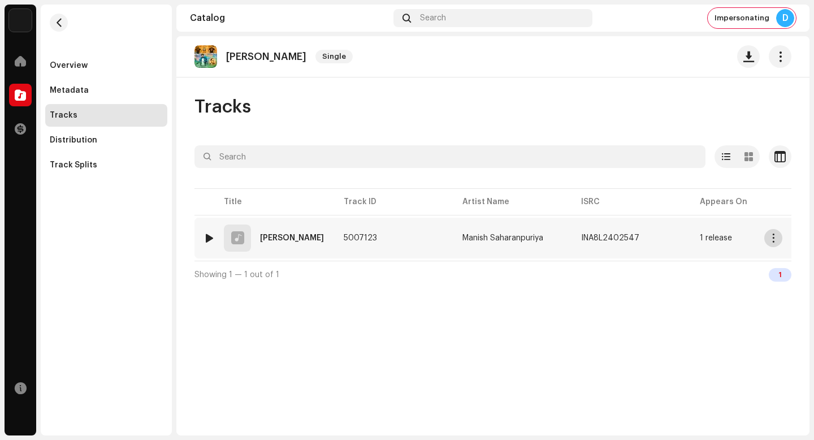
click at [782, 240] on button "button" at bounding box center [773, 238] width 18 height 18
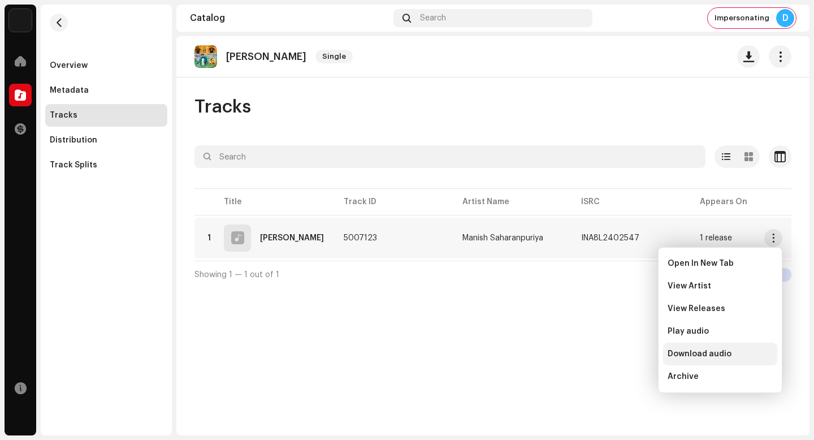
click at [720, 354] on span "Download audio" at bounding box center [700, 353] width 64 height 9
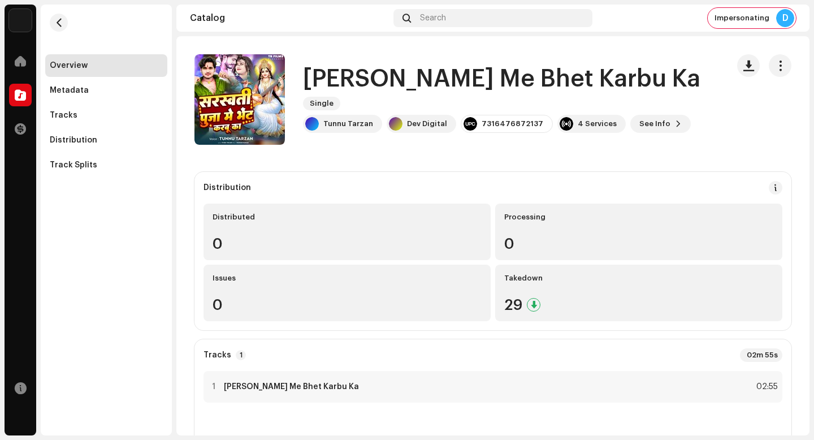
click at [442, 85] on h1 "Sarswati Pooja Me Bhet Karbu Ka" at bounding box center [501, 79] width 397 height 26
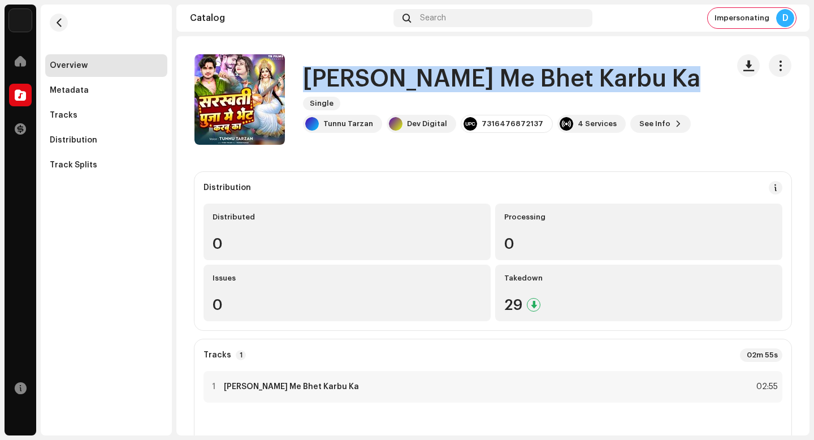
click at [442, 85] on h1 "Sarswati Pooja Me Bhet Karbu Ka" at bounding box center [501, 79] width 397 height 26
copy div "Sarswati Pooja Me Bhet Karbu Ka Single"
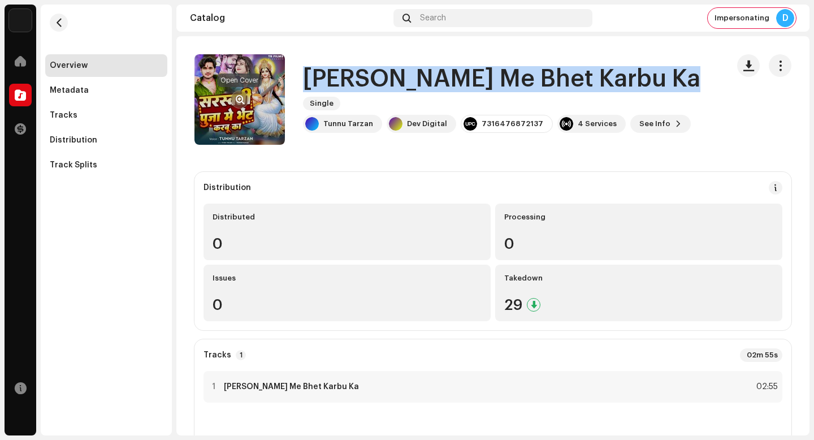
click at [241, 95] on span "button" at bounding box center [240, 99] width 8 height 9
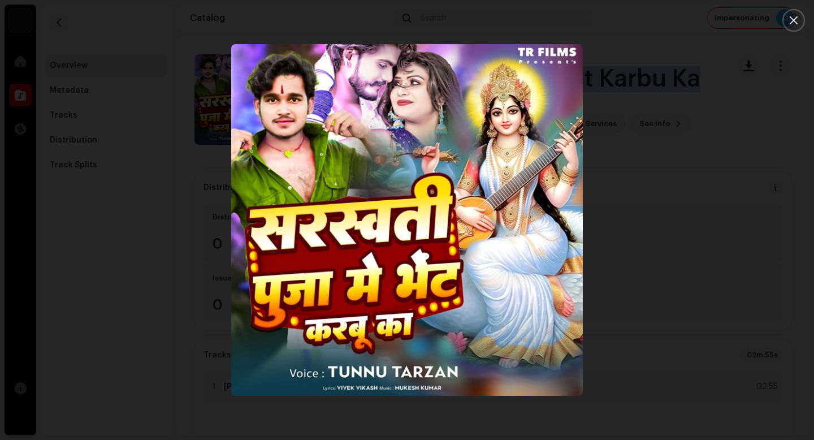
click at [451, 191] on img "1" at bounding box center [407, 220] width 352 height 352
click at [94, 185] on div at bounding box center [407, 220] width 814 height 440
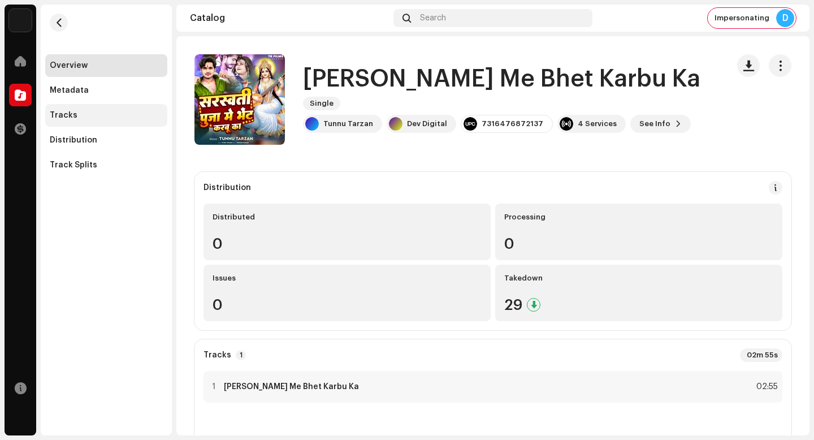
click at [107, 105] on div "Tracks" at bounding box center [106, 115] width 122 height 23
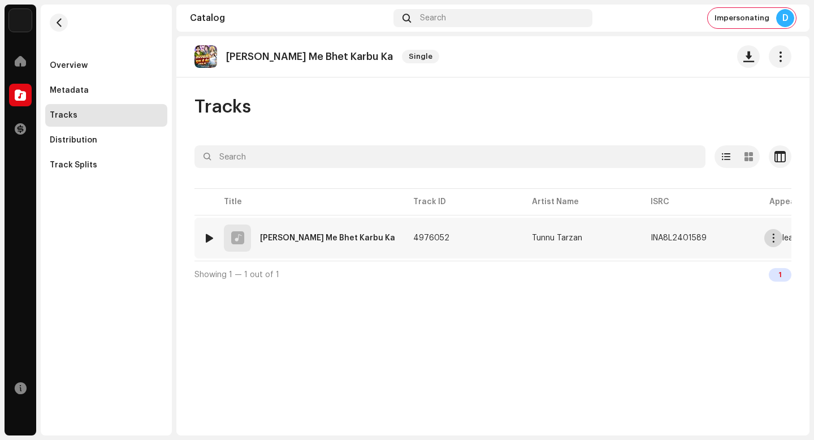
click at [771, 237] on span "button" at bounding box center [773, 237] width 8 height 9
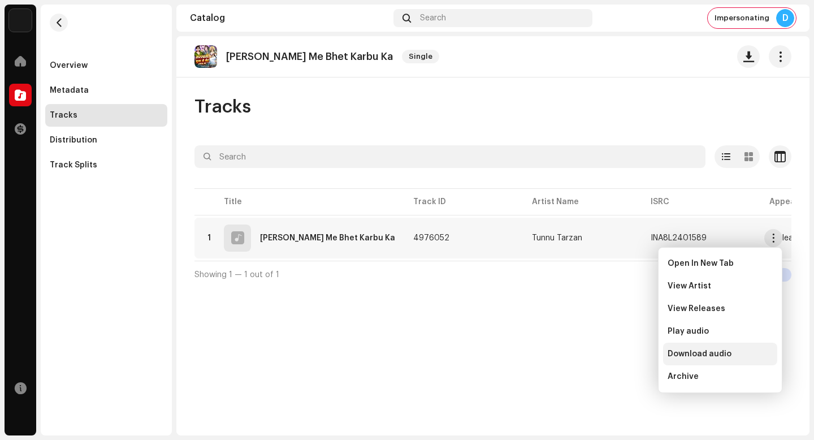
click at [753, 350] on div "Download audio" at bounding box center [720, 353] width 105 height 9
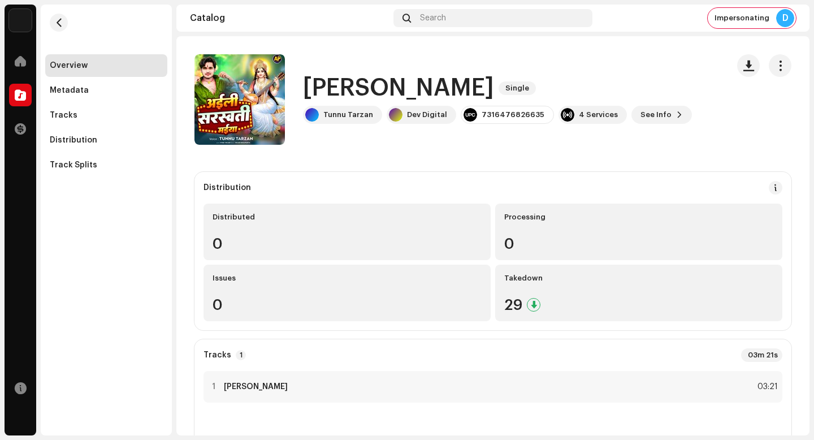
click at [404, 90] on h1 "[PERSON_NAME]" at bounding box center [398, 88] width 191 height 26
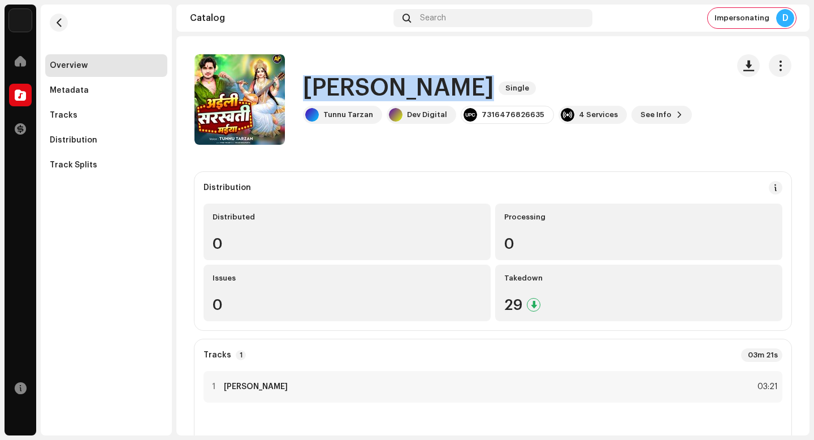
click at [404, 90] on h1 "[PERSON_NAME]" at bounding box center [398, 88] width 191 height 26
copy div "[PERSON_NAME] Single"
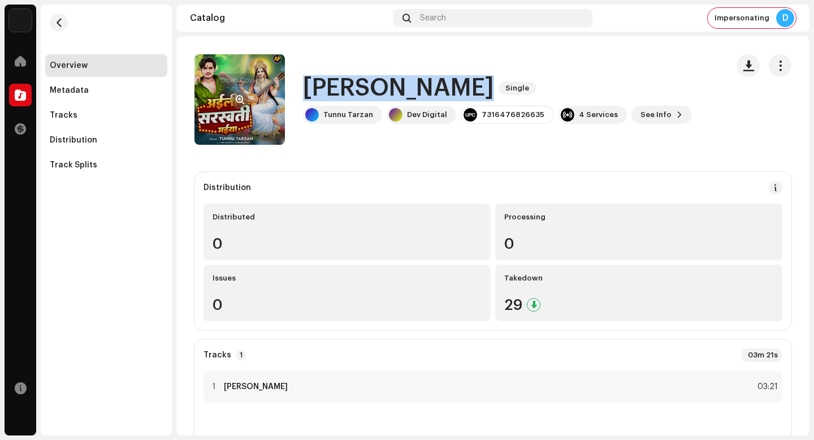
click at [237, 97] on span "button" at bounding box center [240, 99] width 8 height 9
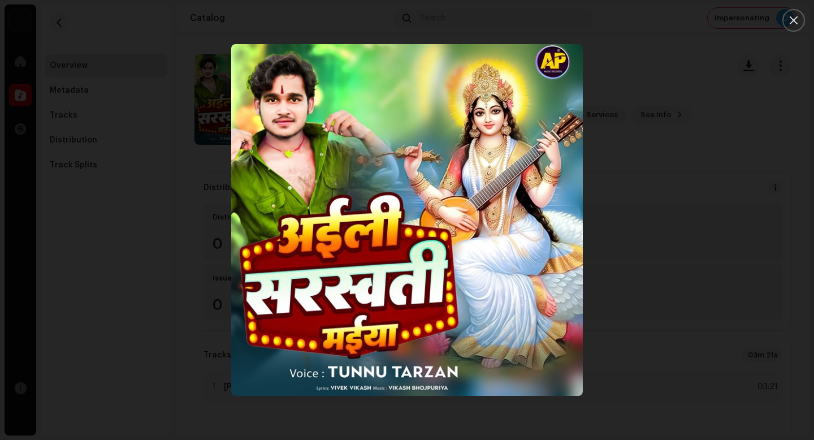
click at [449, 131] on img "1" at bounding box center [407, 220] width 352 height 352
click at [696, 317] on div at bounding box center [407, 220] width 814 height 440
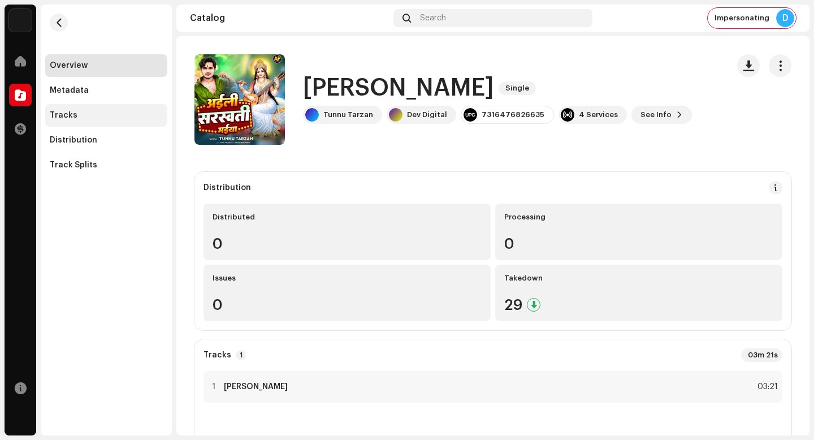
click at [122, 120] on div "Tracks" at bounding box center [106, 115] width 122 height 23
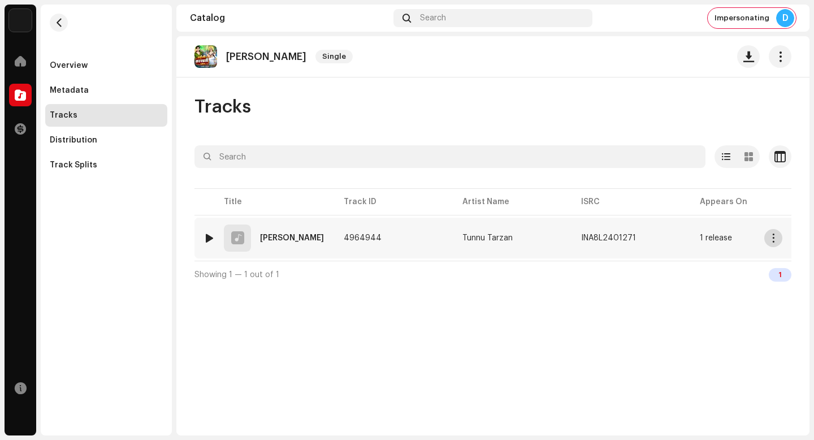
click at [769, 240] on span "button" at bounding box center [773, 237] width 8 height 9
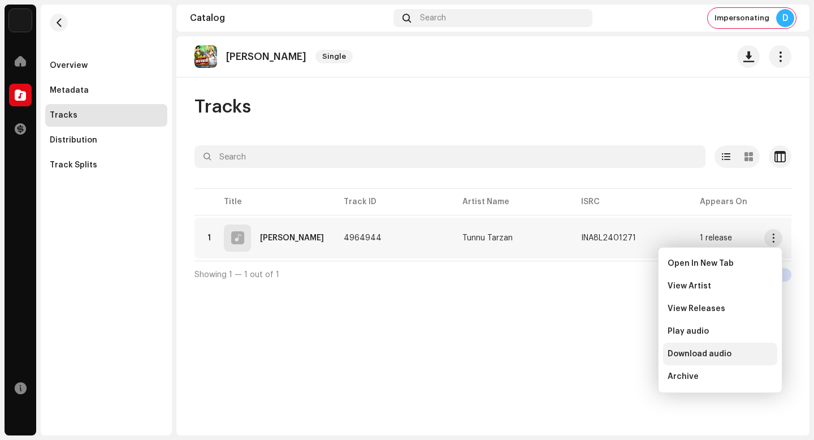
click at [747, 349] on div "Download audio" at bounding box center [720, 354] width 114 height 23
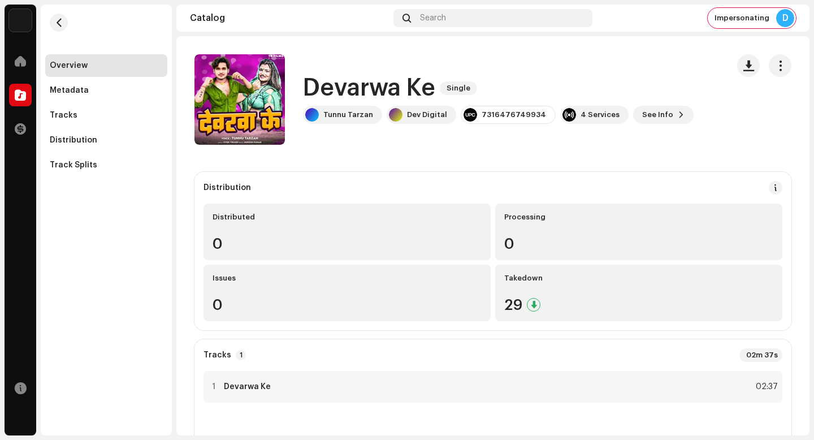
click at [384, 86] on h1 "Devarwa Ke" at bounding box center [369, 88] width 132 height 26
copy div "Devarwa Ke Single"
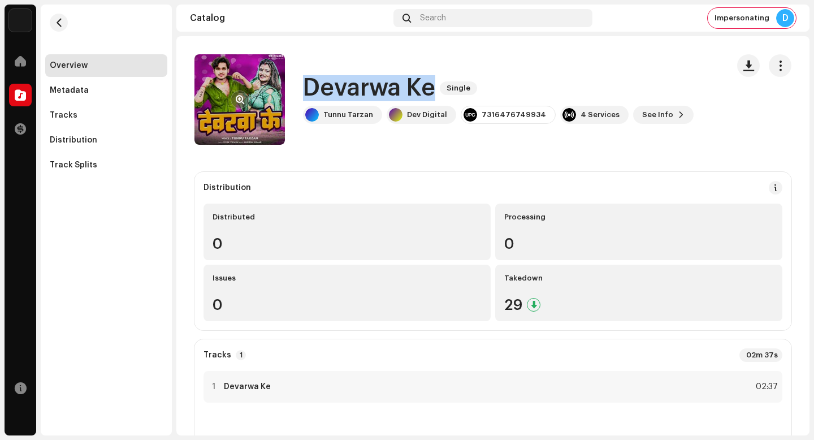
click at [237, 90] on button "button" at bounding box center [240, 99] width 18 height 18
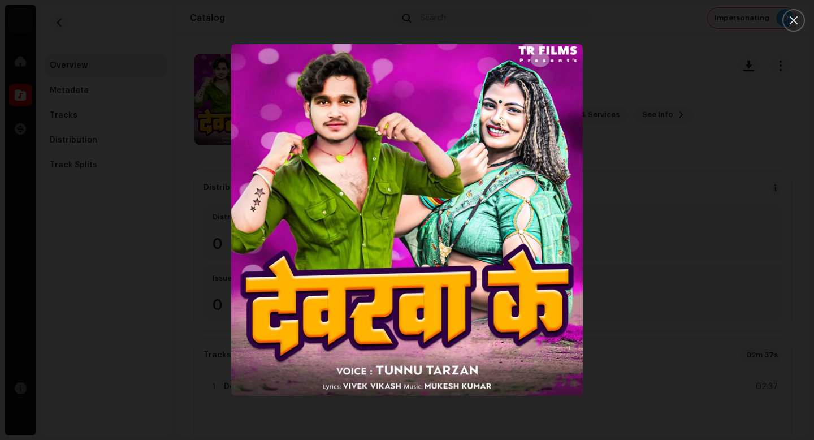
click at [197, 201] on div at bounding box center [407, 220] width 814 height 440
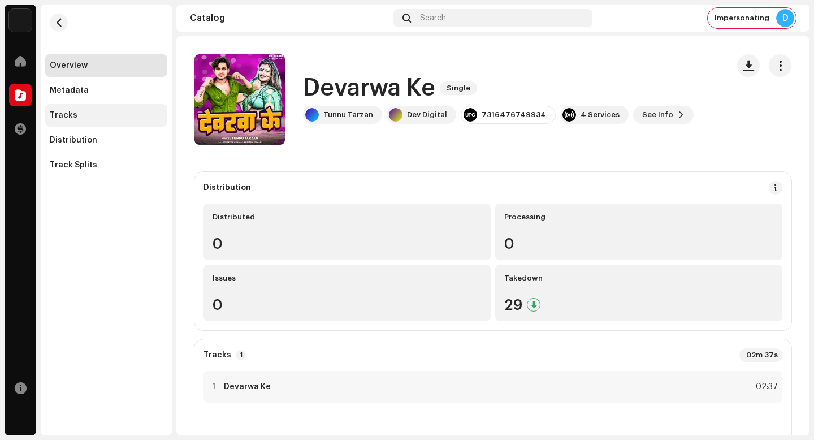
click at [93, 107] on div "Tracks" at bounding box center [106, 115] width 122 height 23
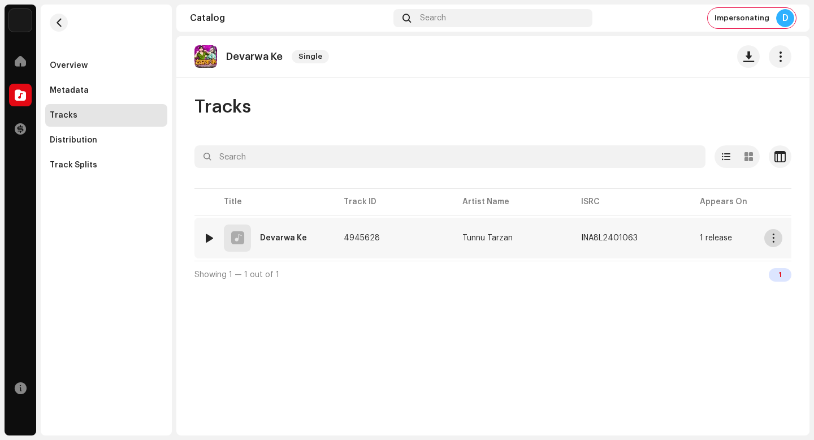
click at [774, 239] on span "button" at bounding box center [773, 237] width 8 height 9
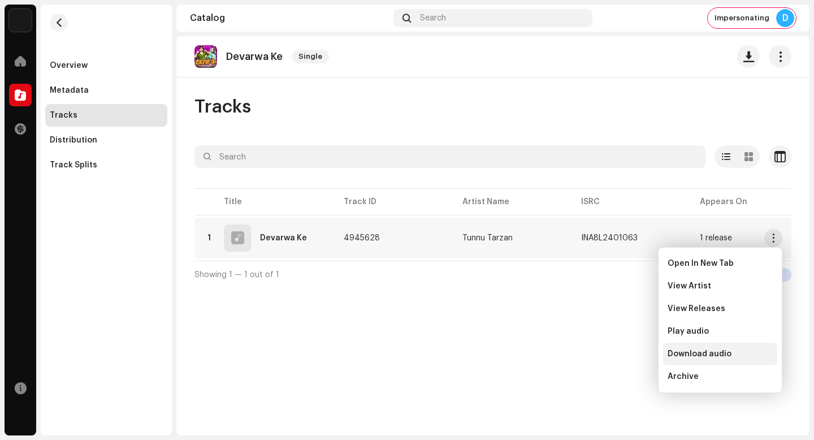
click at [747, 354] on div "Download audio" at bounding box center [720, 353] width 105 height 9
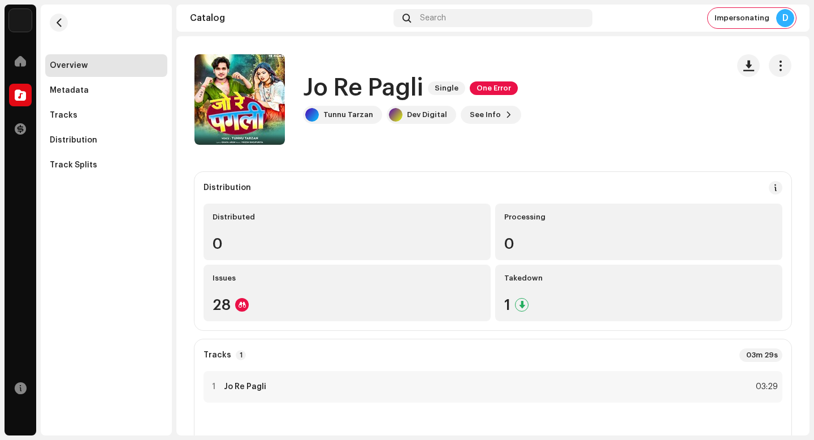
click at [385, 93] on h1 "Jo Re Pagli" at bounding box center [363, 88] width 120 height 26
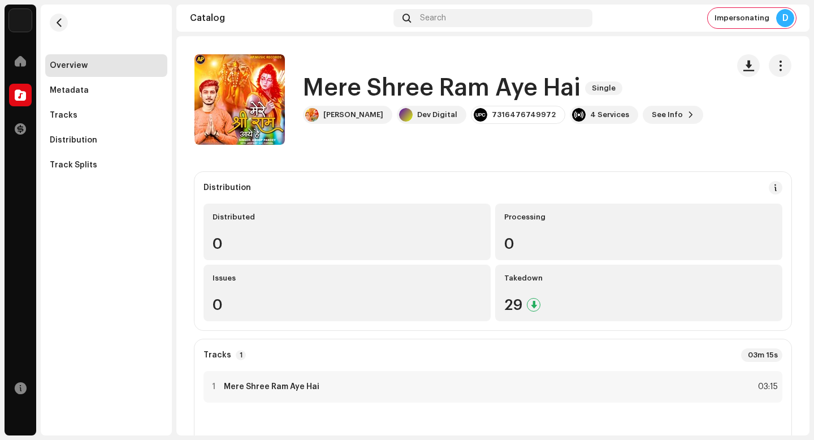
click at [435, 85] on h1 "Mere Shree Ram Aye Hai" at bounding box center [442, 88] width 278 height 26
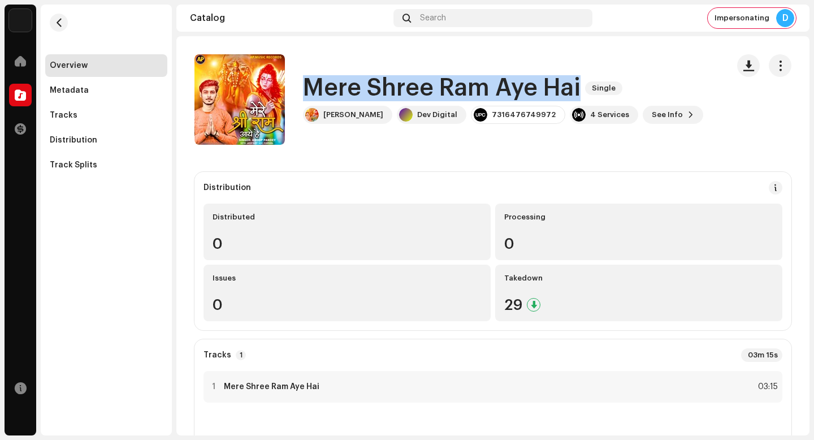
click at [435, 85] on h1 "Mere Shree Ram Aye Hai" at bounding box center [442, 88] width 278 height 26
copy div "Mere Shree Ram Aye Hai Single"
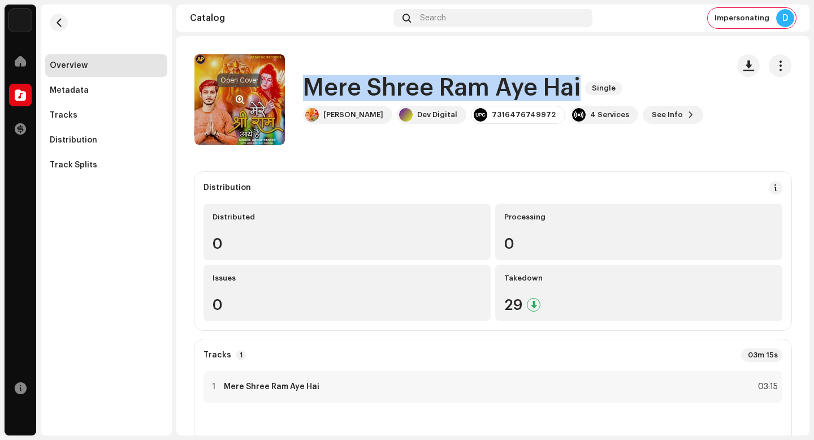
click at [245, 96] on button "button" at bounding box center [240, 99] width 18 height 18
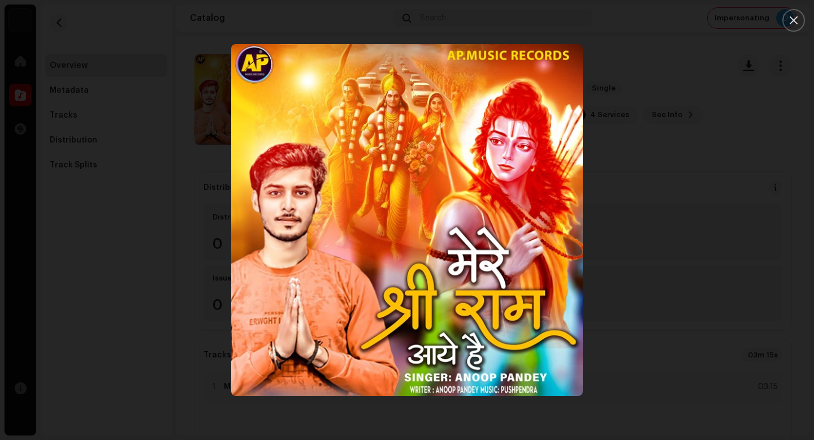
click at [154, 221] on div at bounding box center [407, 220] width 814 height 440
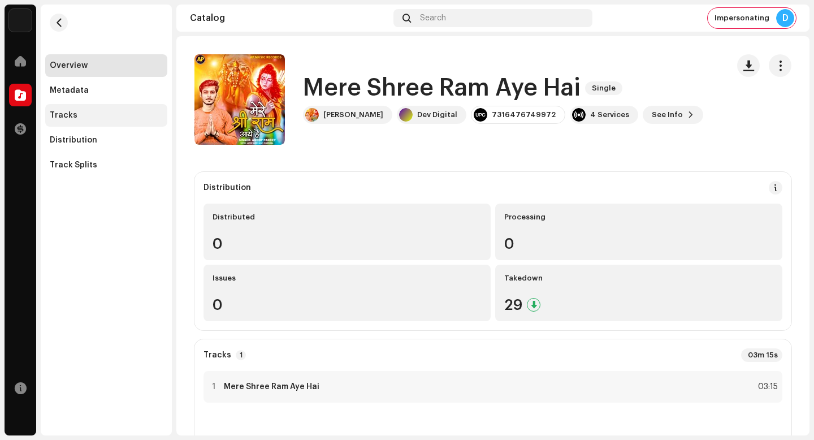
click at [107, 114] on div "Tracks" at bounding box center [106, 115] width 113 height 9
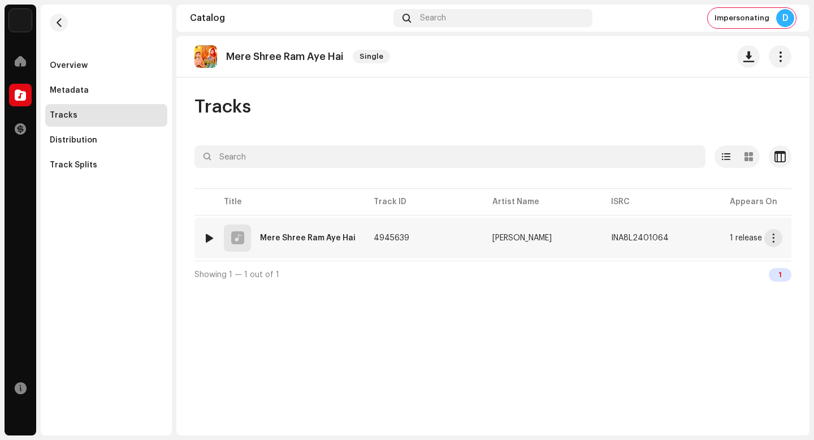
click at [772, 237] on span "button" at bounding box center [773, 237] width 8 height 9
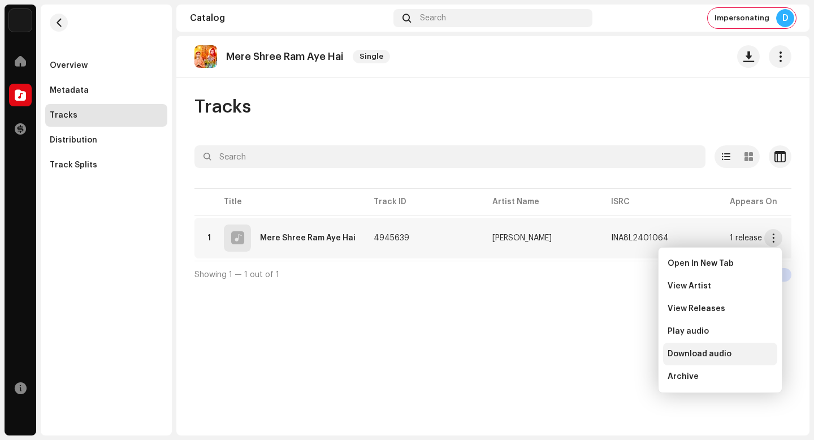
click at [735, 357] on div "Download audio" at bounding box center [720, 353] width 105 height 9
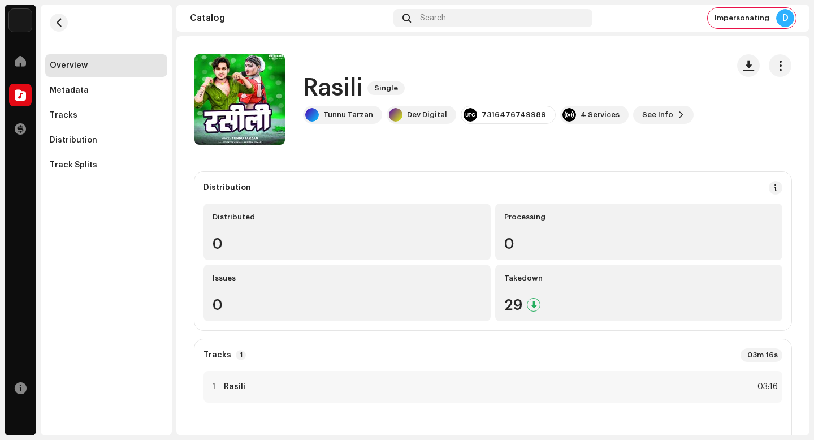
click at [325, 92] on h1 "Rasili" at bounding box center [333, 88] width 60 height 26
copy h1 "Rasili"
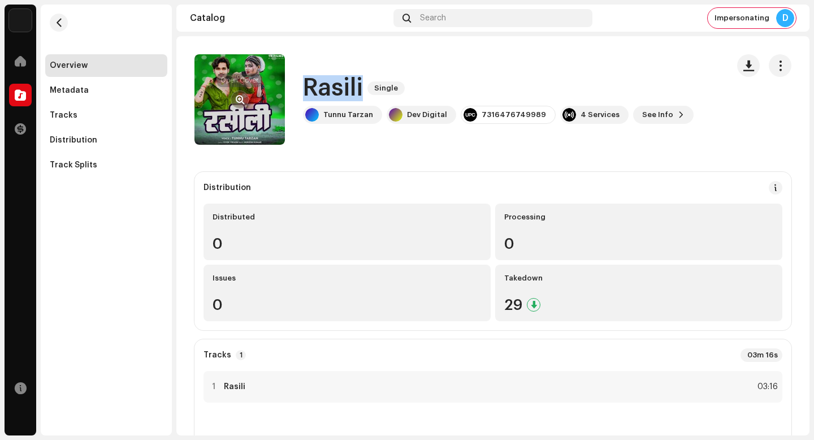
click at [241, 101] on span "button" at bounding box center [240, 99] width 8 height 9
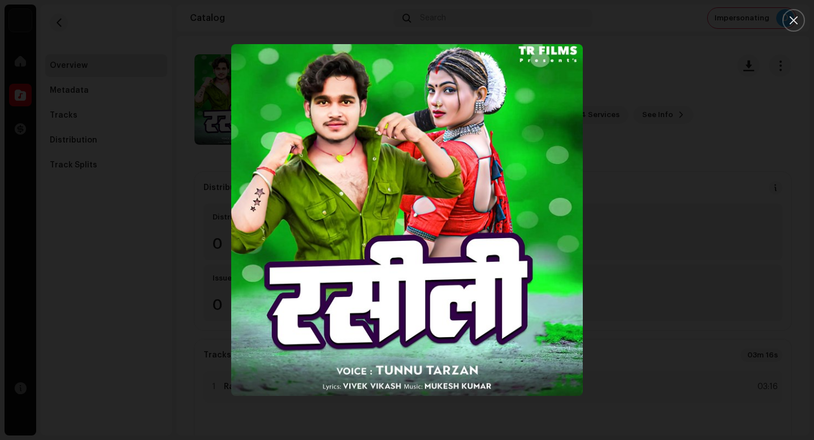
click at [202, 243] on div at bounding box center [407, 220] width 814 height 440
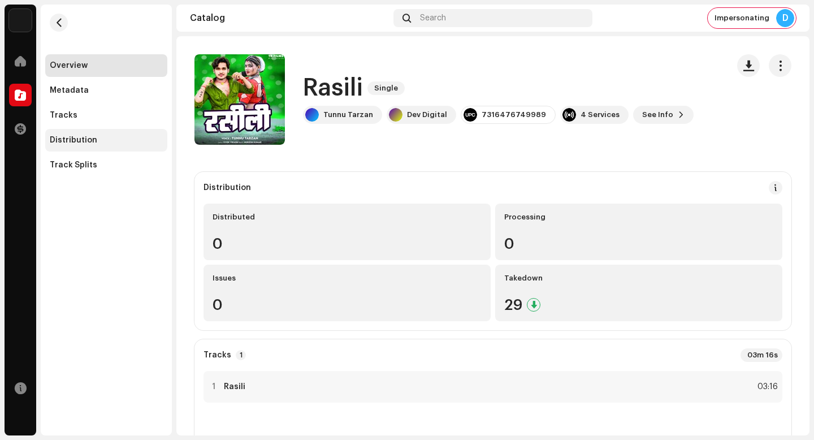
click at [123, 133] on div "Distribution" at bounding box center [106, 140] width 122 height 23
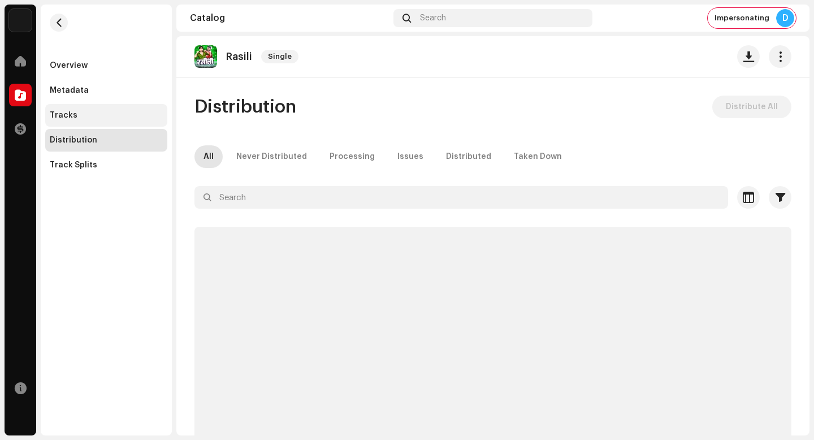
click at [160, 116] on div "Tracks" at bounding box center [106, 115] width 113 height 9
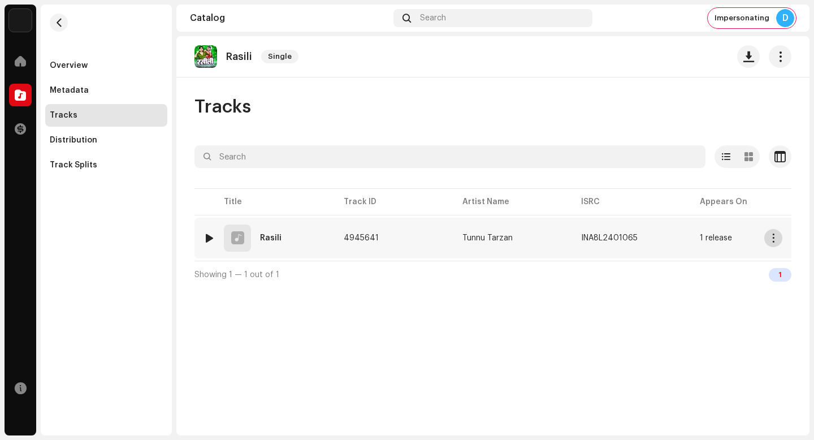
click at [773, 243] on button "button" at bounding box center [773, 238] width 18 height 18
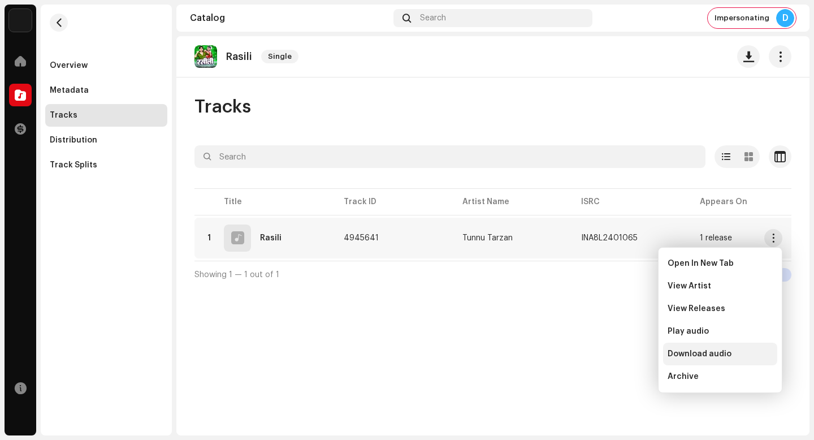
click at [721, 357] on span "Download audio" at bounding box center [700, 353] width 64 height 9
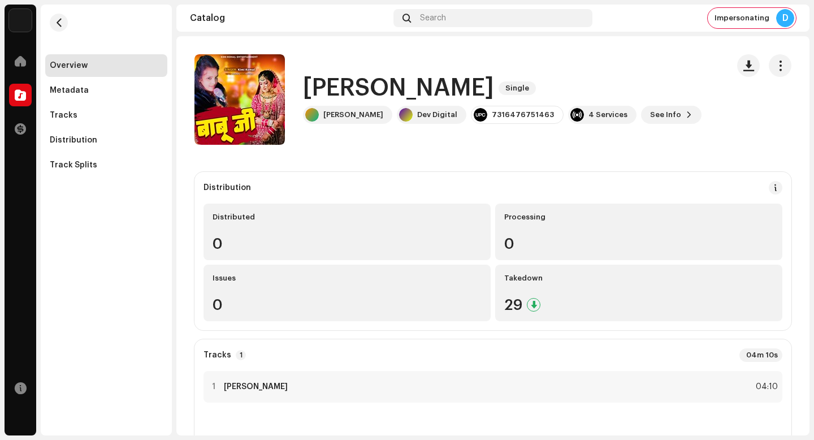
click at [319, 85] on h1 "[PERSON_NAME]" at bounding box center [398, 88] width 191 height 26
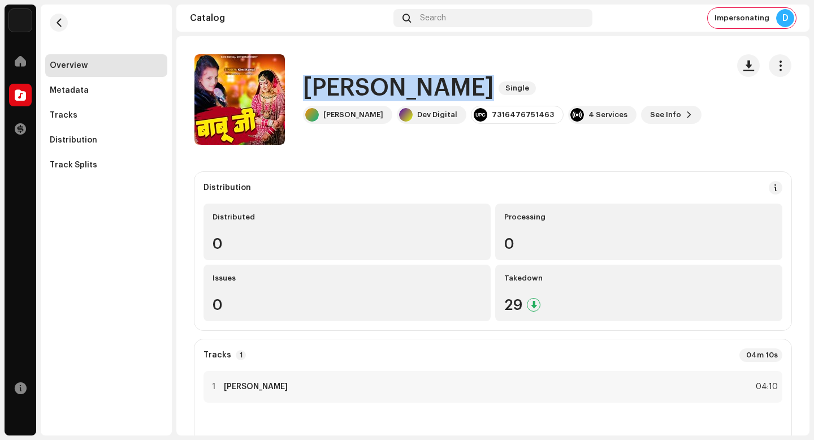
click at [319, 85] on h1 "Babu Ji" at bounding box center [398, 88] width 191 height 26
copy div "Babu Ji Single"
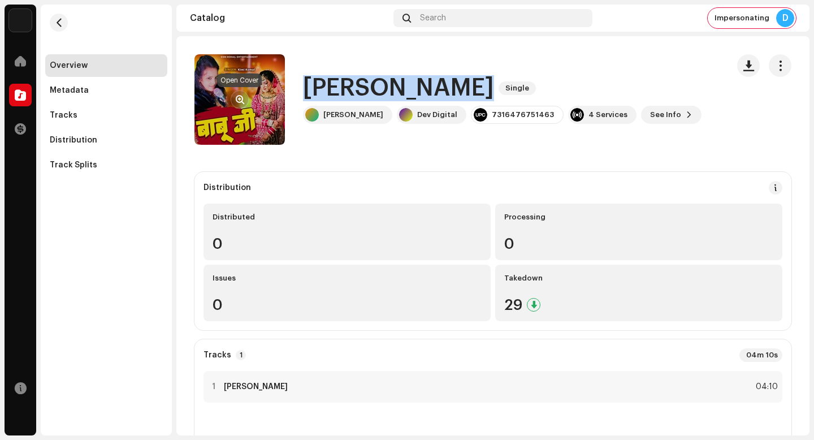
click at [239, 101] on span "button" at bounding box center [240, 99] width 8 height 9
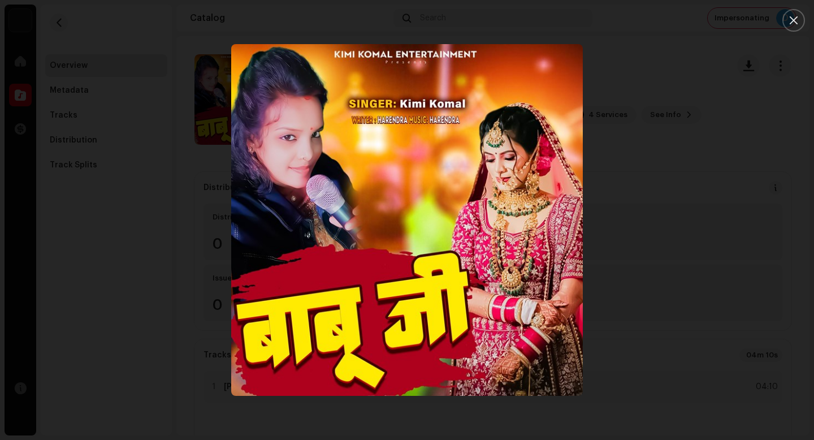
click at [97, 223] on div at bounding box center [407, 220] width 814 height 440
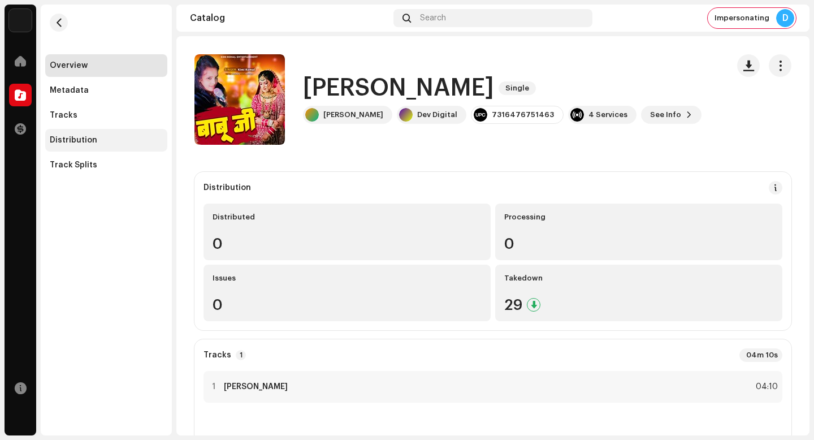
click at [98, 149] on div "Distribution" at bounding box center [106, 140] width 122 height 23
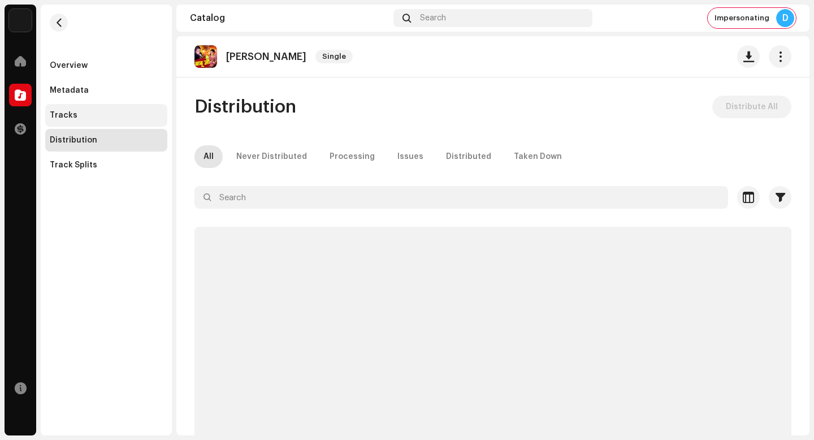
click at [97, 119] on div "Tracks" at bounding box center [106, 115] width 113 height 9
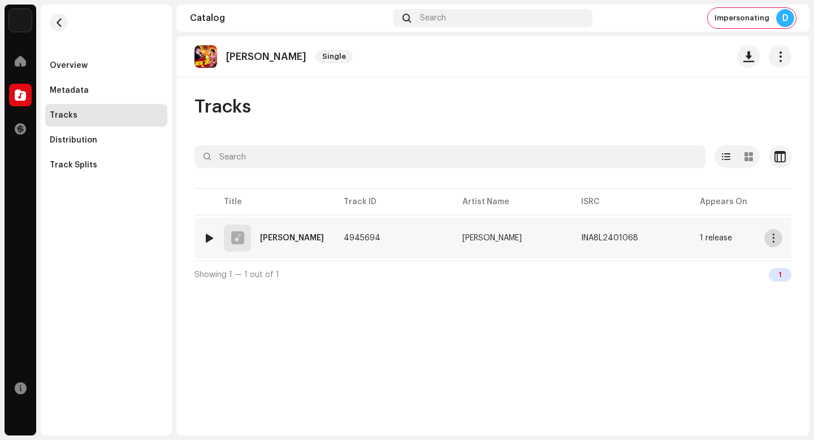
click at [778, 240] on button "button" at bounding box center [773, 238] width 18 height 18
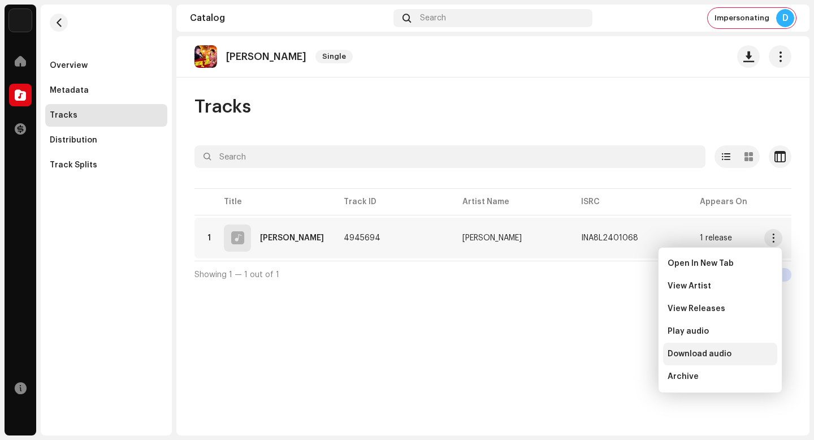
click at [744, 357] on div "Download audio" at bounding box center [720, 353] width 105 height 9
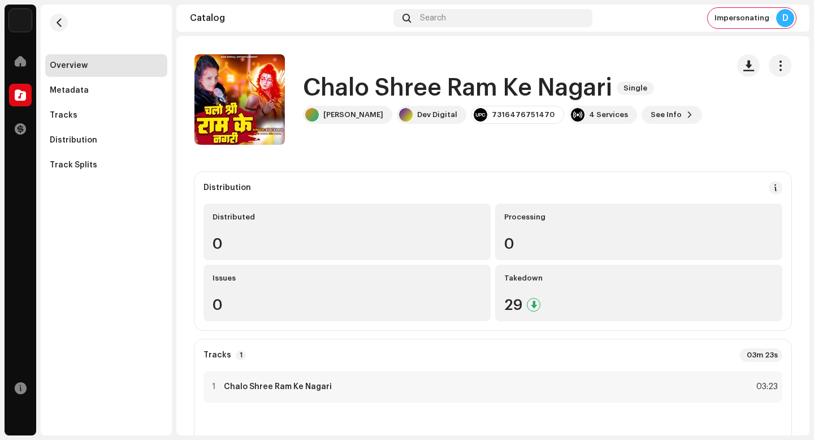
click at [440, 83] on h1 "Chalo Shree Ram Ke Nagari" at bounding box center [457, 88] width 309 height 26
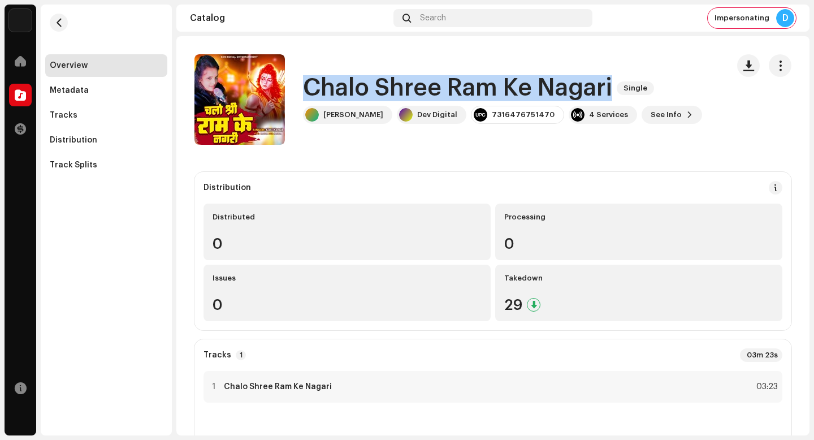
click at [440, 83] on h1 "Chalo Shree Ram Ke Nagari" at bounding box center [457, 88] width 309 height 26
copy div "Chalo Shree Ram Ke Nagari Single"
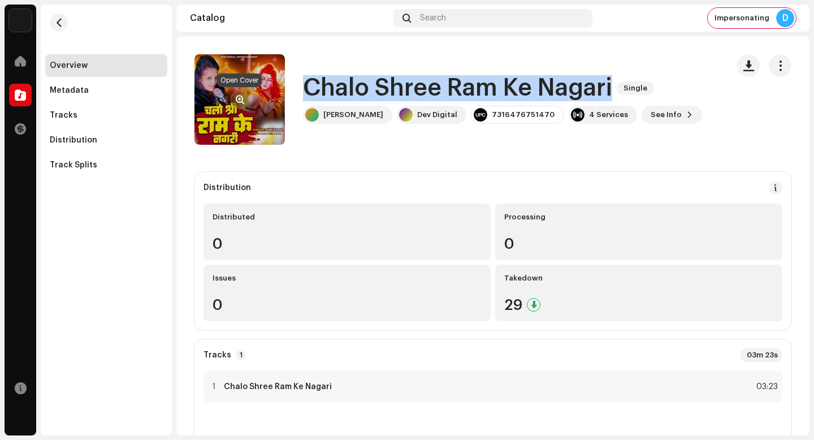
click at [236, 99] on span "button" at bounding box center [240, 99] width 8 height 9
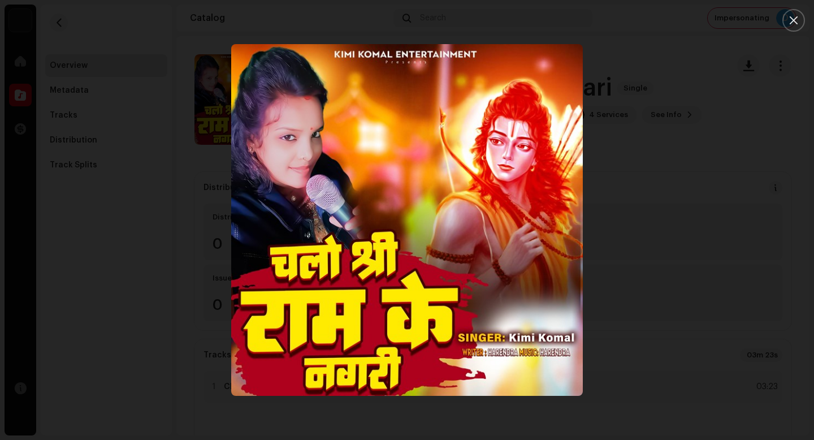
click at [119, 181] on div at bounding box center [407, 220] width 814 height 440
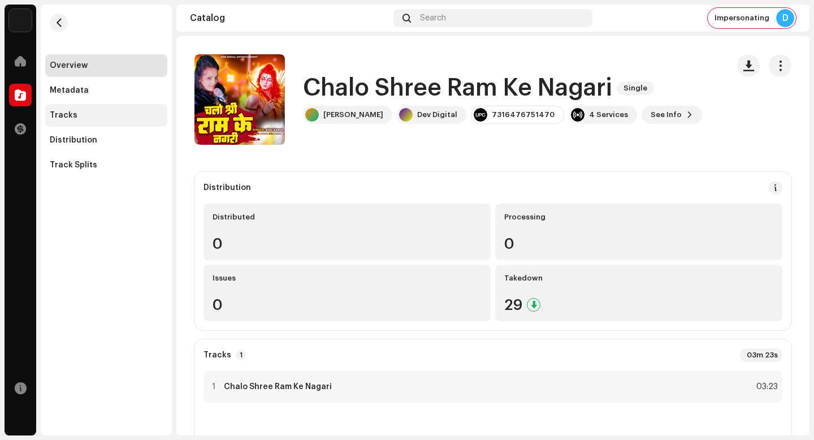
click at [108, 120] on div "Tracks" at bounding box center [106, 115] width 122 height 23
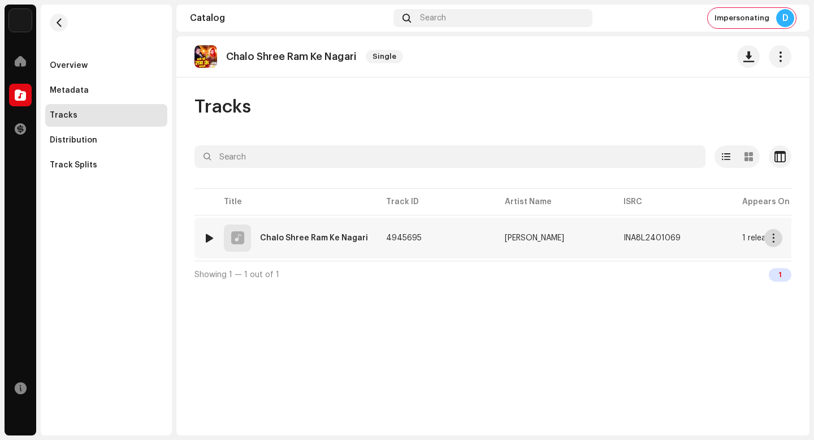
click at [776, 240] on span "button" at bounding box center [773, 237] width 8 height 9
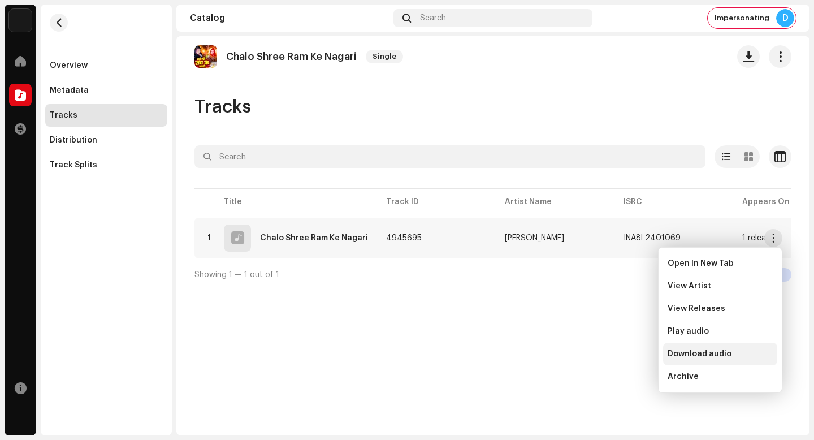
click at [751, 354] on div "Download audio" at bounding box center [720, 353] width 105 height 9
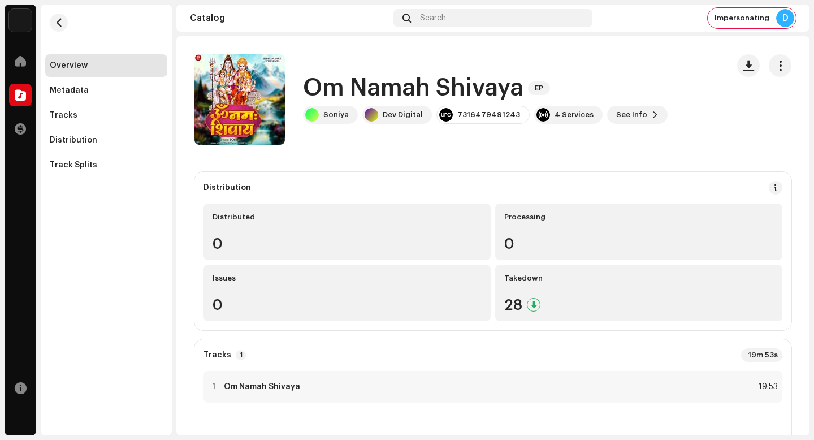
click at [467, 84] on h1 "Om Namah Shivaya" at bounding box center [413, 88] width 220 height 26
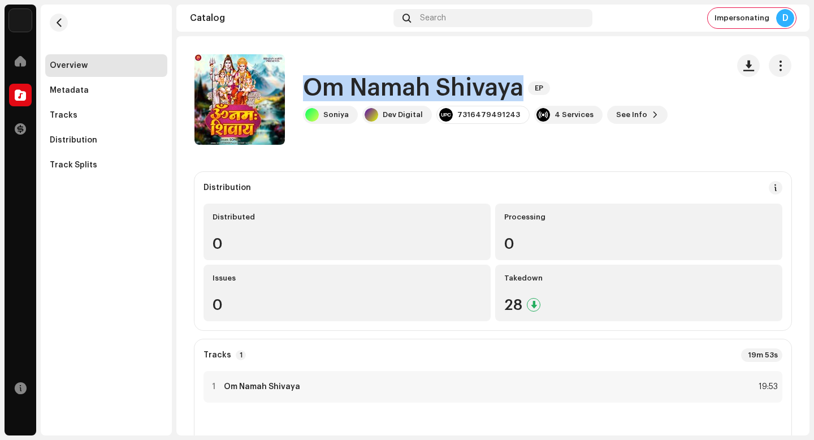
click at [467, 84] on h1 "Om Namah Shivaya" at bounding box center [413, 88] width 220 height 26
copy div "Om [DEMOGRAPHIC_DATA] Shivaya EP"
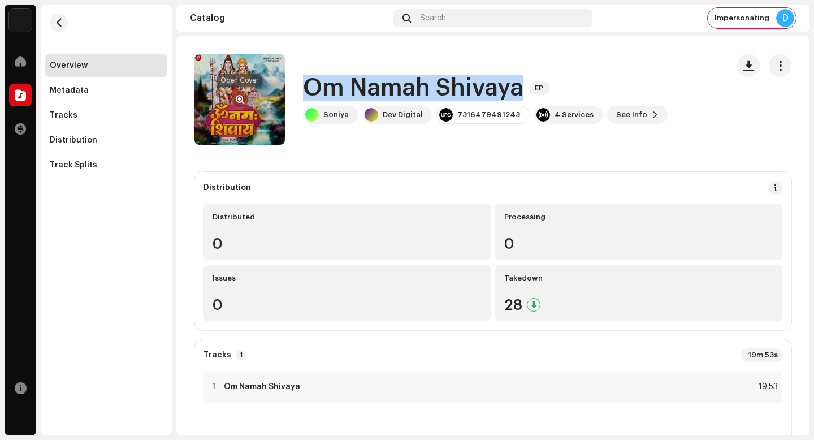
click at [243, 94] on button "button" at bounding box center [240, 99] width 18 height 18
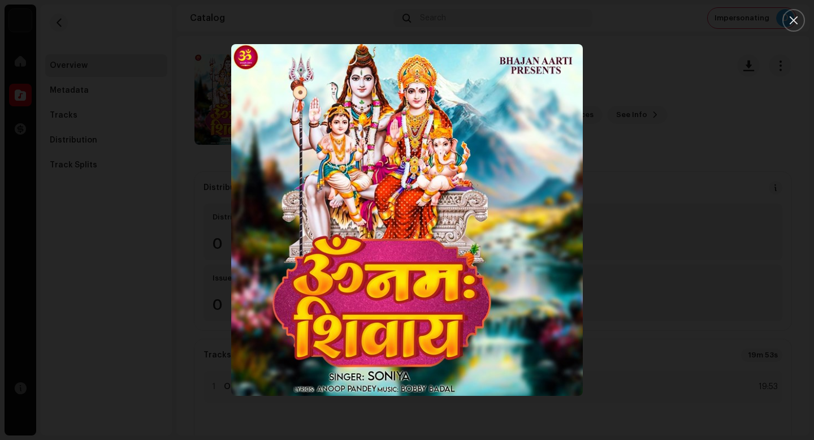
click at [36, 250] on div at bounding box center [407, 220] width 814 height 440
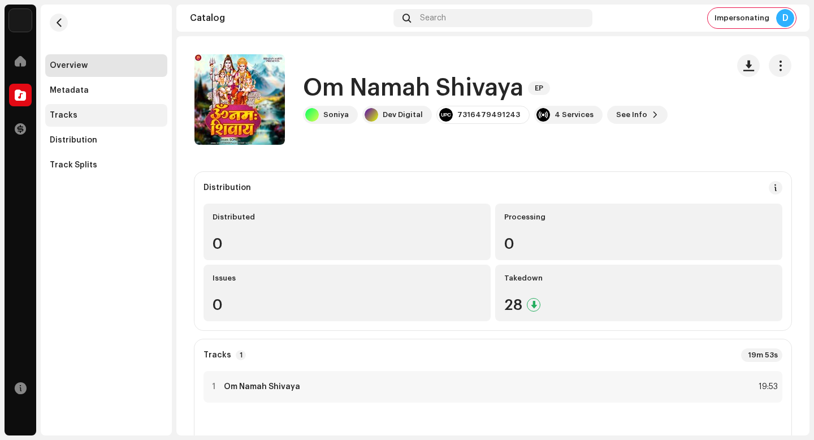
click at [87, 124] on div "Tracks" at bounding box center [106, 115] width 122 height 23
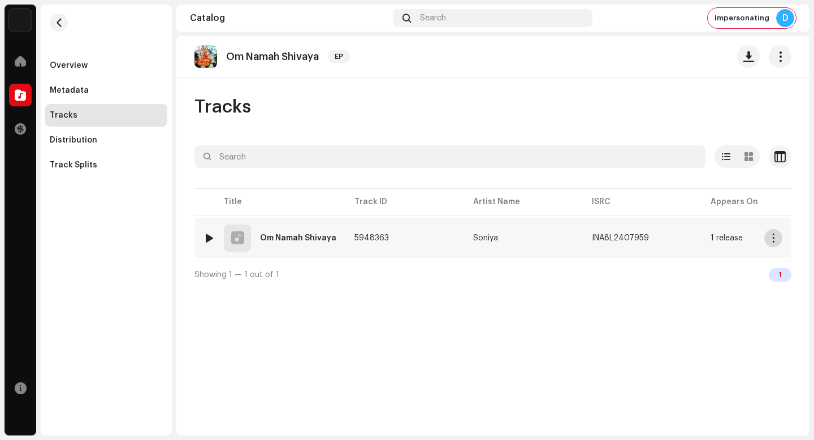
click at [773, 234] on span "button" at bounding box center [773, 237] width 8 height 9
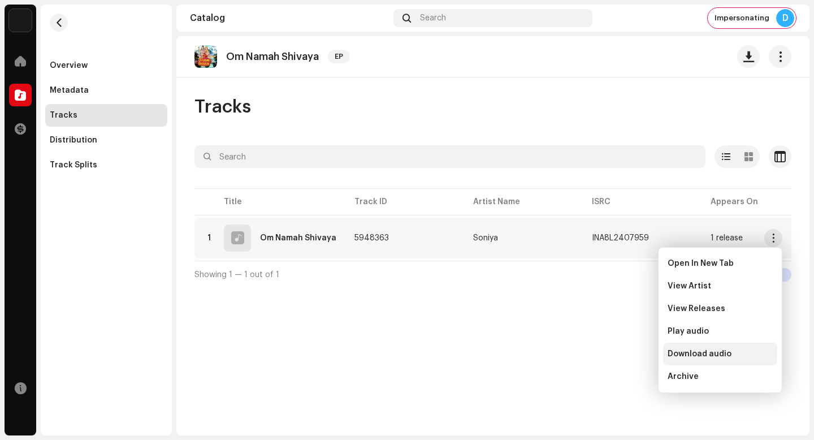
click at [747, 351] on div "Download audio" at bounding box center [720, 353] width 105 height 9
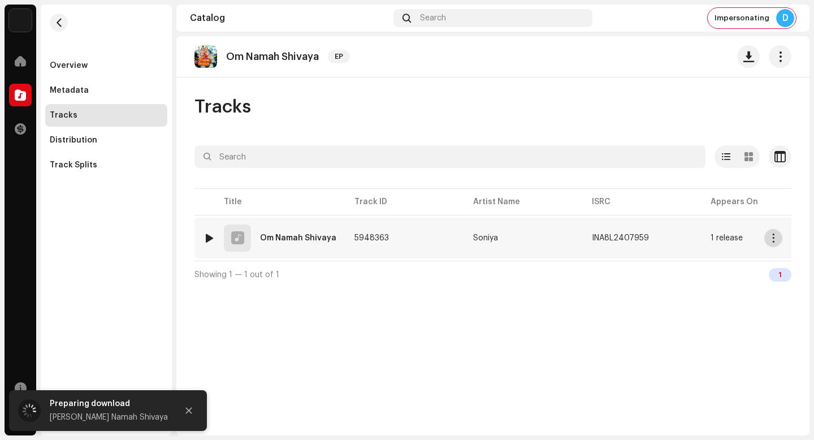
click at [770, 240] on span "button" at bounding box center [773, 237] width 8 height 9
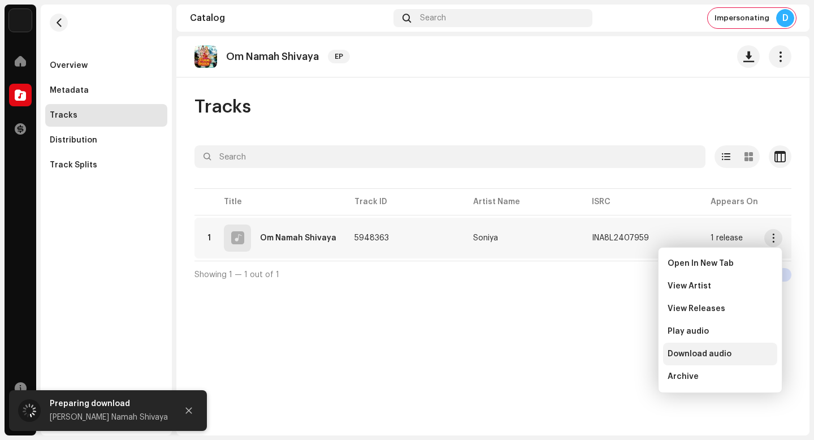
click at [715, 352] on span "Download audio" at bounding box center [700, 353] width 64 height 9
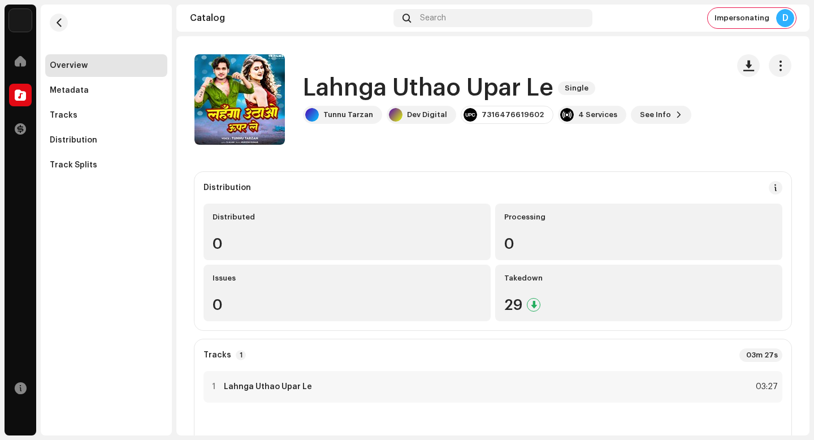
click at [513, 154] on catalog-releases-details-overview "Lahnga Uthao Upar Le Single Lahnga Uthao Upar Le Single Tunnu Tarzan Dev Digita…" at bounding box center [492, 359] width 633 height 647
click at [495, 86] on h1 "Lahnga Uthao Upar Le" at bounding box center [428, 88] width 250 height 26
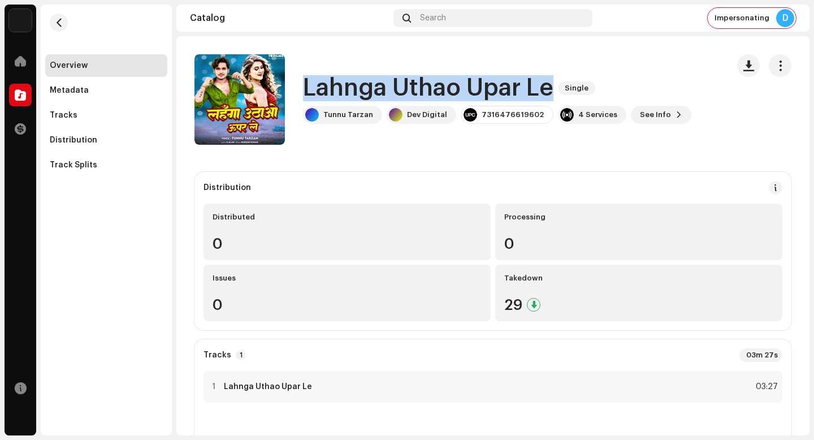
click at [495, 86] on h1 "Lahnga Uthao Upar Le" at bounding box center [428, 88] width 250 height 26
copy div "Lahnga Uthao Upar Le Single"
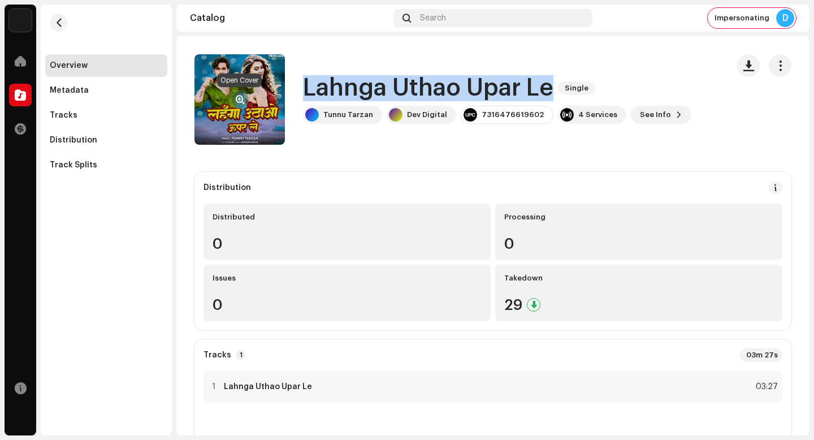
click at [241, 96] on span "button" at bounding box center [240, 99] width 8 height 9
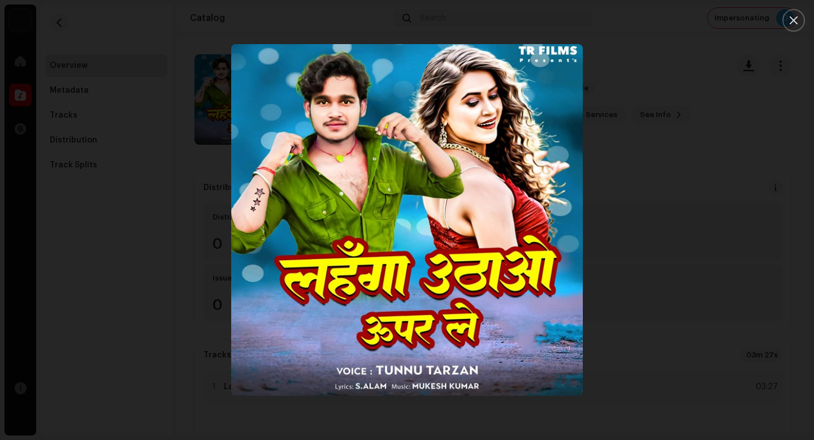
drag, startPoint x: 774, startPoint y: 309, endPoint x: 190, endPoint y: 125, distance: 612.3
click at [773, 309] on div at bounding box center [407, 220] width 814 height 440
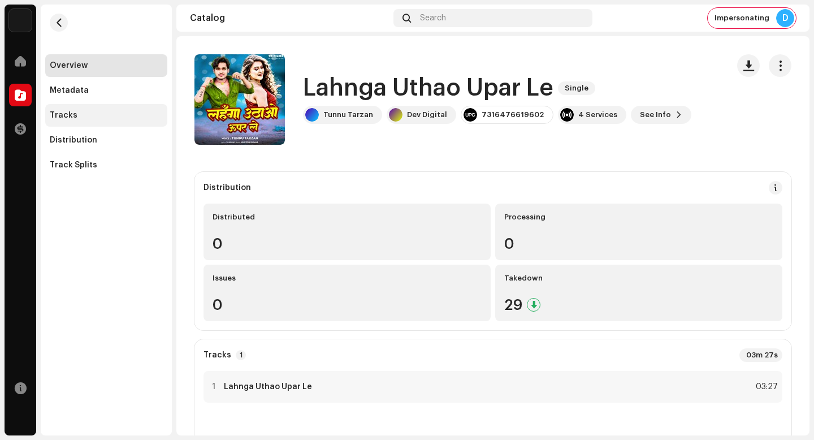
click at [151, 124] on div "Tracks" at bounding box center [106, 115] width 122 height 23
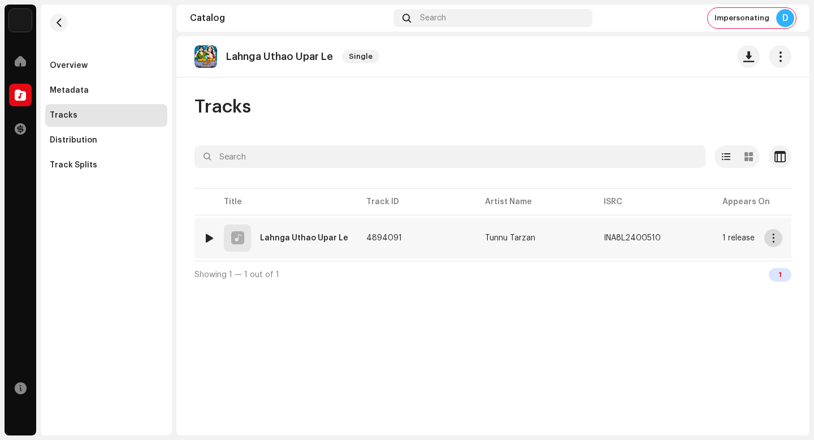
click at [773, 234] on span "button" at bounding box center [773, 237] width 8 height 9
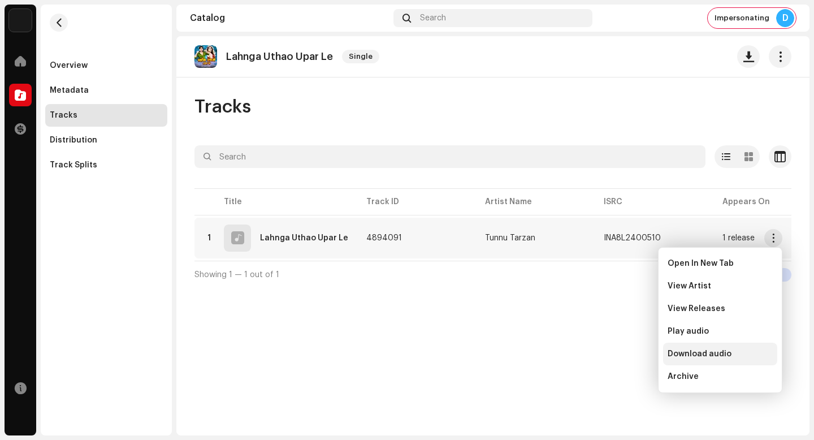
click at [762, 349] on div "Download audio" at bounding box center [720, 353] width 105 height 9
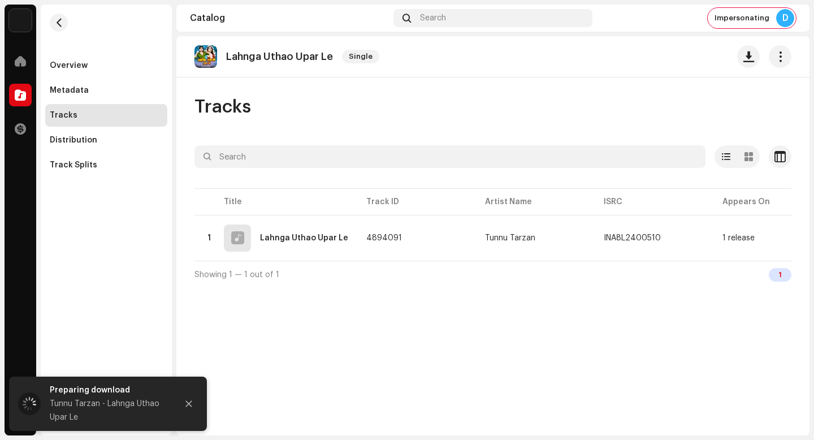
click at [604, 314] on div "Lahnga Uthao Upar Le Single Tracks Selected 0 Options Filters Distribution stat…" at bounding box center [492, 235] width 633 height 399
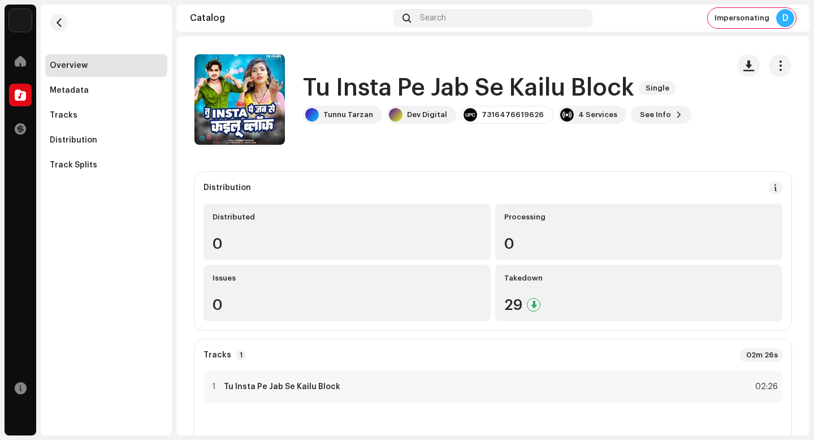
click at [535, 93] on h1 "Tu Insta Pe Jab Se Kailu Block" at bounding box center [468, 88] width 331 height 26
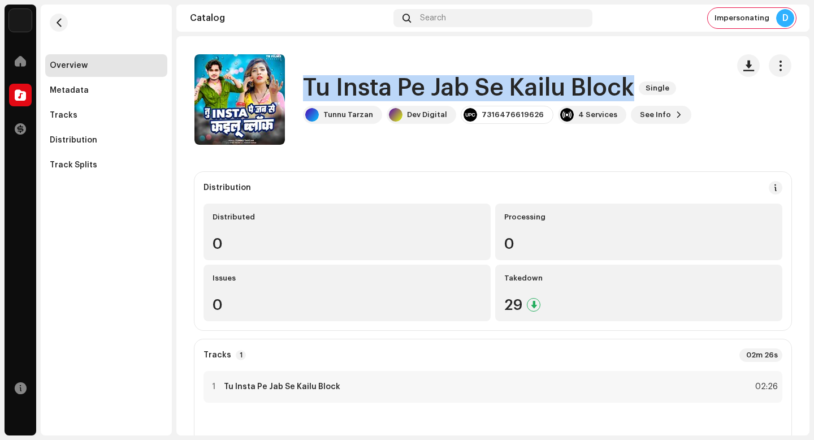
click at [535, 93] on h1 "Tu Insta Pe Jab Se Kailu Block" at bounding box center [468, 88] width 331 height 26
copy div "Tu Insta Pe Jab Se Kailu Block Single"
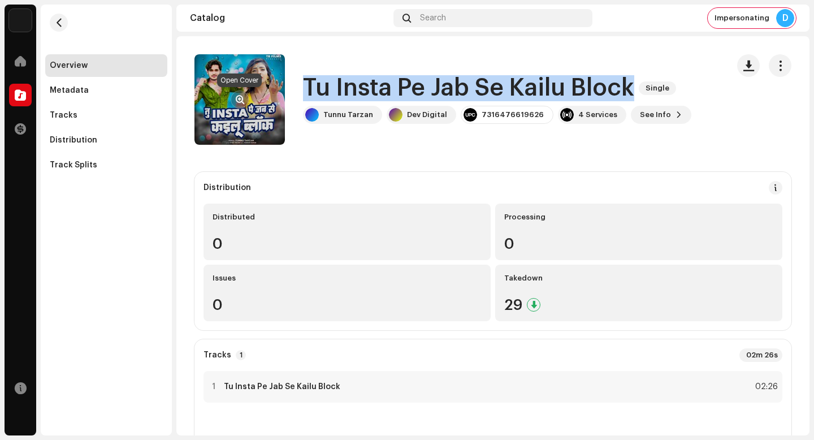
click at [243, 94] on button "button" at bounding box center [240, 99] width 18 height 18
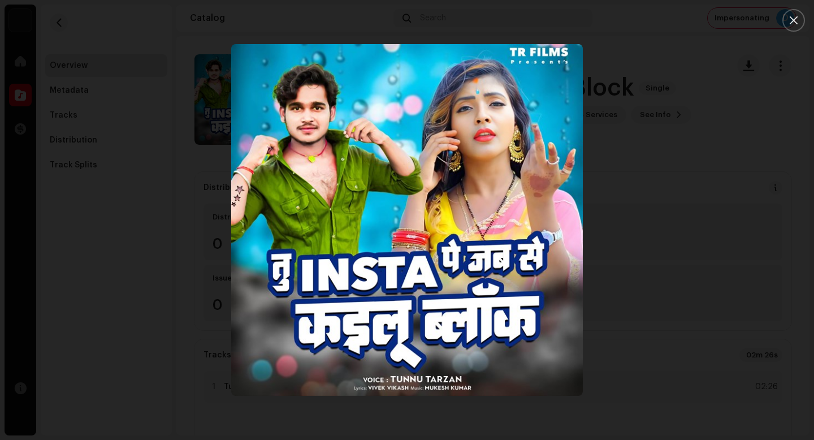
click at [658, 224] on div at bounding box center [407, 220] width 814 height 440
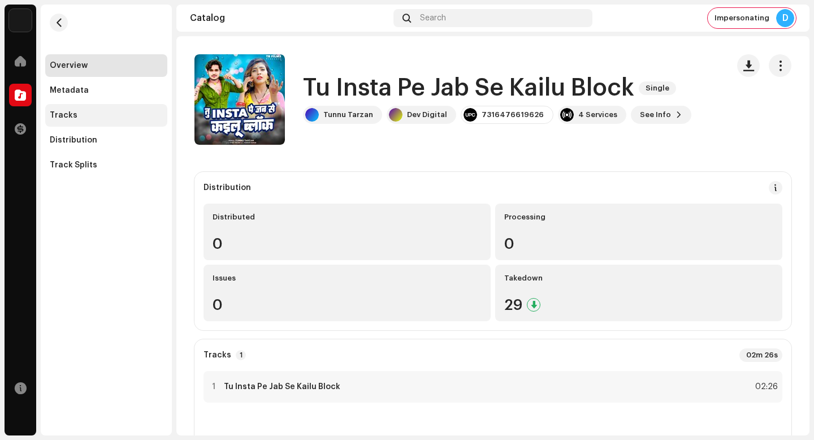
click at [100, 118] on div "Tracks" at bounding box center [106, 115] width 113 height 9
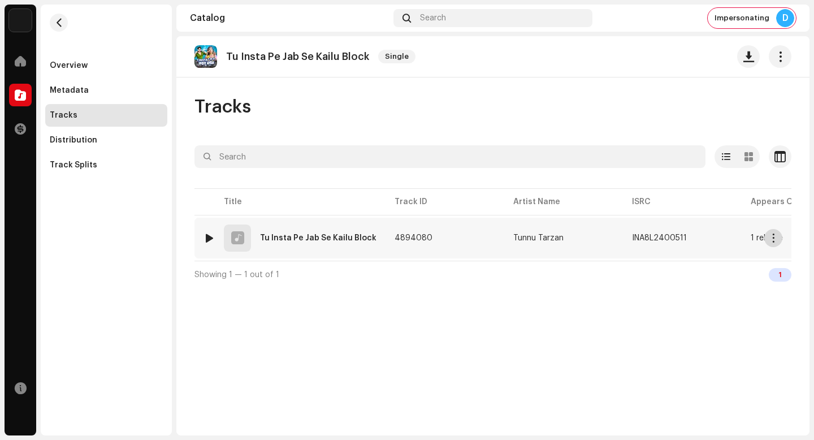
click at [771, 236] on span "button" at bounding box center [773, 237] width 8 height 9
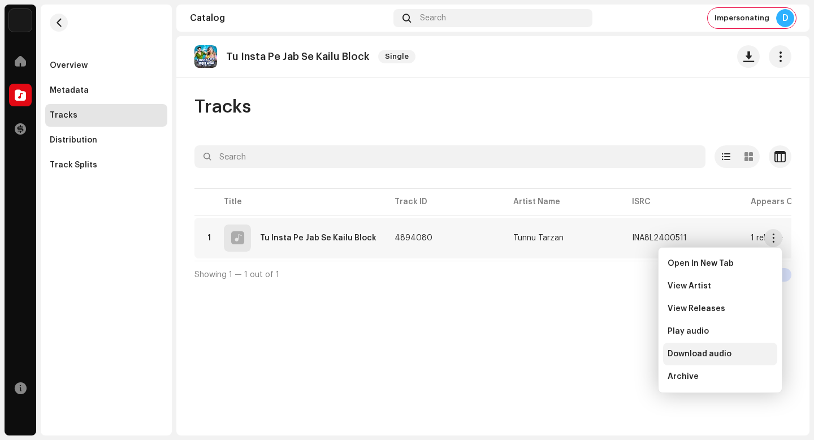
click at [726, 352] on span "Download audio" at bounding box center [700, 353] width 64 height 9
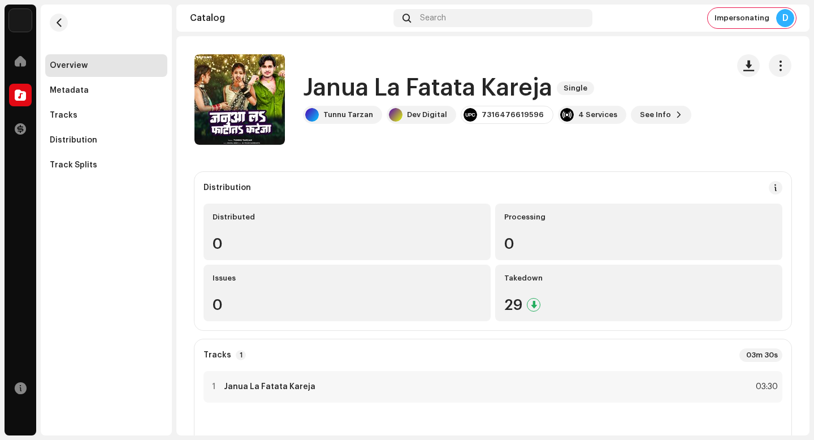
click at [441, 94] on h1 "Janua La Fatata Kareja" at bounding box center [427, 88] width 249 height 26
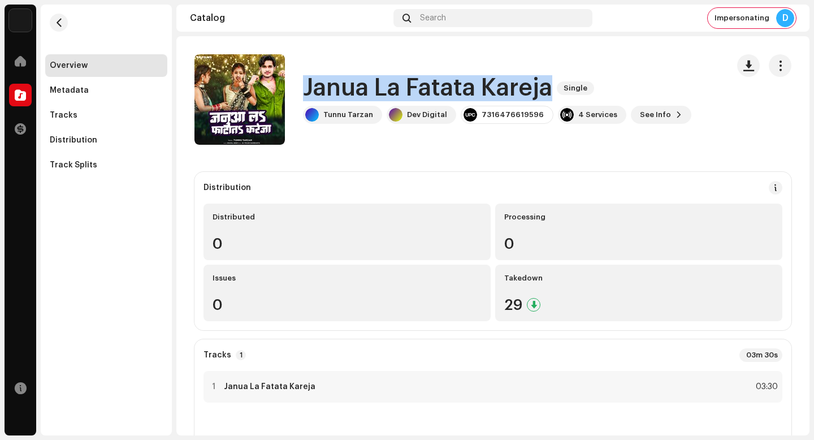
click at [441, 94] on h1 "Janua La Fatata Kareja" at bounding box center [427, 88] width 249 height 26
copy div "Janua La Fatata Kareja Single"
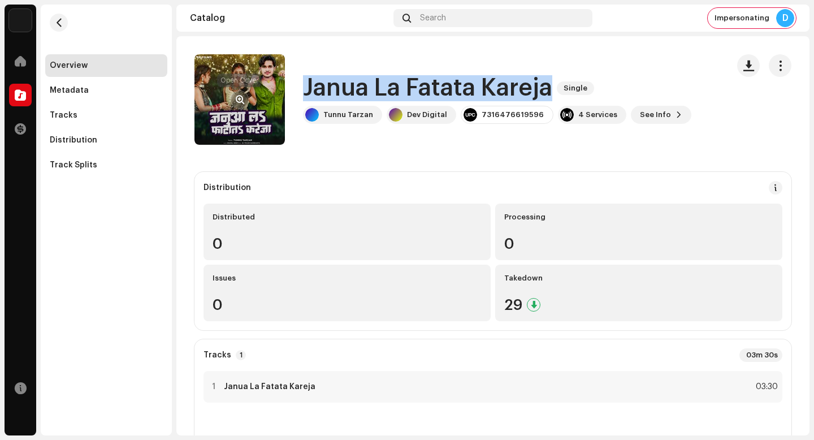
click at [242, 99] on span "button" at bounding box center [240, 99] width 8 height 9
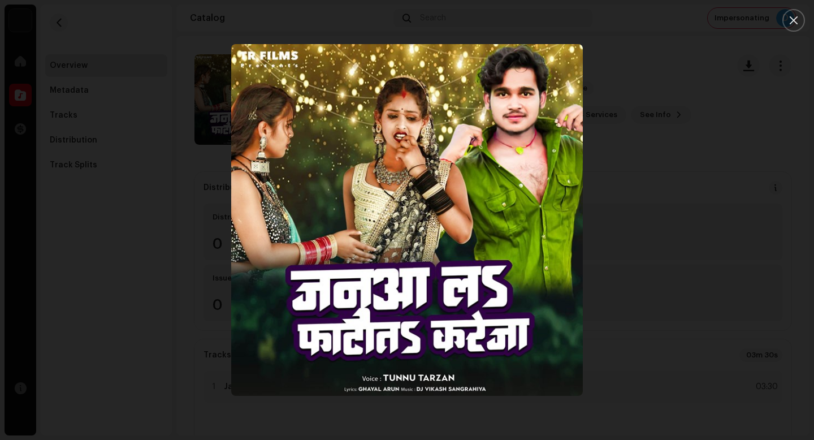
click at [700, 329] on div at bounding box center [407, 220] width 814 height 440
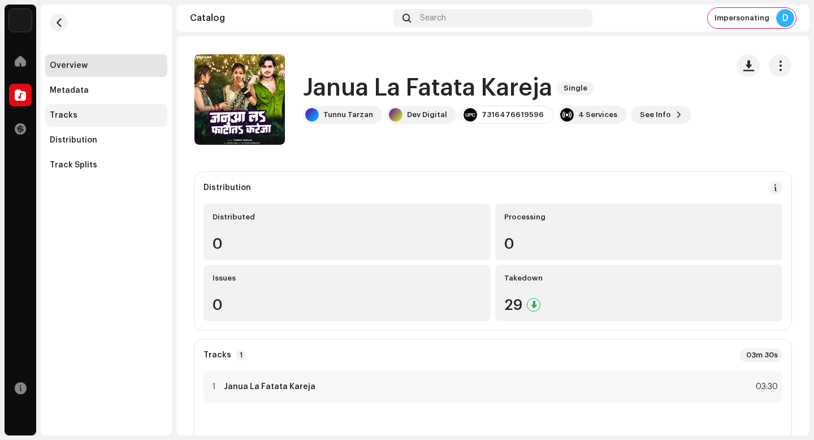
click at [150, 118] on div "Tracks" at bounding box center [106, 115] width 113 height 9
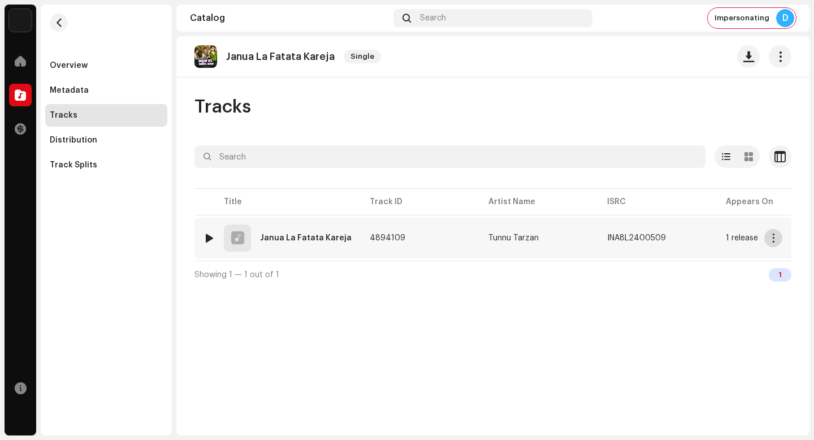
click at [773, 244] on button "button" at bounding box center [773, 238] width 18 height 18
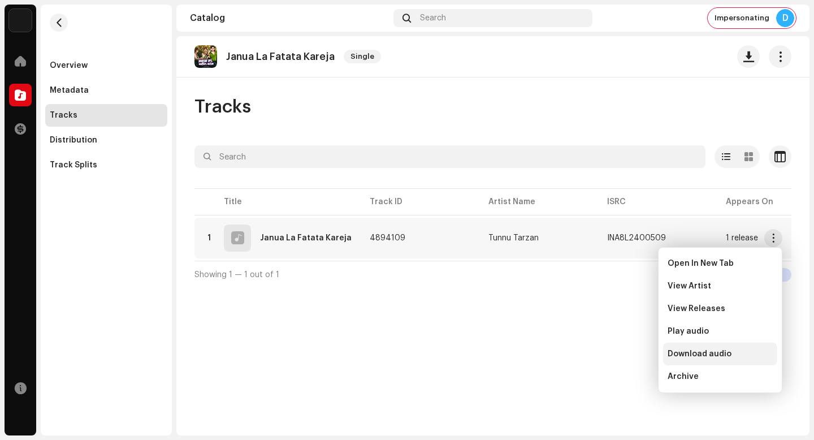
click at [745, 350] on div "Download audio" at bounding box center [720, 353] width 105 height 9
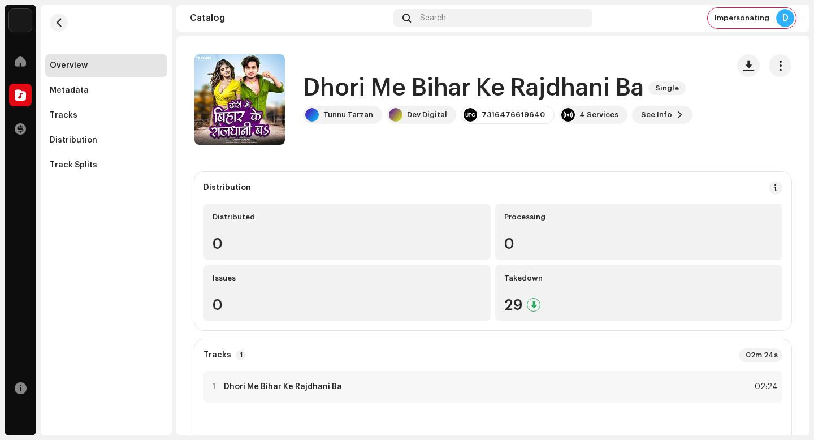
click at [448, 87] on h1 "Dhori Me Bihar Ke Rajdhani Ba" at bounding box center [473, 88] width 341 height 26
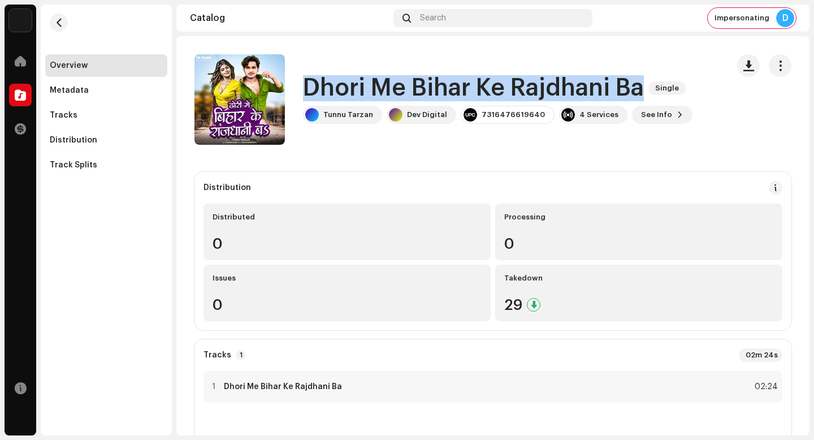
click at [448, 87] on h1 "Dhori Me Bihar Ke Rajdhani Ba" at bounding box center [473, 88] width 341 height 26
copy div "Dhori Me Bihar Ke Rajdhani Ba Single"
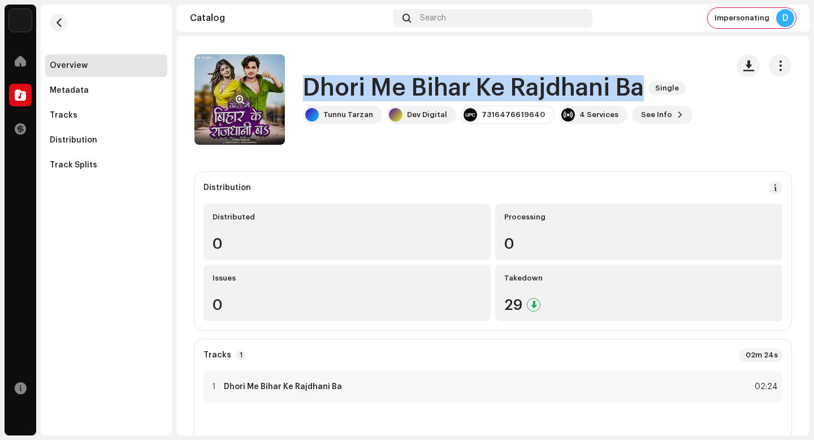
click at [245, 101] on button "button" at bounding box center [240, 99] width 18 height 18
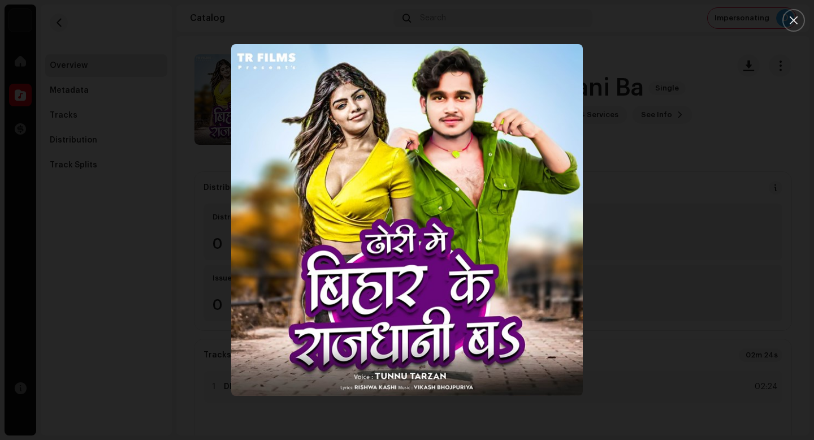
click at [745, 350] on div at bounding box center [407, 220] width 814 height 440
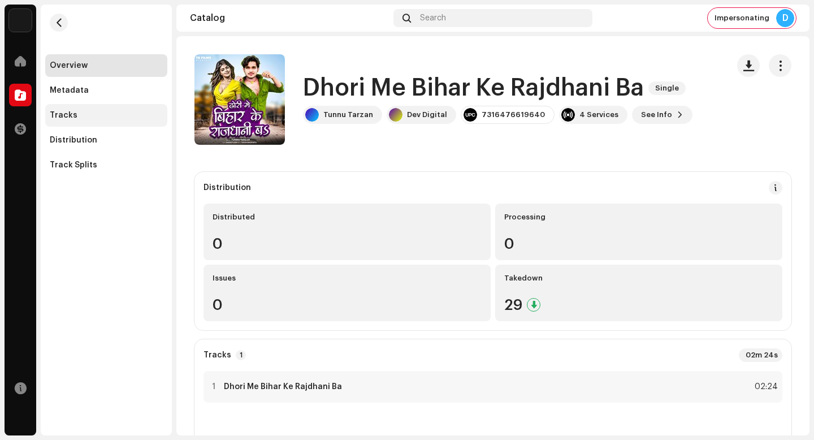
click at [90, 125] on div "Tracks" at bounding box center [106, 115] width 122 height 23
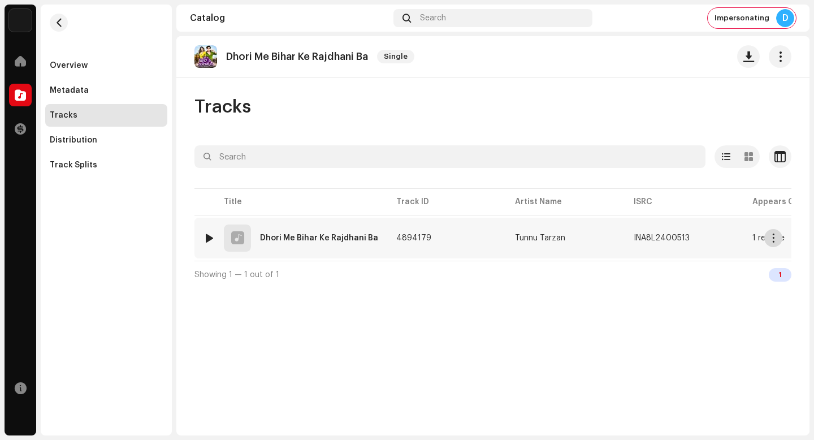
click at [771, 244] on button "button" at bounding box center [773, 238] width 18 height 18
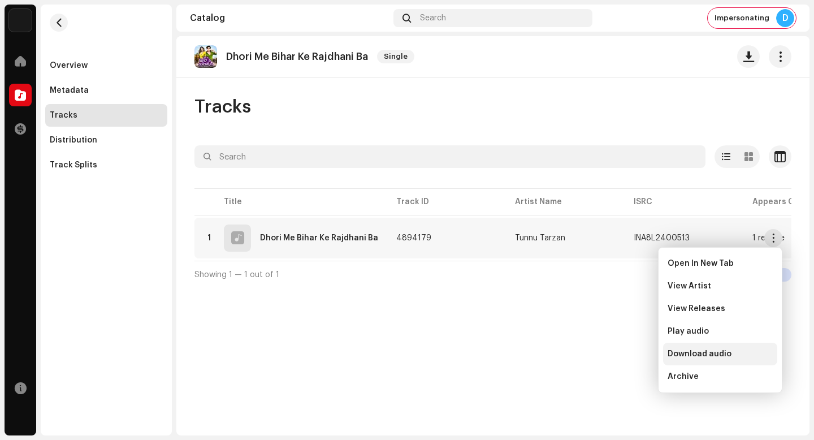
click at [752, 354] on div "Download audio" at bounding box center [720, 353] width 105 height 9
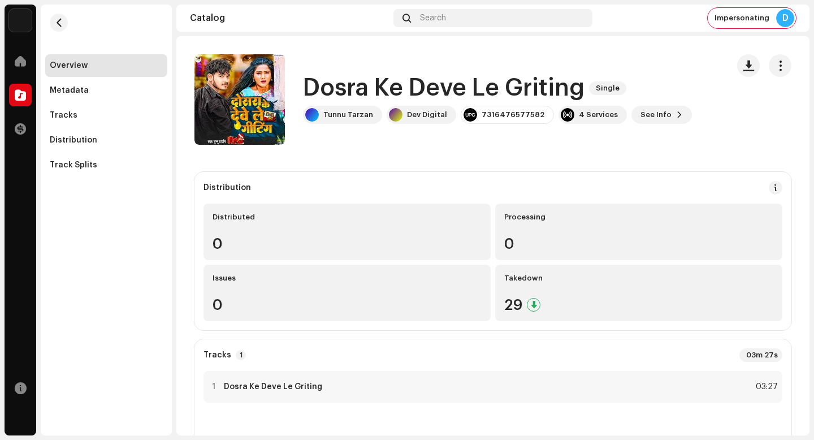
click at [425, 80] on h1 "Dosra Ke Deve Le Griting" at bounding box center [444, 88] width 282 height 26
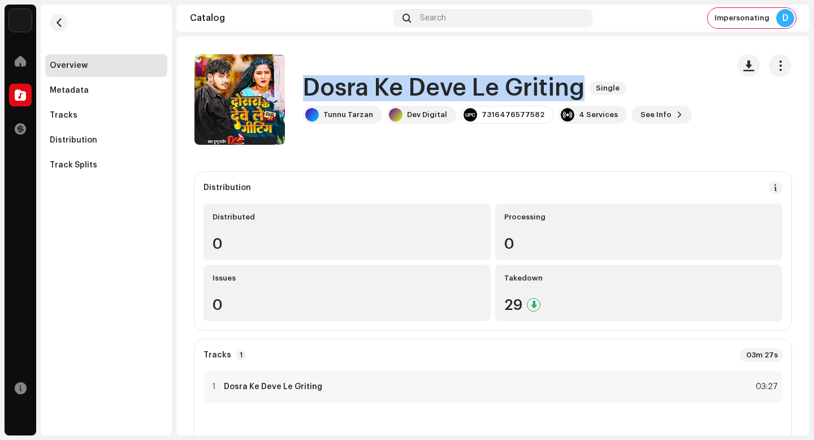
click at [425, 80] on h1 "Dosra Ke Deve Le Griting" at bounding box center [444, 88] width 282 height 26
copy div "Dosra Ke Deve Le Griting Single"
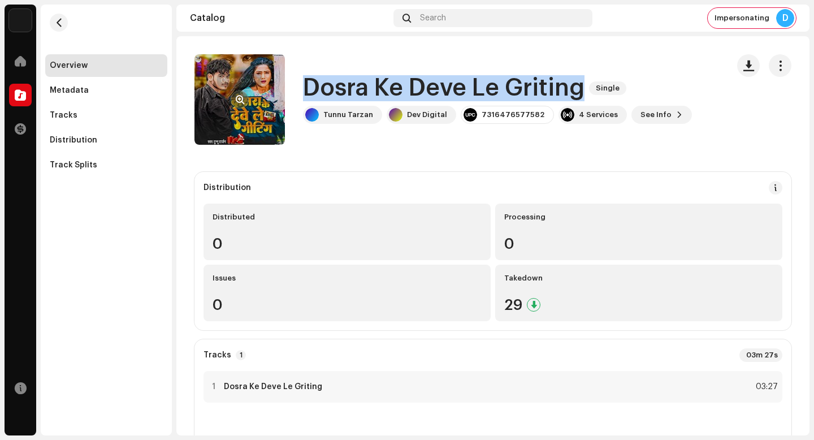
click at [242, 98] on span "button" at bounding box center [240, 99] width 8 height 9
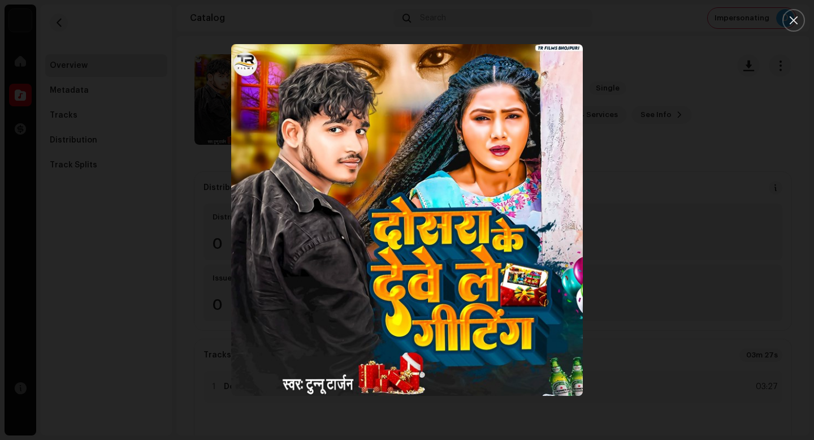
click at [726, 319] on div at bounding box center [407, 220] width 814 height 440
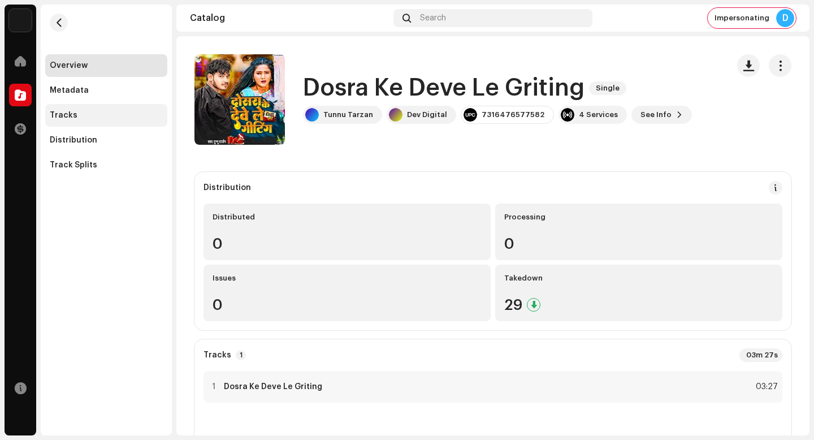
click at [76, 115] on div "Tracks" at bounding box center [106, 115] width 113 height 9
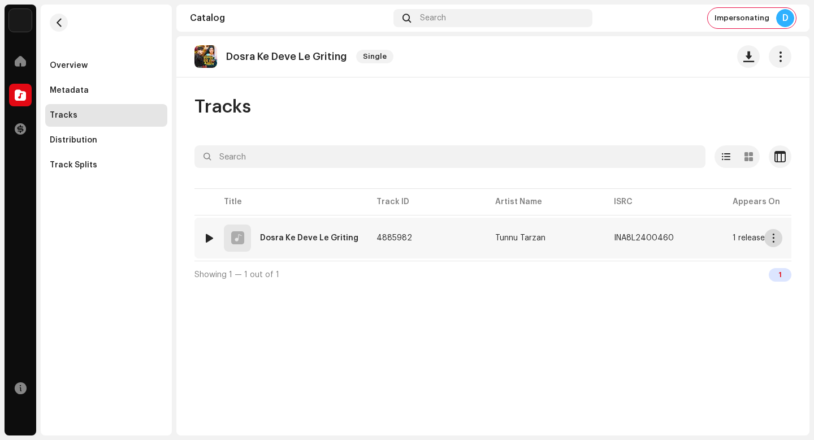
click at [769, 235] on span "button" at bounding box center [773, 237] width 8 height 9
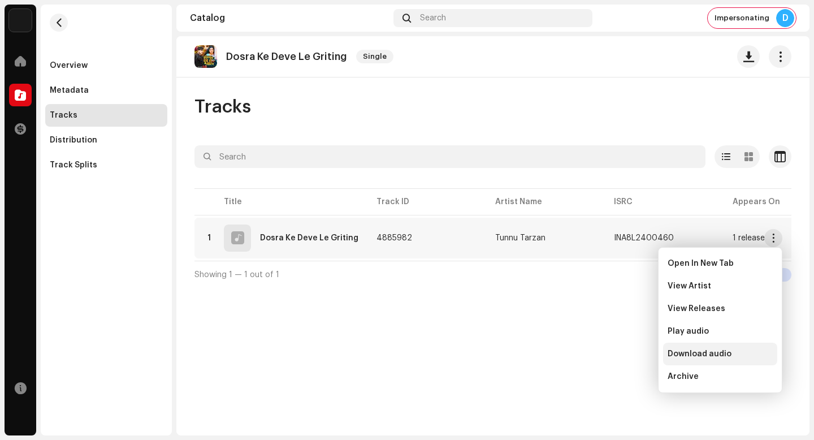
click at [700, 355] on span "Download audio" at bounding box center [700, 353] width 64 height 9
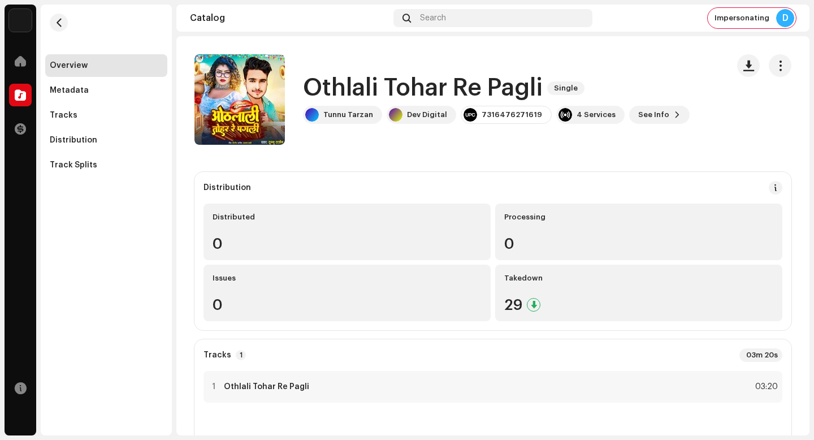
click at [425, 90] on h1 "Othlali Tohar Re Pagli" at bounding box center [423, 88] width 240 height 26
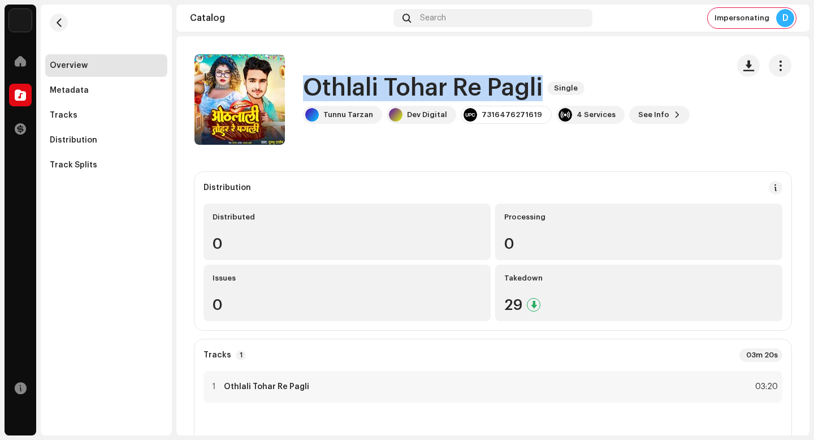
click at [425, 90] on h1 "Othlali Tohar Re Pagli" at bounding box center [423, 88] width 240 height 26
copy div "Othlali Tohar Re Pagli Single"
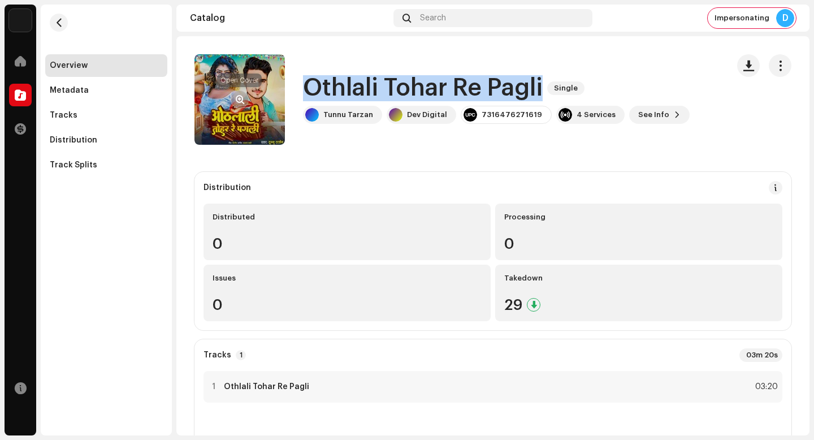
click at [240, 100] on span "button" at bounding box center [240, 99] width 8 height 9
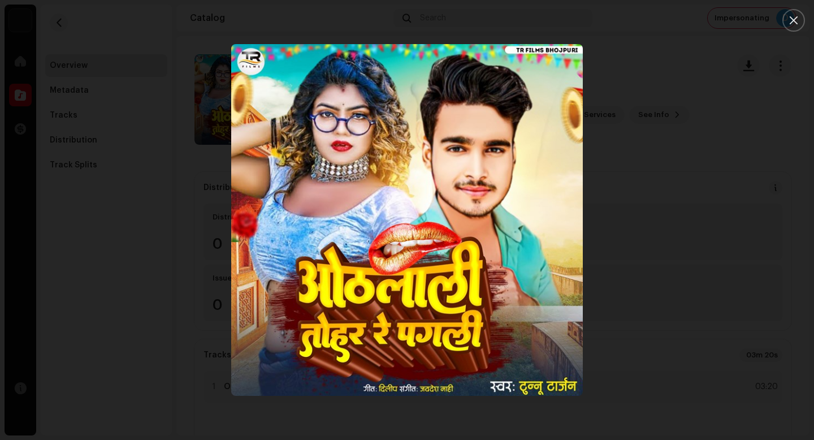
click at [666, 306] on div at bounding box center [407, 220] width 814 height 440
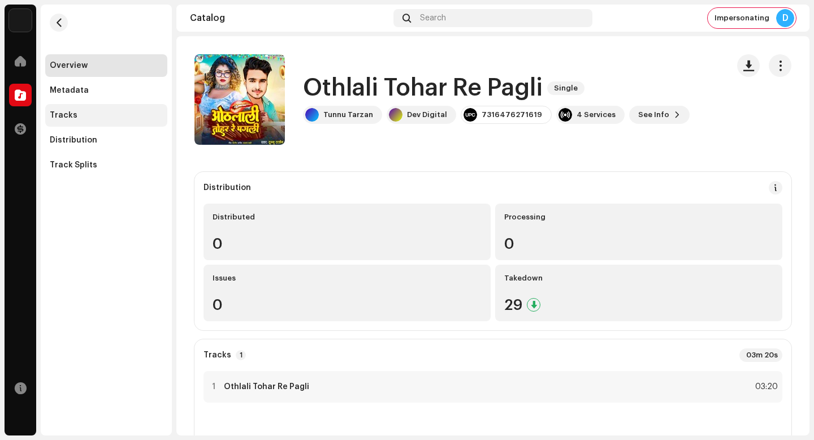
click at [76, 116] on div "Tracks" at bounding box center [106, 115] width 113 height 9
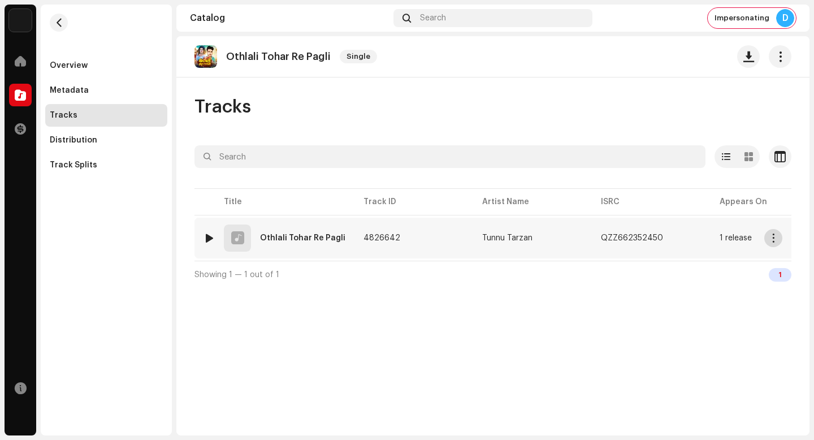
click at [768, 239] on button "button" at bounding box center [773, 238] width 18 height 18
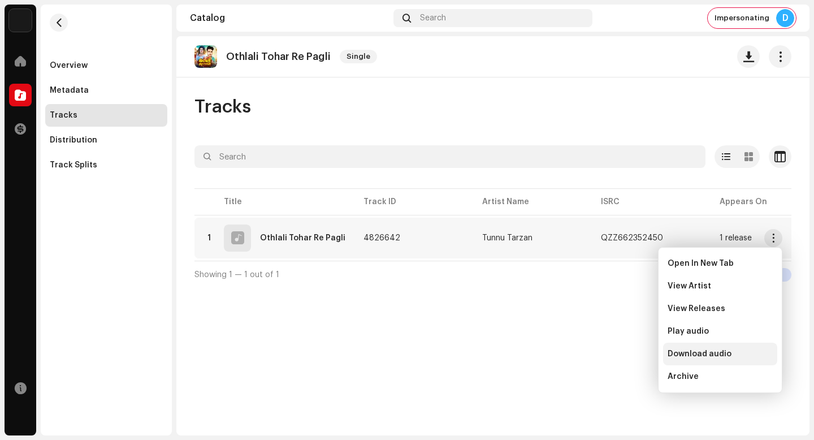
click at [696, 352] on span "Download audio" at bounding box center [700, 353] width 64 height 9
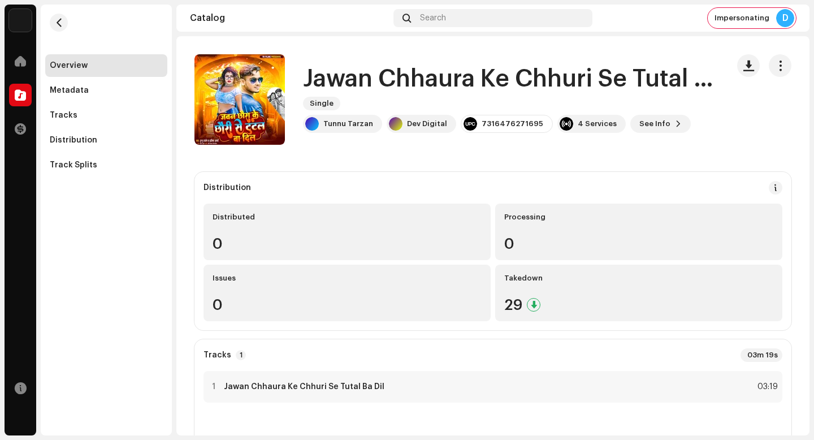
click at [436, 77] on h1 "Jawan Chhaura Ke Chhuri Se Tutal Ba Dil" at bounding box center [511, 79] width 416 height 26
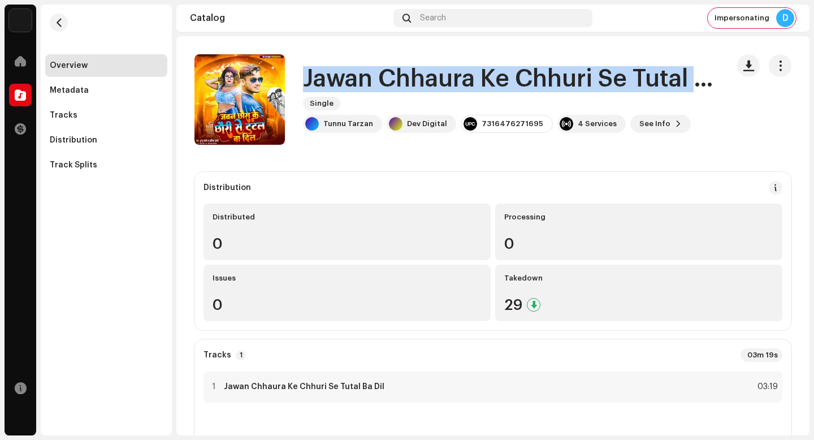
click at [436, 77] on h1 "Jawan Chhaura Ke Chhuri Se Tutal Ba Dil" at bounding box center [511, 79] width 416 height 26
copy div "Jawan Chhaura Ke Chhuri Se Tutal Ba Dil Single"
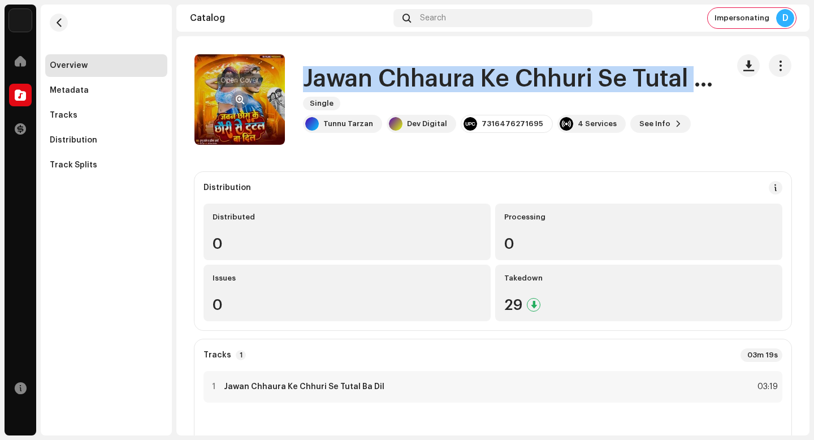
click at [236, 99] on span "button" at bounding box center [240, 99] width 8 height 9
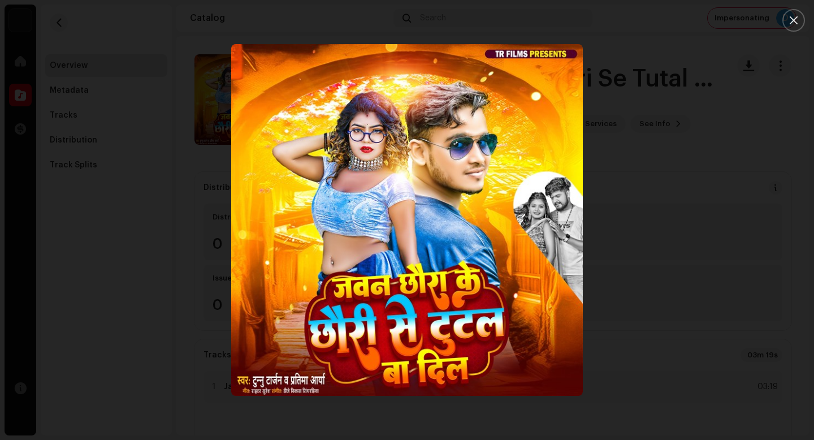
click at [703, 324] on div at bounding box center [407, 220] width 814 height 440
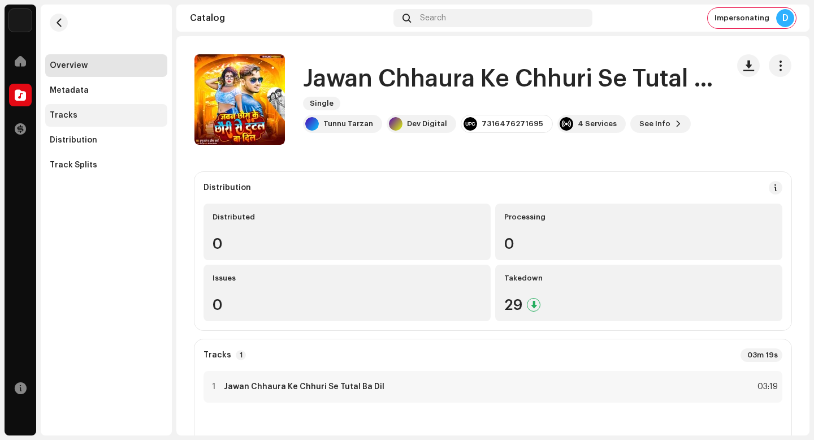
click at [114, 115] on div "Tracks" at bounding box center [106, 115] width 113 height 9
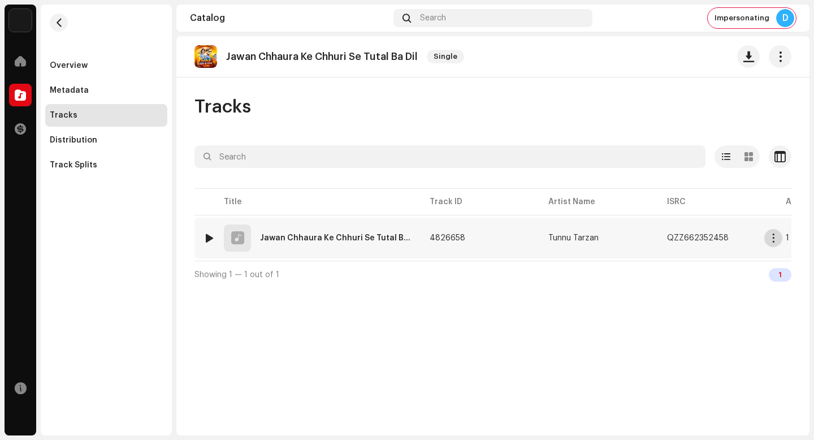
click at [769, 236] on span "button" at bounding box center [773, 237] width 8 height 9
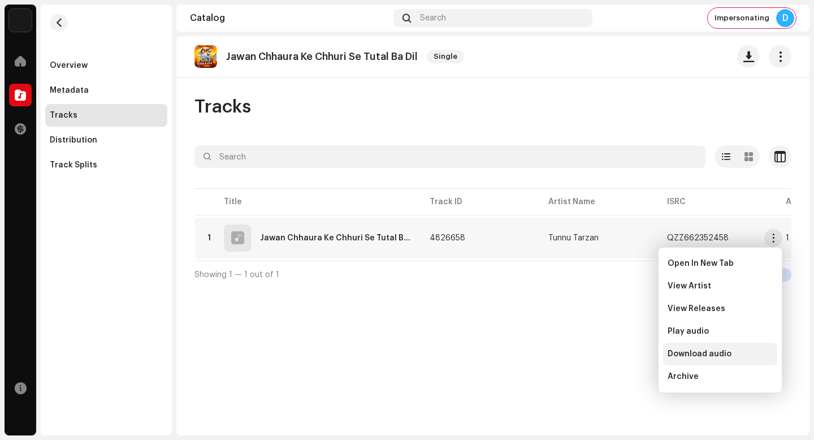
click at [742, 358] on div "Download audio" at bounding box center [720, 353] width 105 height 9
